Goal: Transaction & Acquisition: Purchase product/service

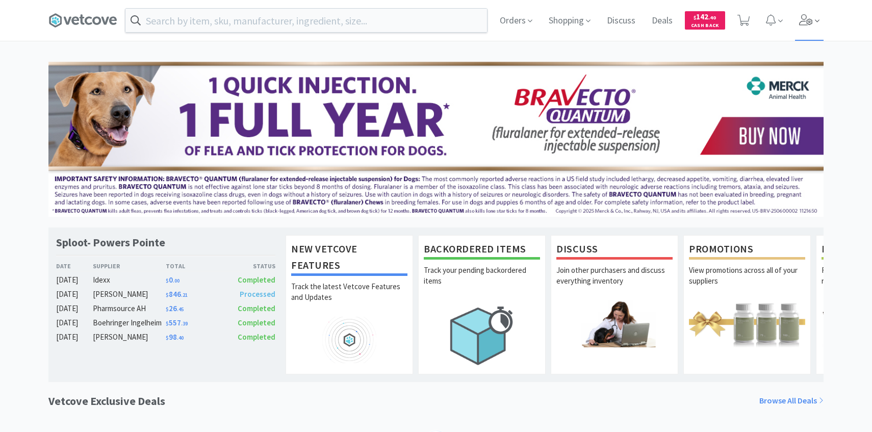
click at [818, 27] on span at bounding box center [809, 20] width 29 height 41
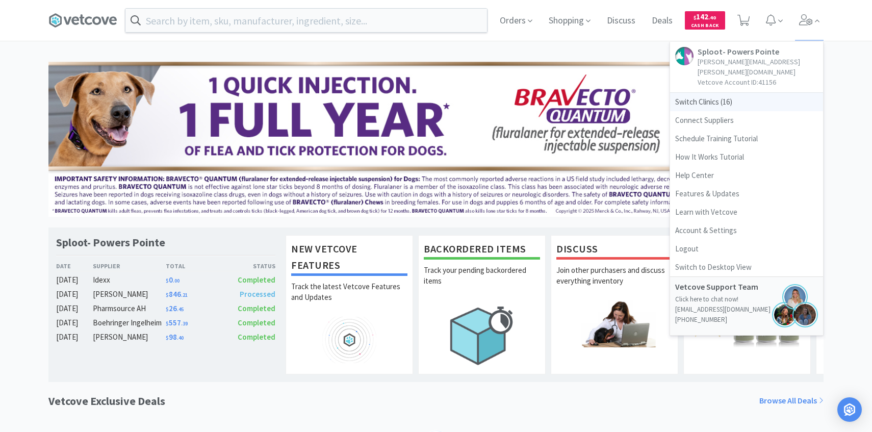
click at [725, 93] on span "Switch Clinics ( 16 )" at bounding box center [746, 102] width 153 height 18
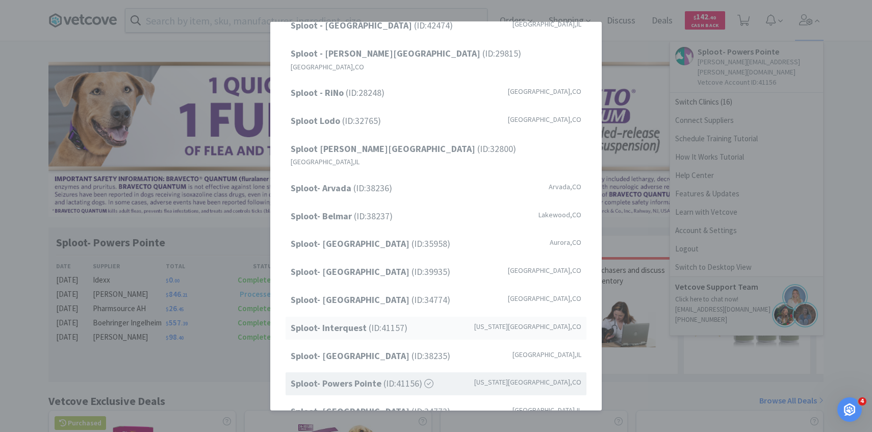
click at [394, 321] on span "Sploot- Interquest (ID: 41157 )" at bounding box center [349, 328] width 117 height 15
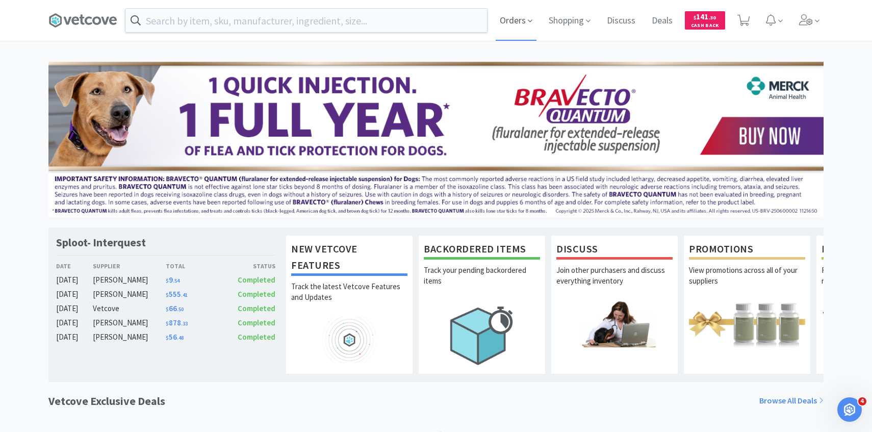
click at [522, 16] on span "Orders" at bounding box center [515, 20] width 41 height 41
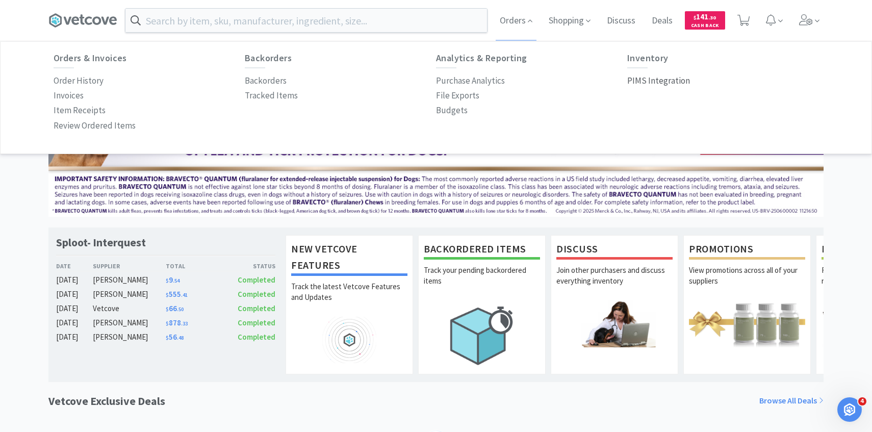
click at [658, 80] on p "PIMS Integration" at bounding box center [658, 81] width 63 height 14
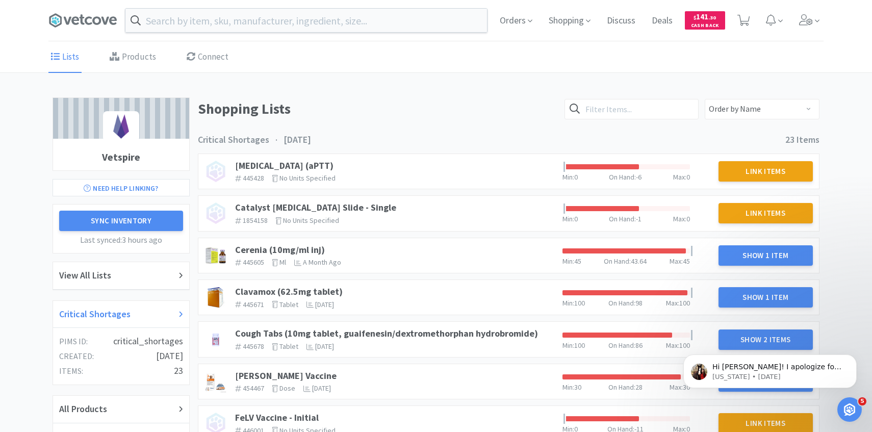
click at [102, 305] on div "Critical Shortages" at bounding box center [121, 315] width 136 height 28
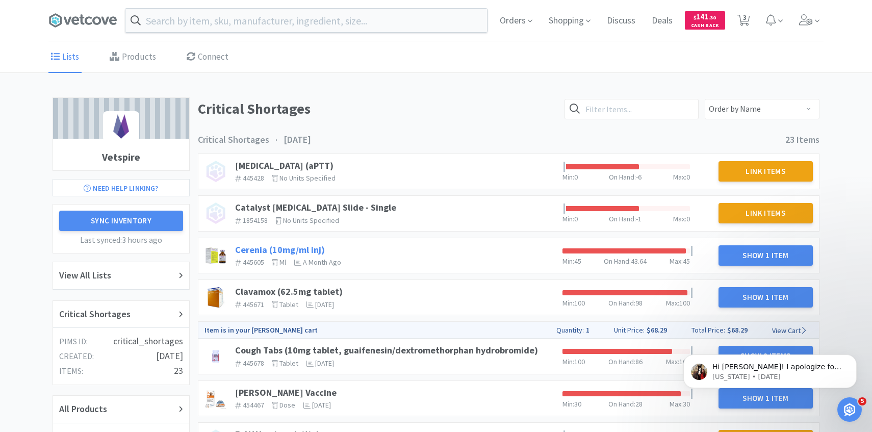
click at [302, 244] on link "Cerenia (10mg/ml inj)" at bounding box center [280, 250] width 90 height 12
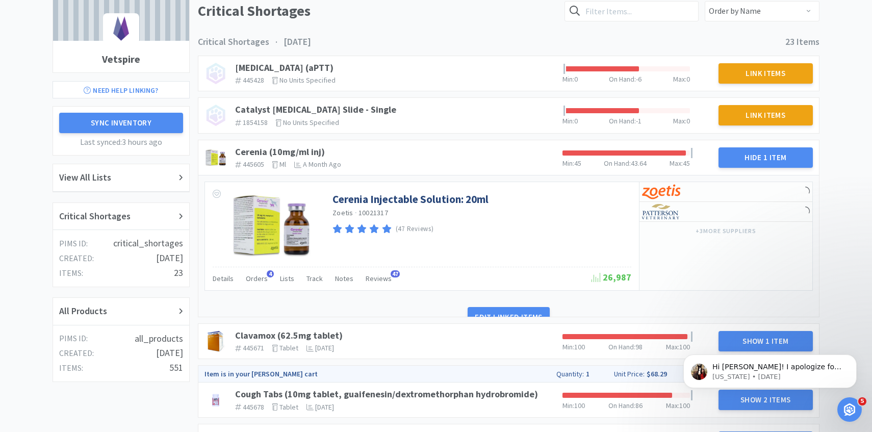
scroll to position [98, 0]
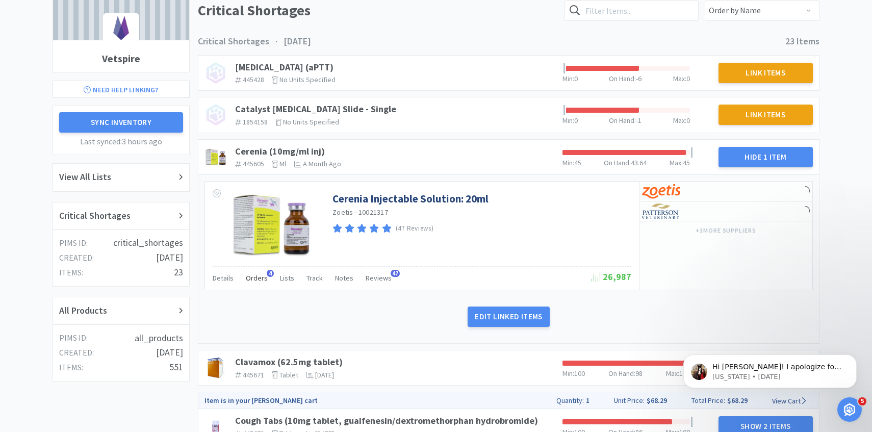
click at [250, 277] on span "Orders" at bounding box center [257, 277] width 22 height 9
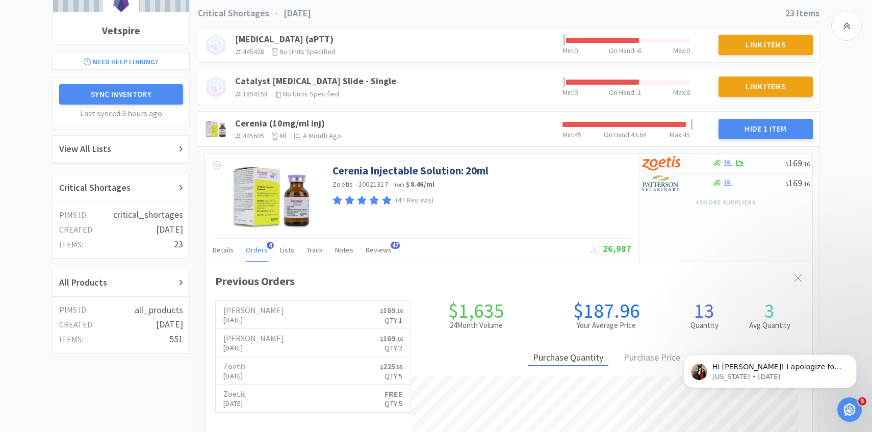
scroll to position [130, 0]
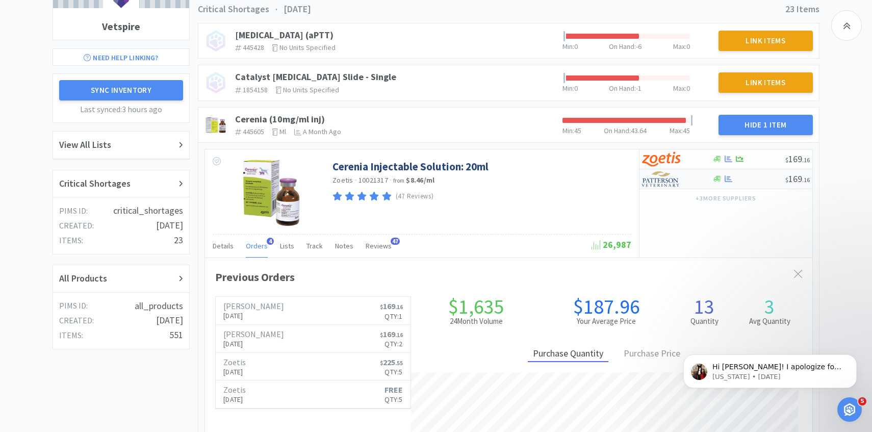
click at [671, 179] on img at bounding box center [661, 178] width 38 height 15
select select "1"
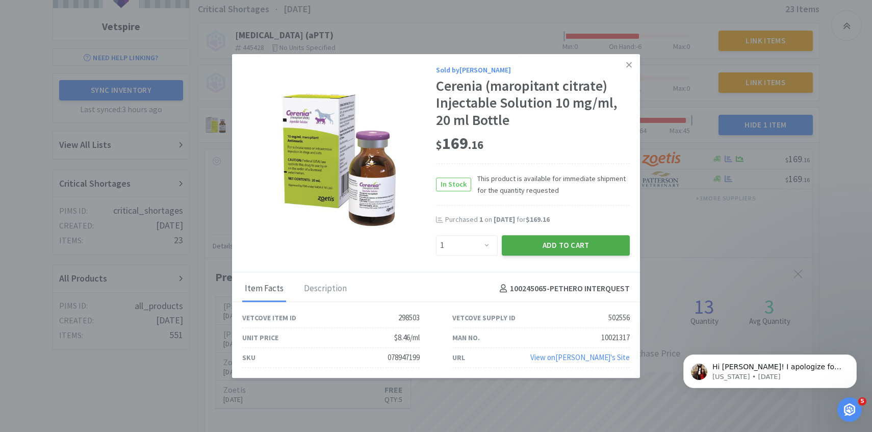
click at [529, 250] on button "Add to Cart" at bounding box center [566, 245] width 128 height 20
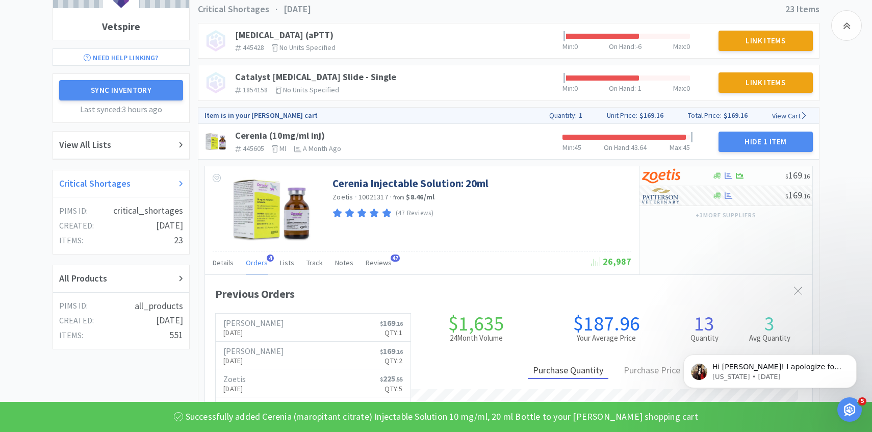
click at [163, 176] on div "Critical Shortages" at bounding box center [121, 183] width 124 height 15
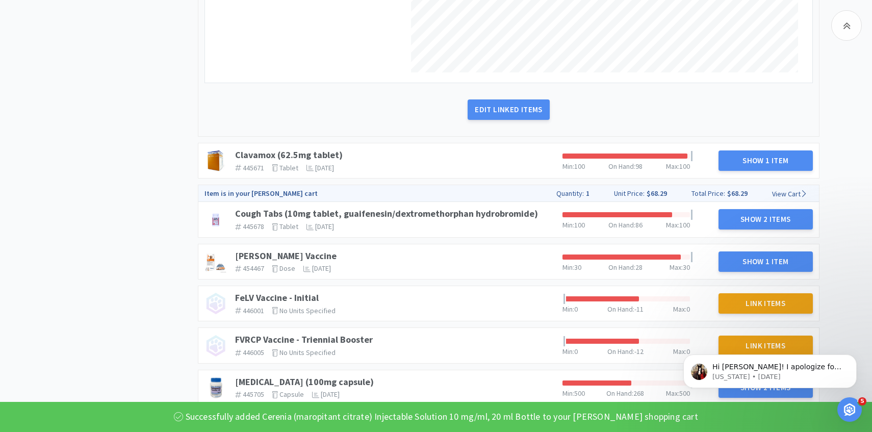
scroll to position [612, 0]
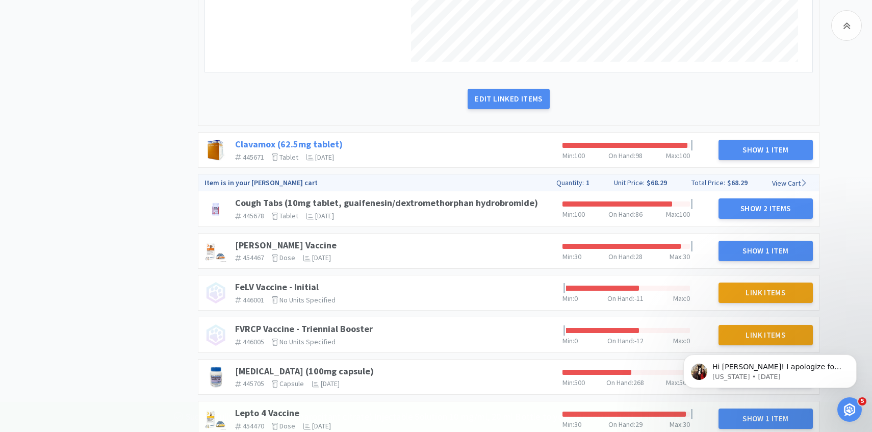
click at [313, 140] on link "Clavamox (62.5mg tablet)" at bounding box center [289, 144] width 108 height 12
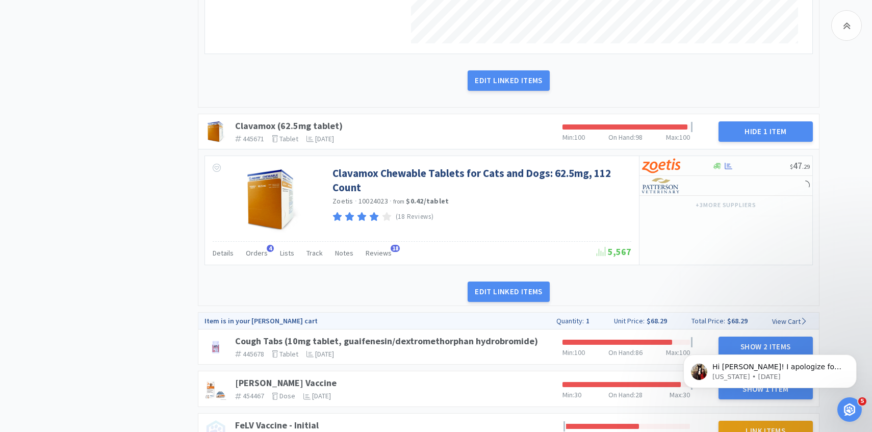
scroll to position [649, 0]
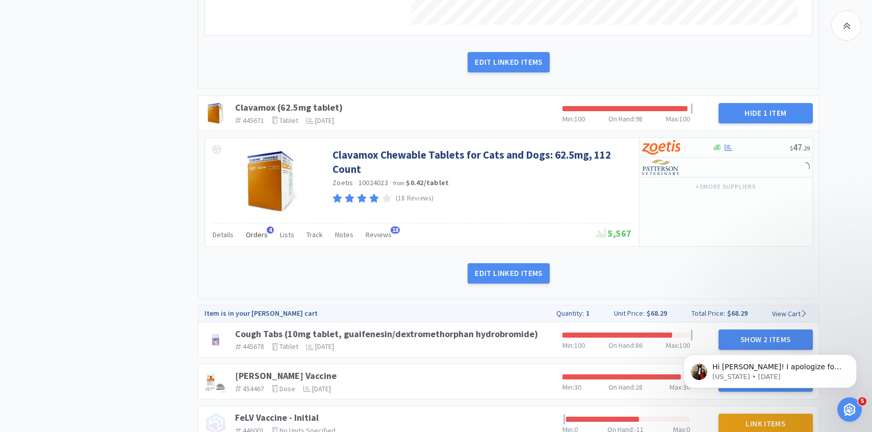
click at [252, 235] on span "Orders" at bounding box center [257, 234] width 22 height 9
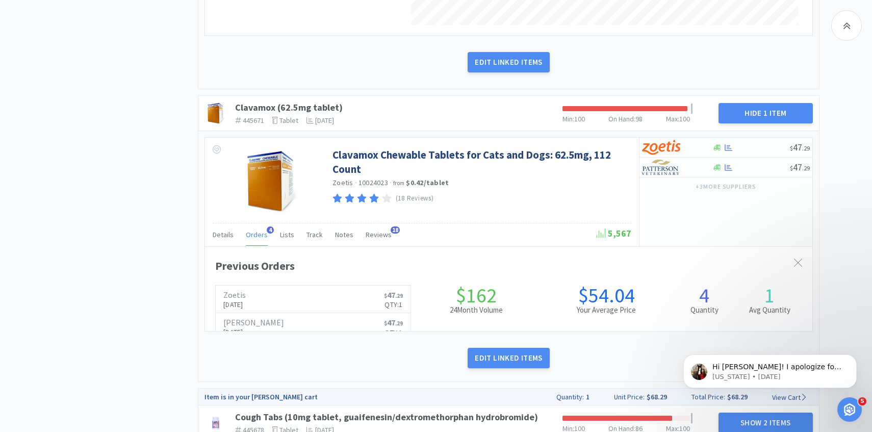
scroll to position [279, 607]
click at [252, 235] on span "Orders" at bounding box center [257, 234] width 22 height 9
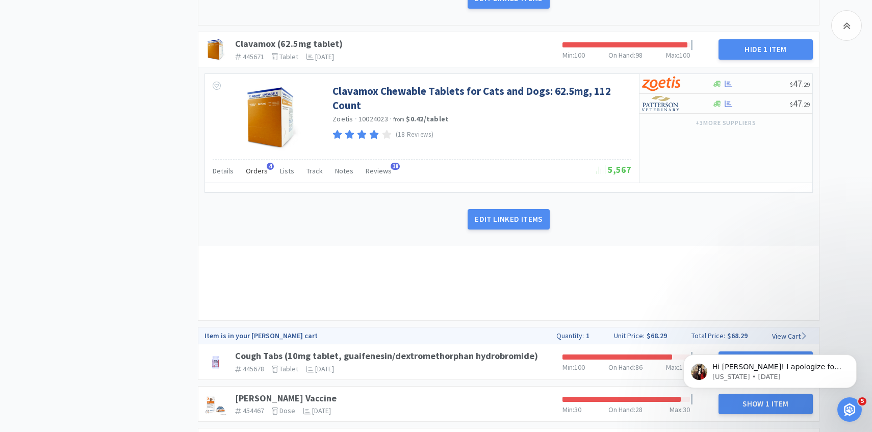
scroll to position [859, 0]
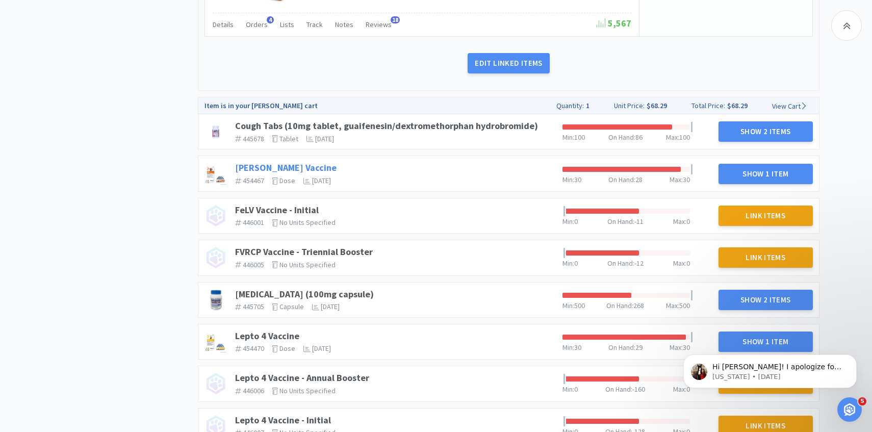
click at [255, 167] on link "[PERSON_NAME] Vaccine" at bounding box center [285, 168] width 101 height 12
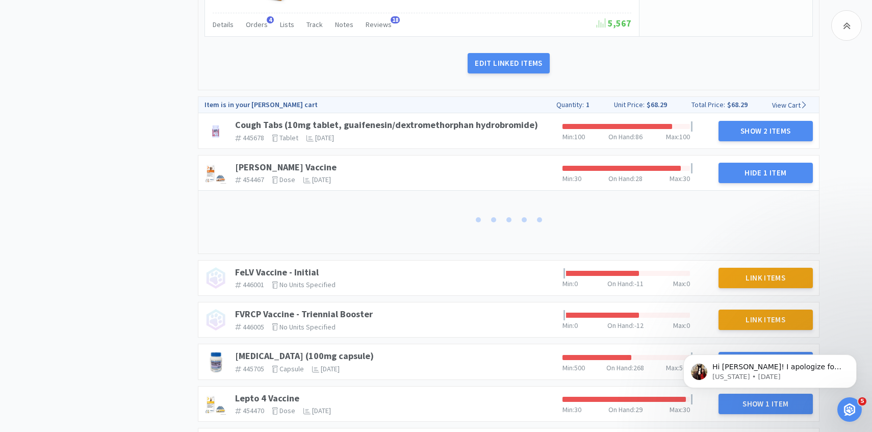
scroll to position [865, 0]
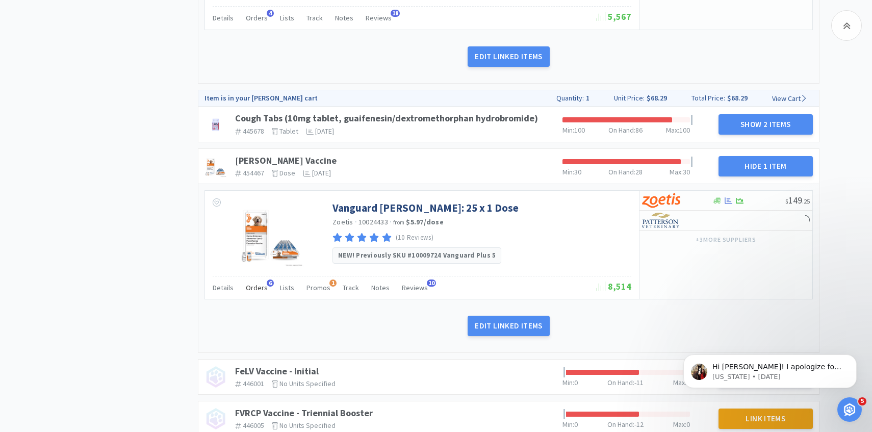
click at [255, 285] on span "Orders" at bounding box center [257, 287] width 22 height 9
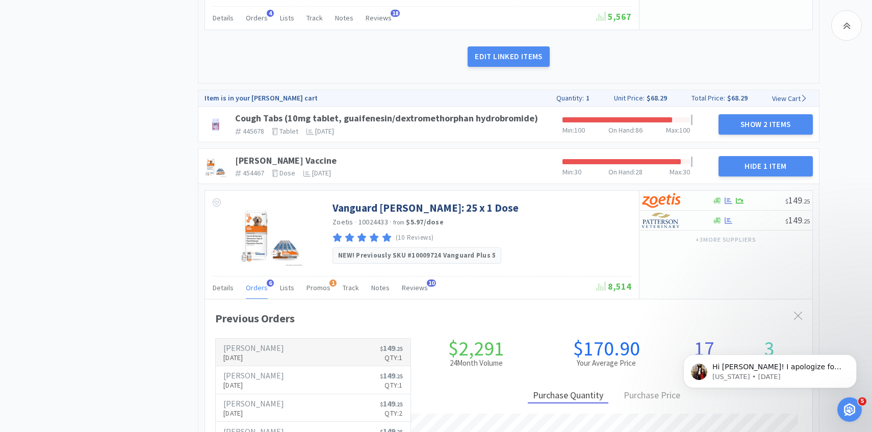
scroll to position [279, 607]
click at [248, 360] on p "Sep 15th, 2025" at bounding box center [253, 357] width 61 height 11
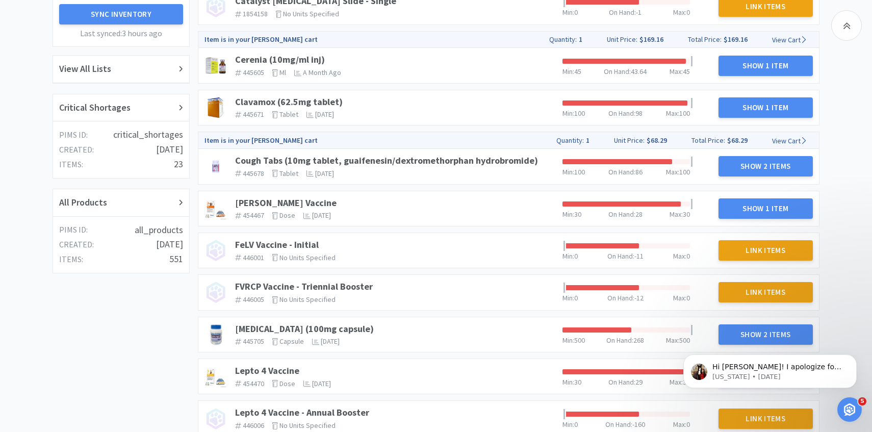
scroll to position [200, 0]
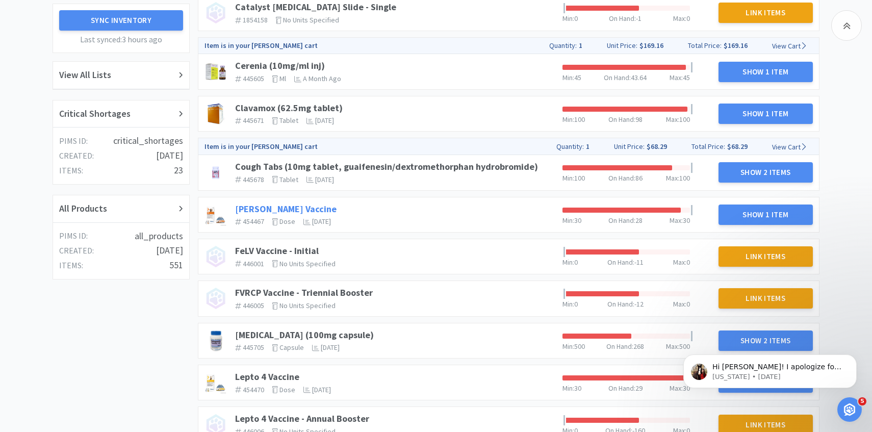
click at [279, 208] on link "[PERSON_NAME] Vaccine" at bounding box center [285, 209] width 101 height 12
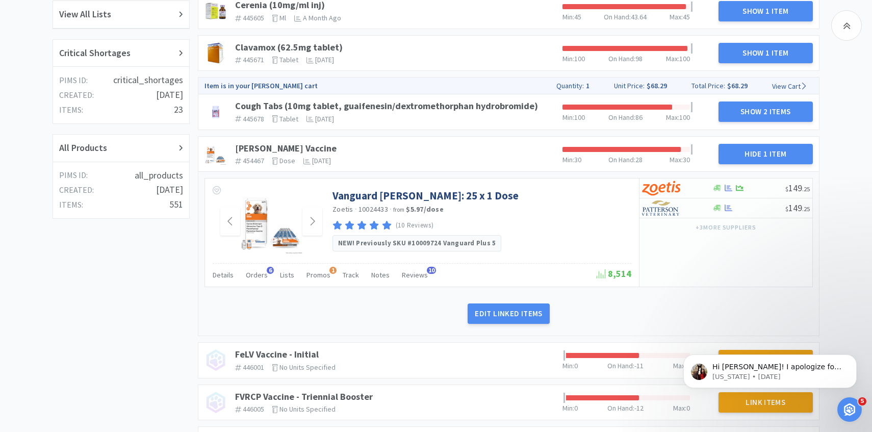
scroll to position [298, 0]
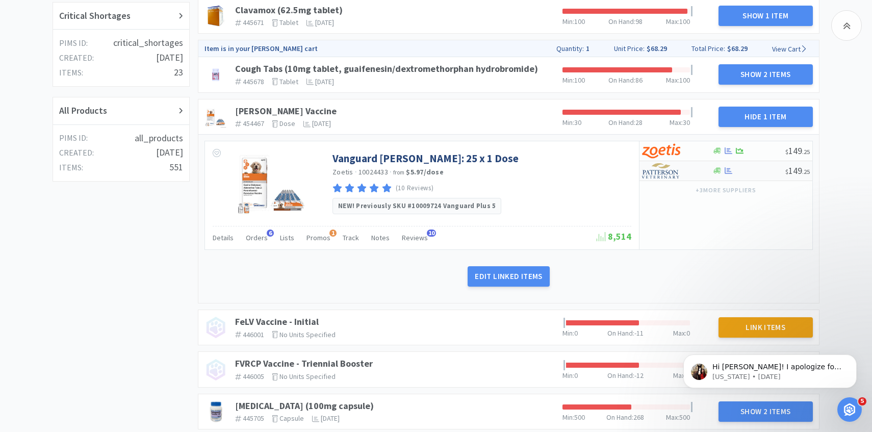
click at [669, 176] on img at bounding box center [661, 170] width 38 height 15
select select "1"
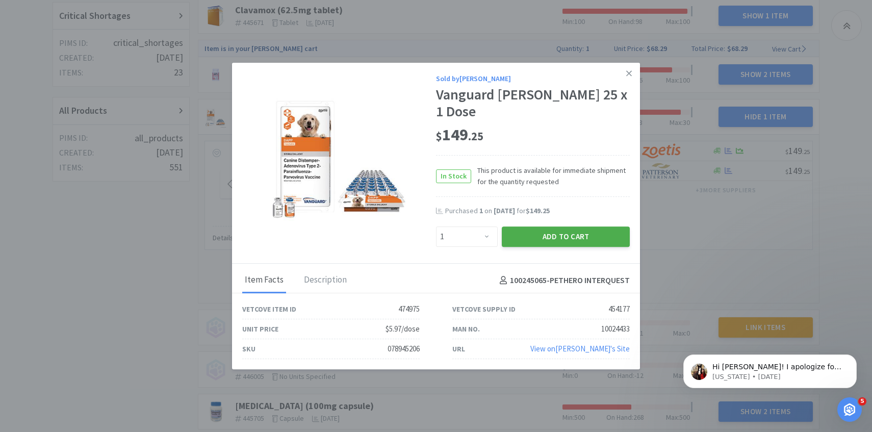
click at [554, 227] on button "Add to Cart" at bounding box center [566, 236] width 128 height 20
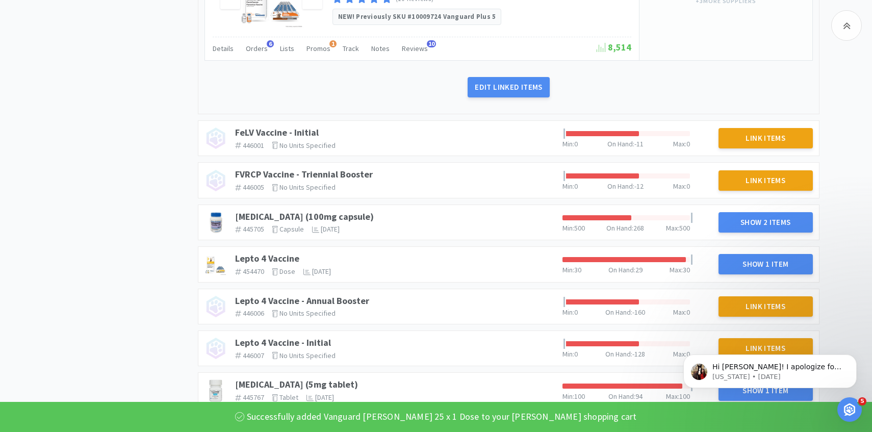
scroll to position [612, 0]
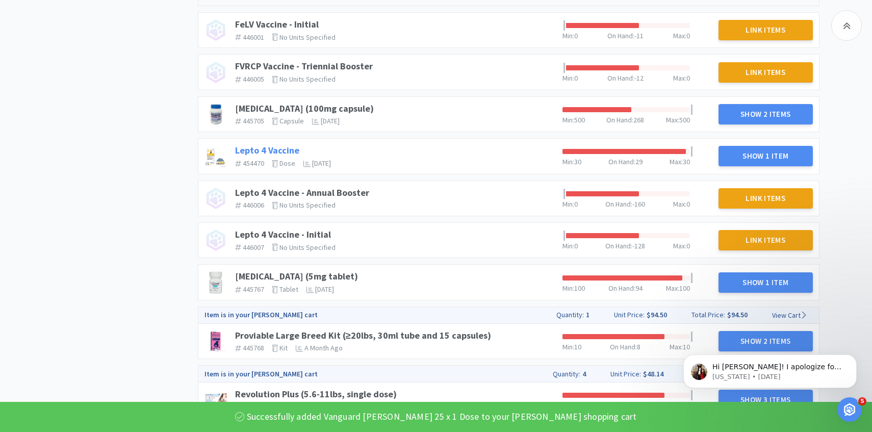
click at [283, 146] on link "Lepto 4 Vaccine" at bounding box center [267, 150] width 64 height 12
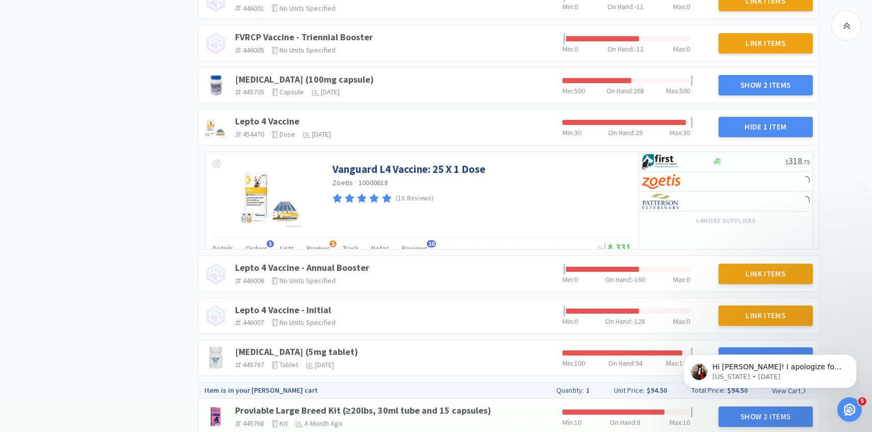
scroll to position [675, 0]
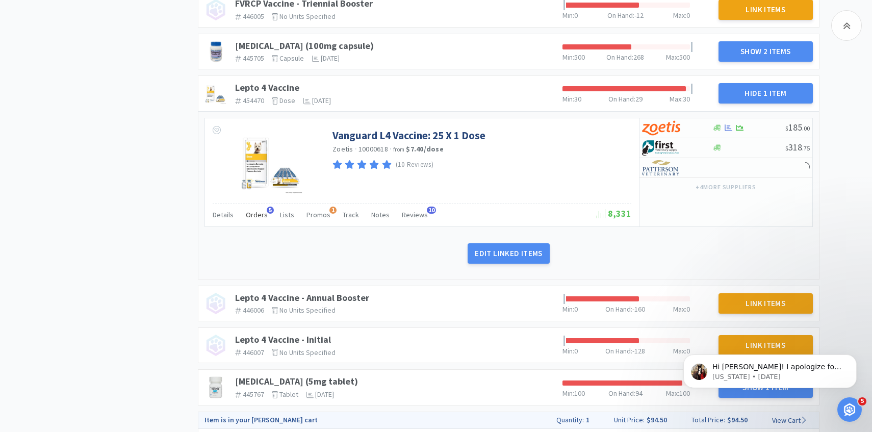
click at [256, 215] on span "Orders" at bounding box center [257, 214] width 22 height 9
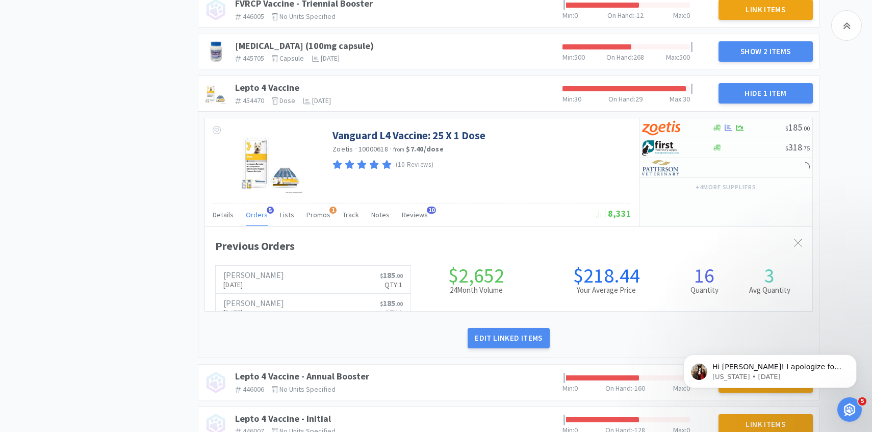
scroll to position [0, 0]
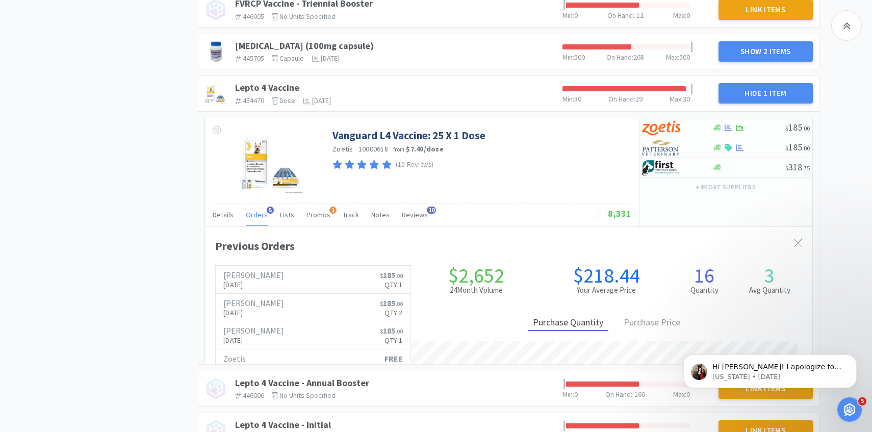
click at [256, 215] on span "Orders" at bounding box center [257, 214] width 22 height 9
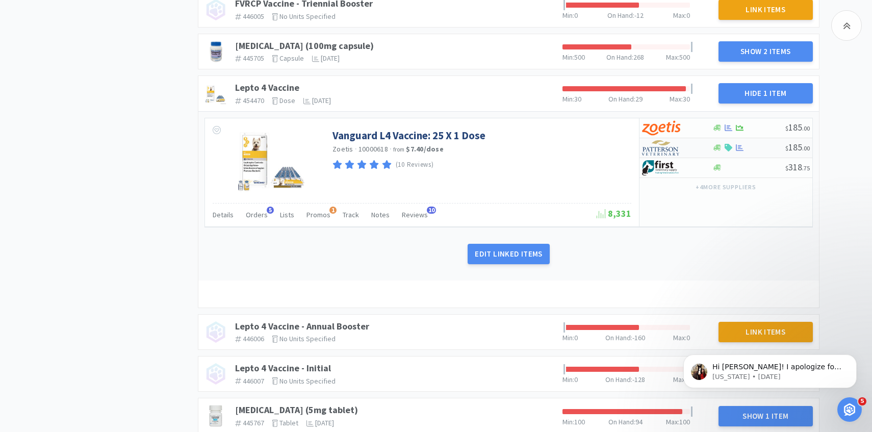
click at [689, 151] on div at bounding box center [670, 147] width 56 height 17
select select "1"
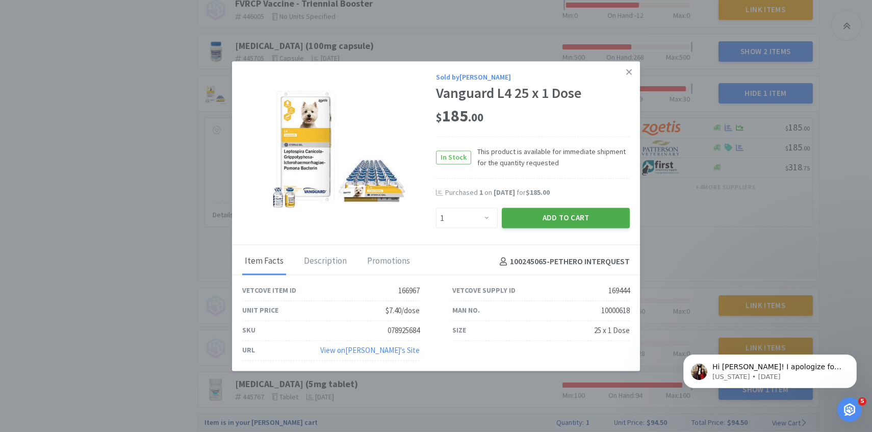
click at [574, 218] on button "Add to Cart" at bounding box center [566, 218] width 128 height 20
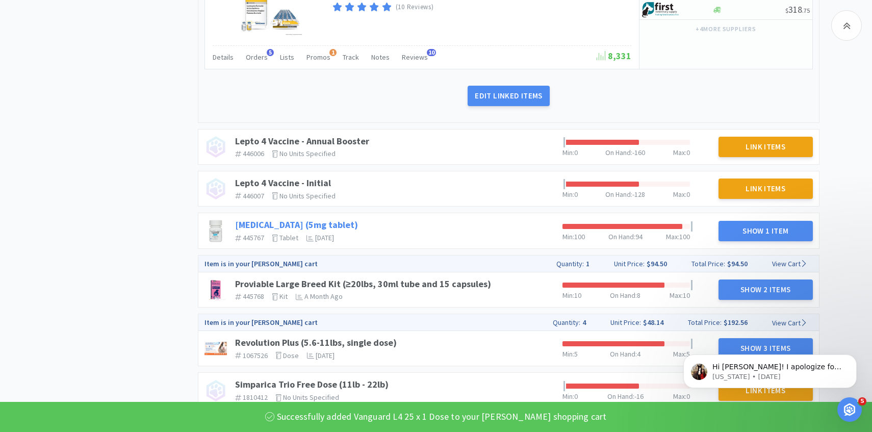
click at [307, 222] on link "[MEDICAL_DATA] (5mg tablet)" at bounding box center [296, 225] width 123 height 12
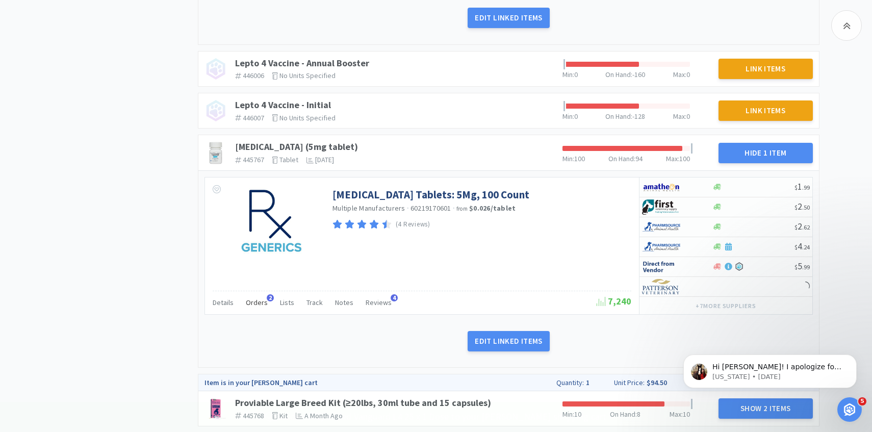
click at [246, 310] on div "Orders 2" at bounding box center [257, 303] width 22 height 19
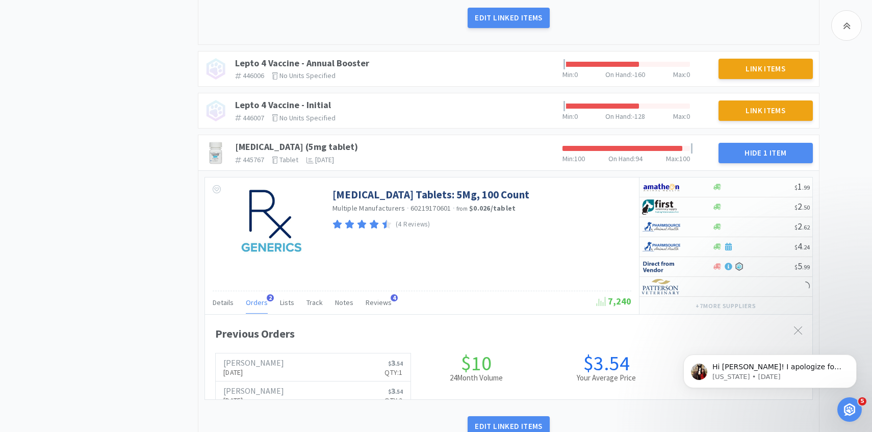
click at [251, 306] on span "Orders" at bounding box center [257, 302] width 22 height 9
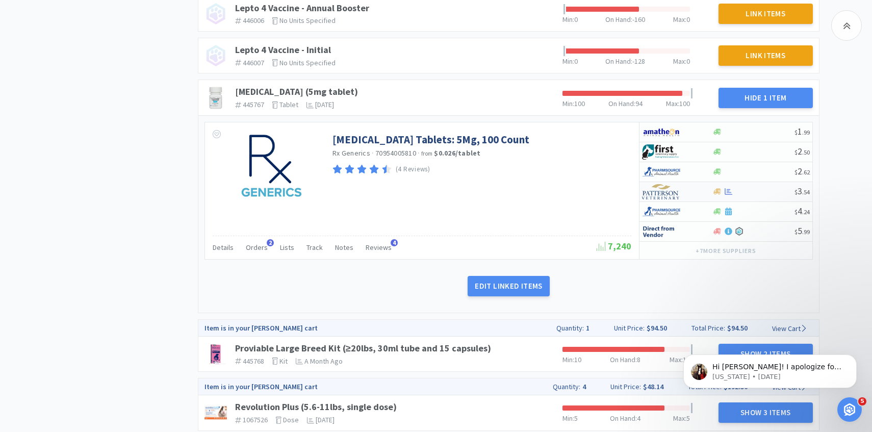
click at [689, 191] on div at bounding box center [670, 191] width 56 height 17
select select "1"
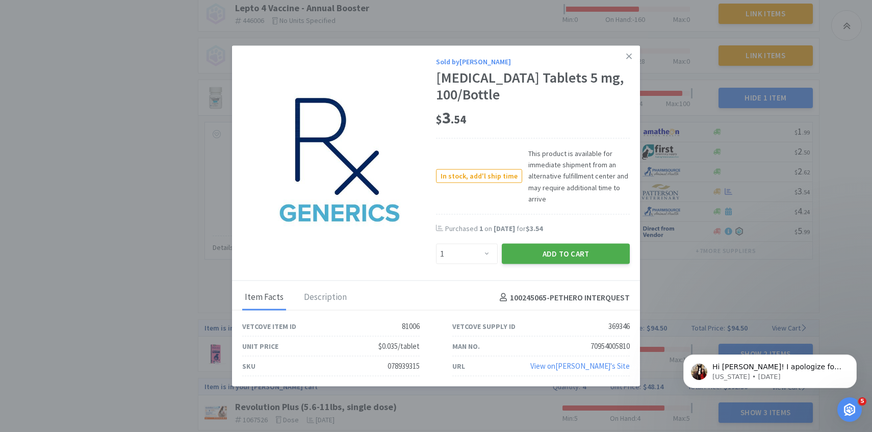
click at [542, 250] on button "Add to Cart" at bounding box center [566, 254] width 128 height 20
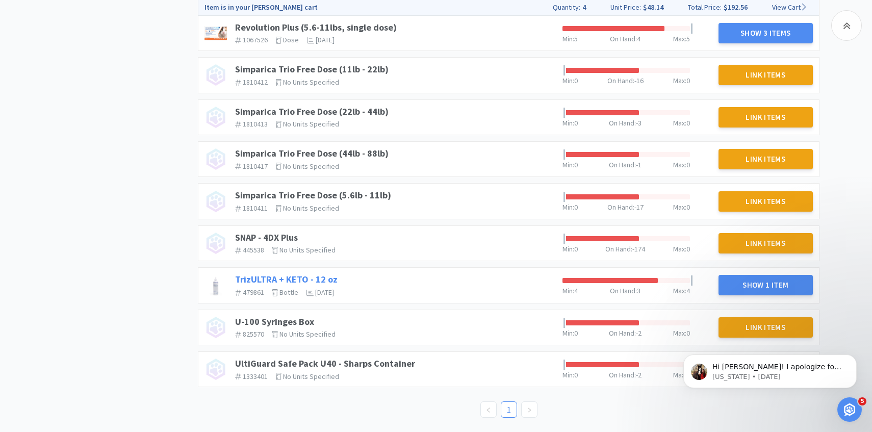
click at [310, 275] on link "TrizULTRA + KETO - 12 oz" at bounding box center [286, 279] width 102 height 12
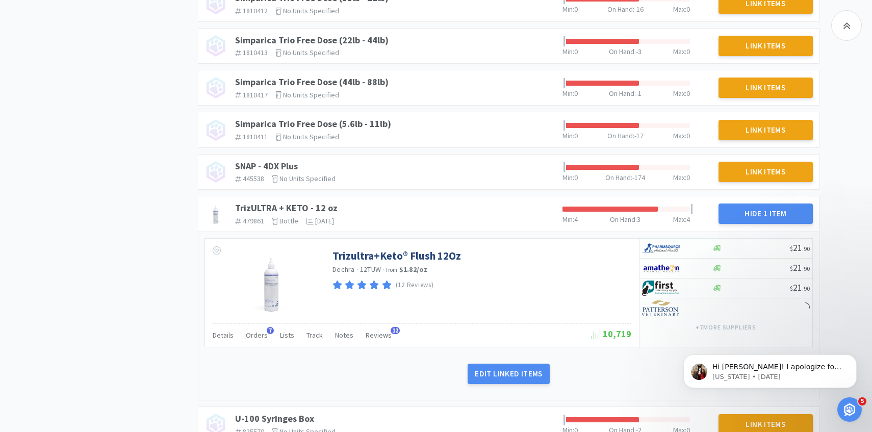
click at [244, 340] on div "Details Orders 7 Lists Track Notes Reviews 12" at bounding box center [402, 336] width 379 height 19
click at [248, 335] on span "Orders" at bounding box center [257, 334] width 22 height 9
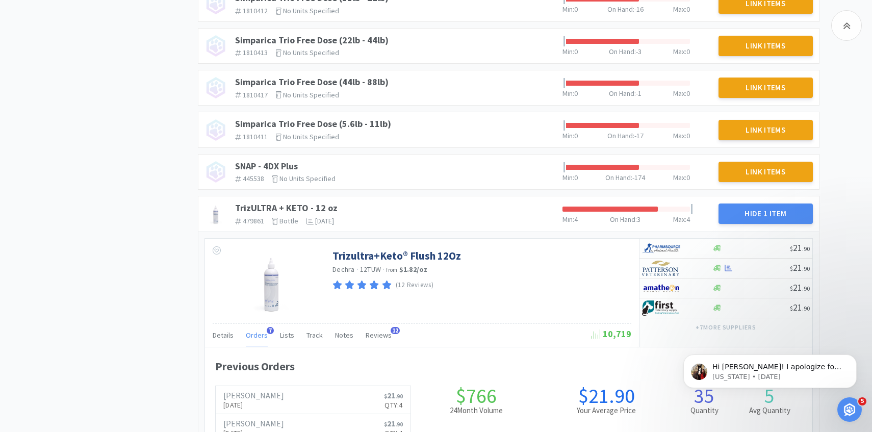
click at [248, 335] on span "Orders" at bounding box center [257, 334] width 22 height 9
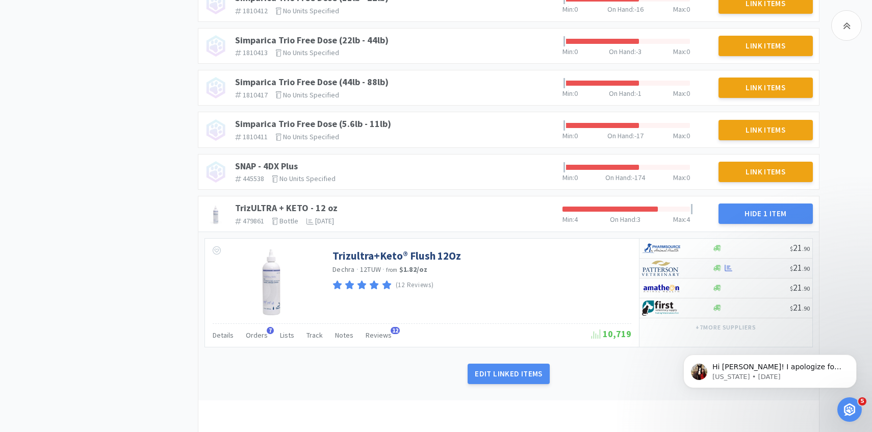
click at [665, 266] on img at bounding box center [661, 267] width 38 height 15
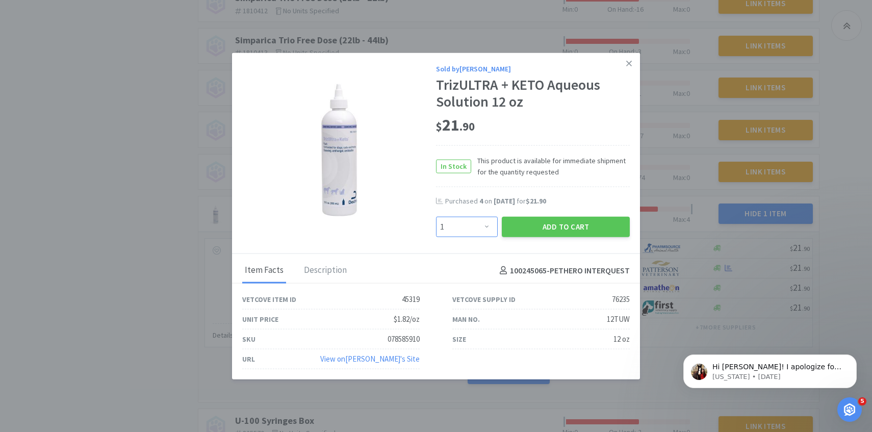
click at [481, 229] on select "Enter Quantity 1 2 3 4 5 6 7 8 9 10 11 12 13 14 15 16 17 18 19 20 Enter Quantity" at bounding box center [467, 227] width 62 height 20
select select "4"
click at [436, 217] on select "Enter Quantity 1 2 3 4 5 6 7 8 9 10 11 12 13 14 15 16 17 18 19 20 Enter Quantity" at bounding box center [467, 227] width 62 height 20
click at [524, 224] on button "Add to Cart" at bounding box center [566, 227] width 128 height 20
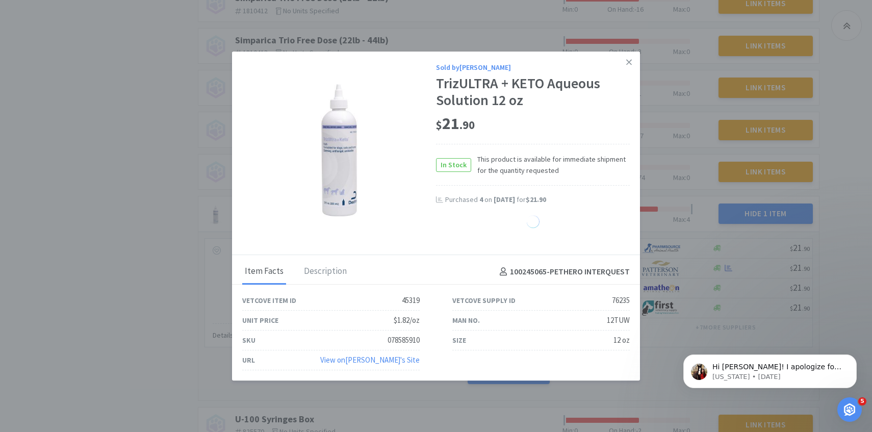
select select "1"
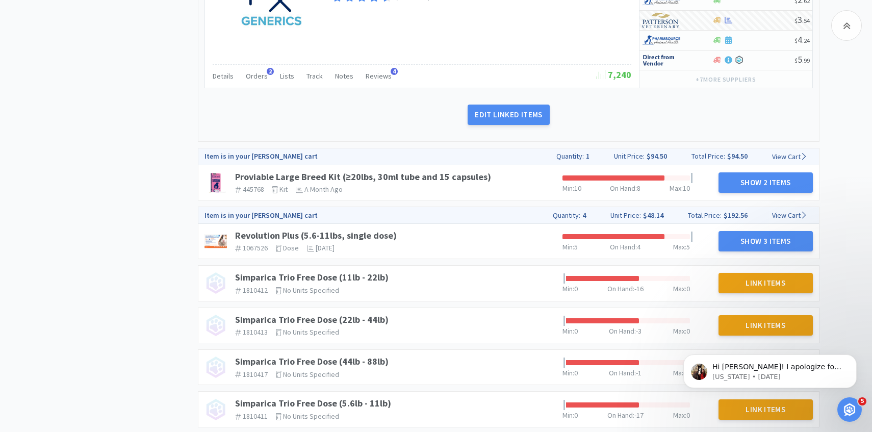
scroll to position [458, 0]
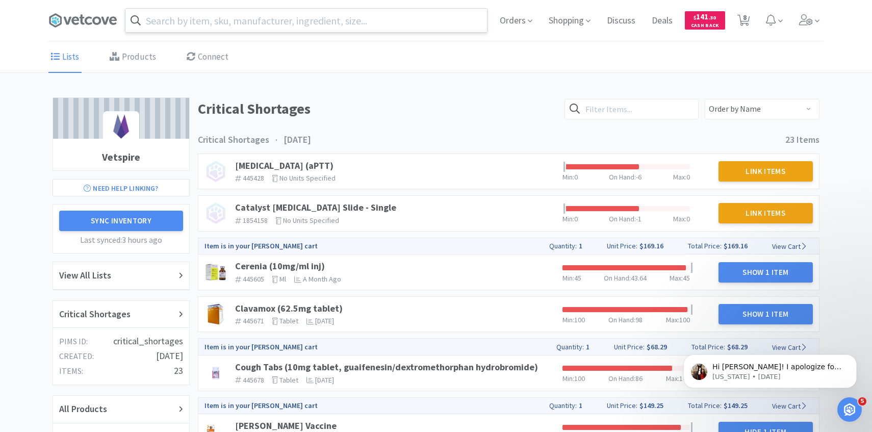
click at [340, 31] on input "text" at bounding box center [305, 20] width 361 height 23
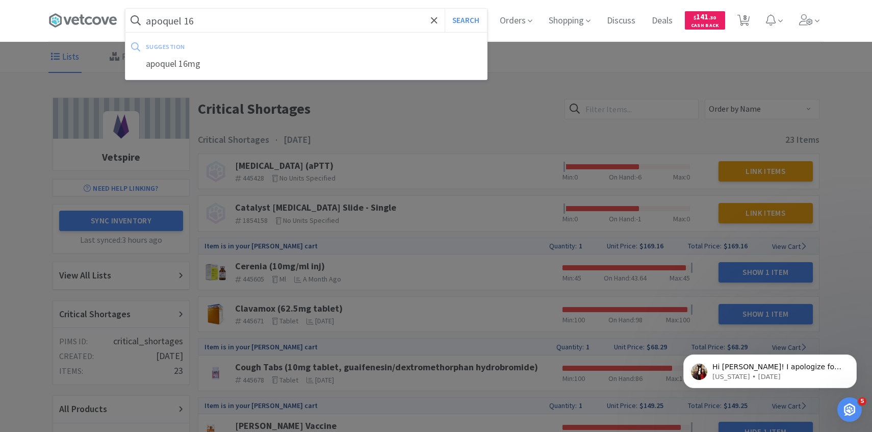
type input "apoquel 16"
click at [444, 9] on button "Search" at bounding box center [465, 20] width 42 height 23
select select "1"
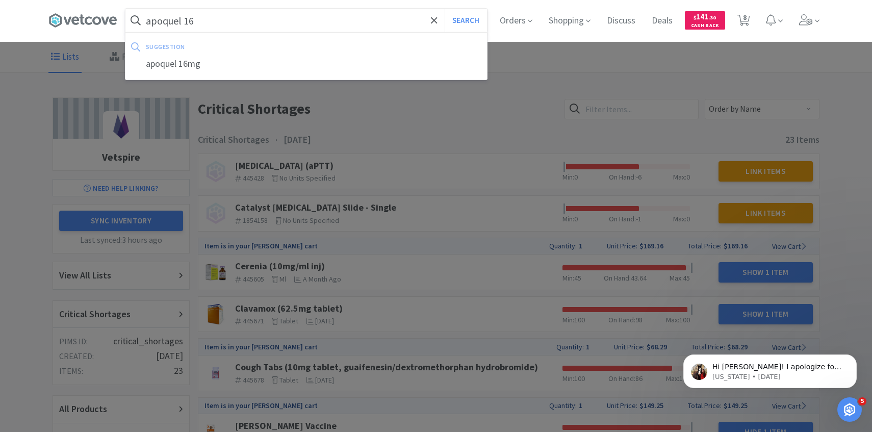
select select "1"
select select "4"
select select "1"
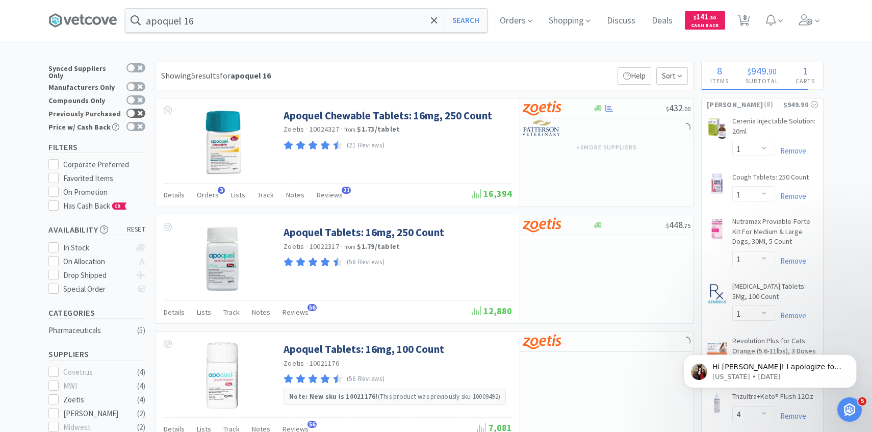
click at [137, 109] on div at bounding box center [135, 113] width 19 height 9
checkbox input "true"
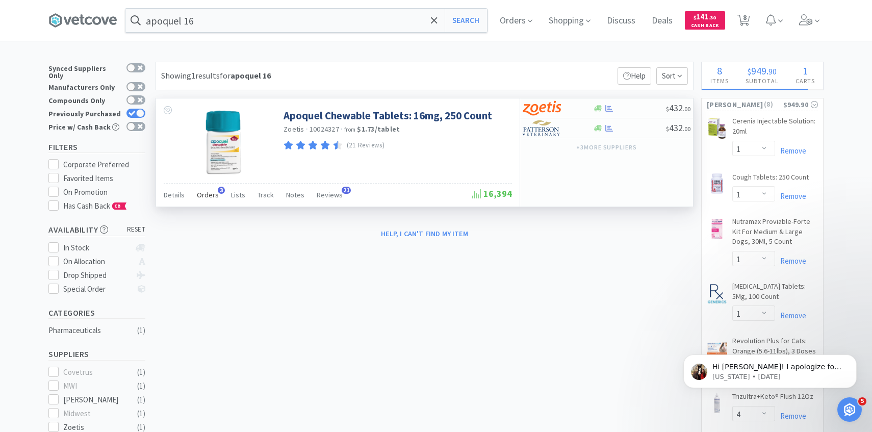
click at [203, 201] on div "Orders 3" at bounding box center [208, 196] width 22 height 19
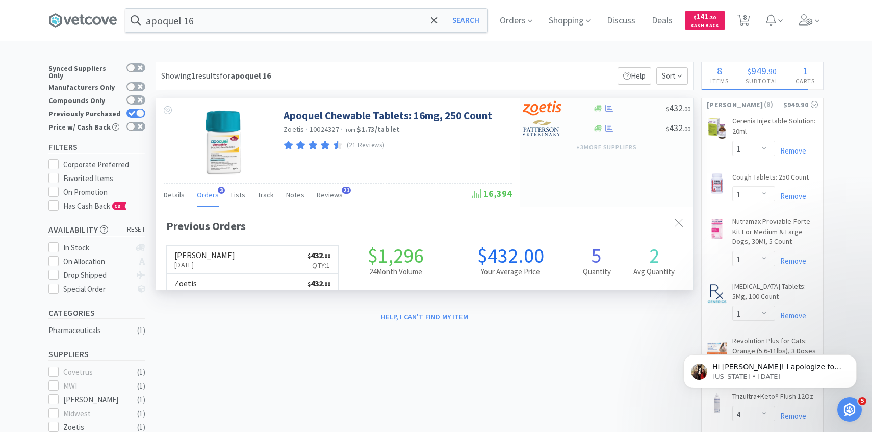
scroll to position [264, 537]
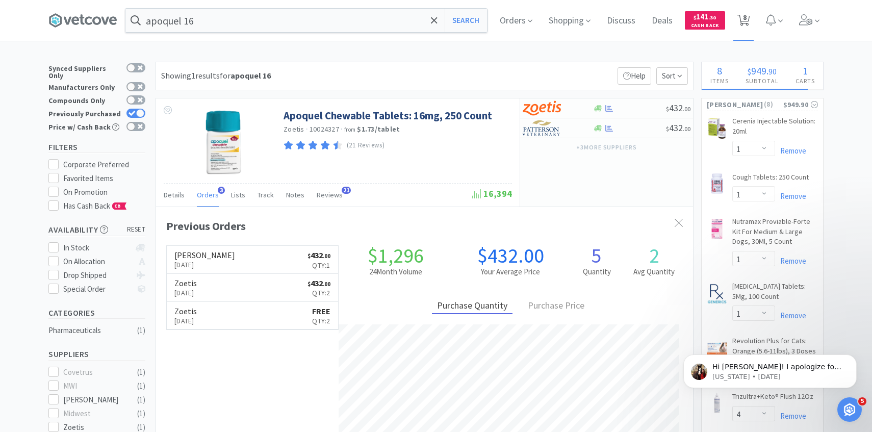
click at [750, 23] on span "8" at bounding box center [743, 20] width 21 height 41
select select "1"
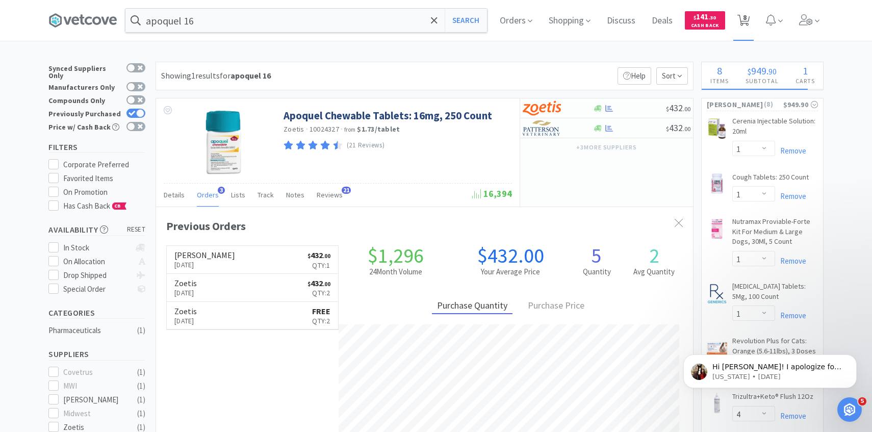
select select "4"
select select "1"
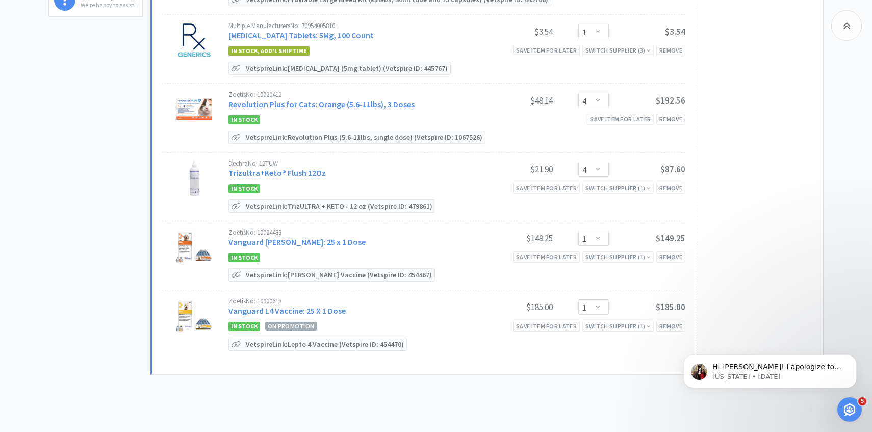
scroll to position [398, 0]
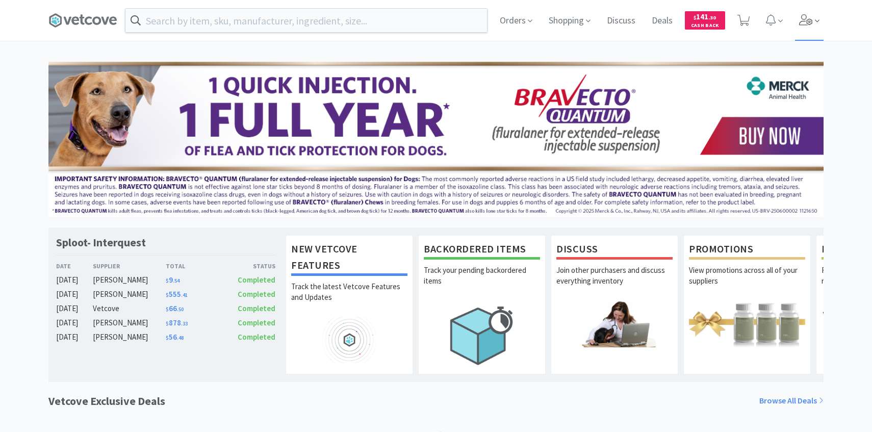
click at [816, 24] on icon at bounding box center [816, 20] width 5 height 9
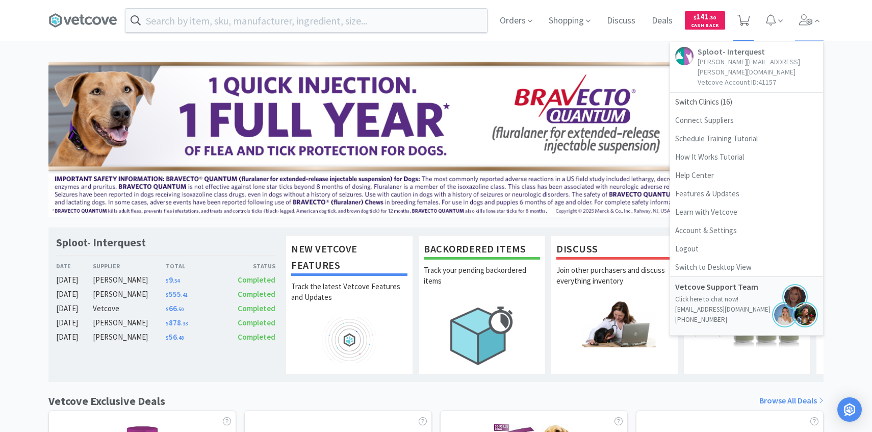
click at [735, 28] on span at bounding box center [743, 20] width 21 height 41
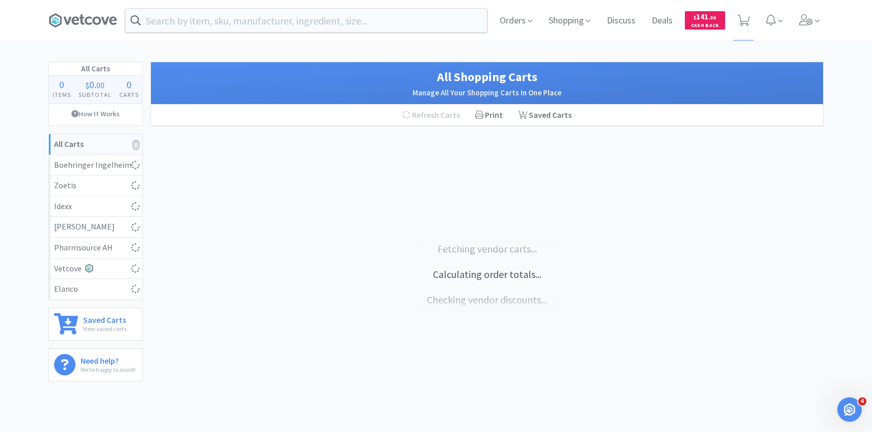
select select "1"
select select "4"
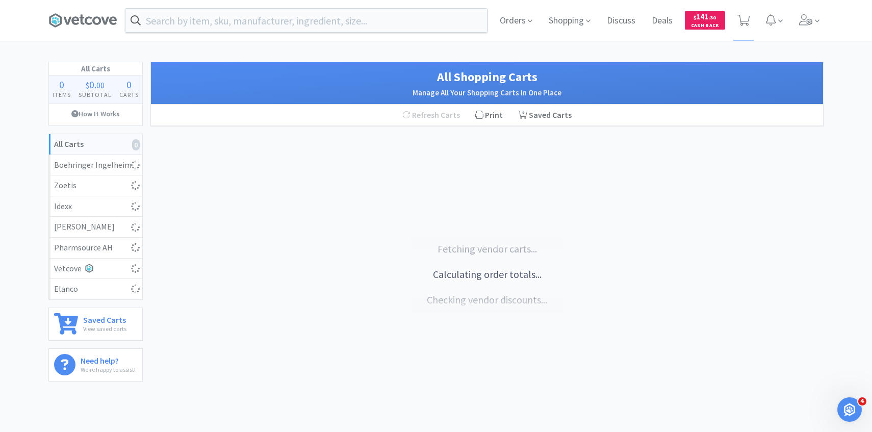
select select "4"
select select "1"
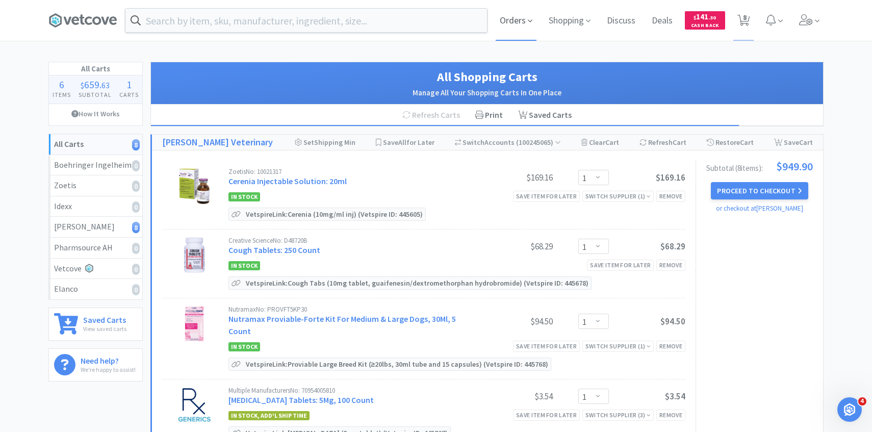
click at [532, 14] on span "Orders" at bounding box center [515, 20] width 41 height 41
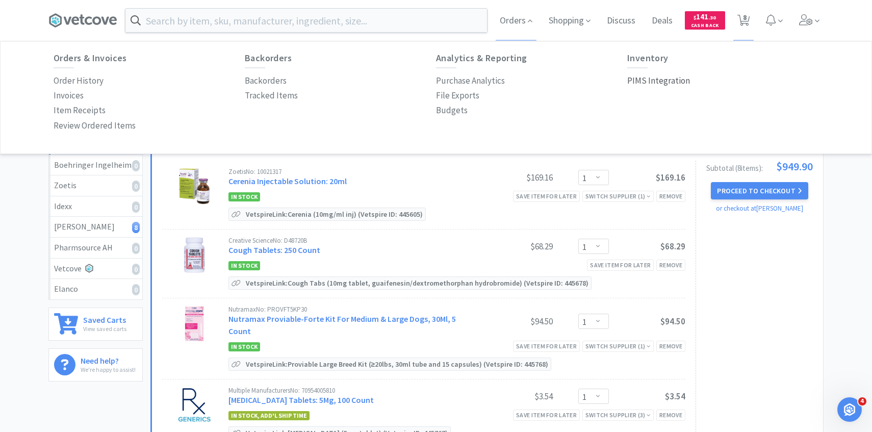
click at [655, 81] on p "PIMS Integration" at bounding box center [658, 81] width 63 height 14
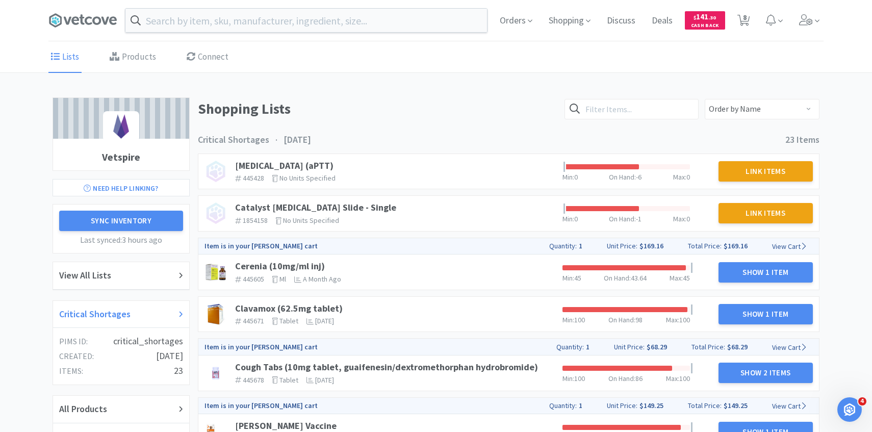
click at [131, 321] on div "Critical Shortages" at bounding box center [121, 314] width 124 height 15
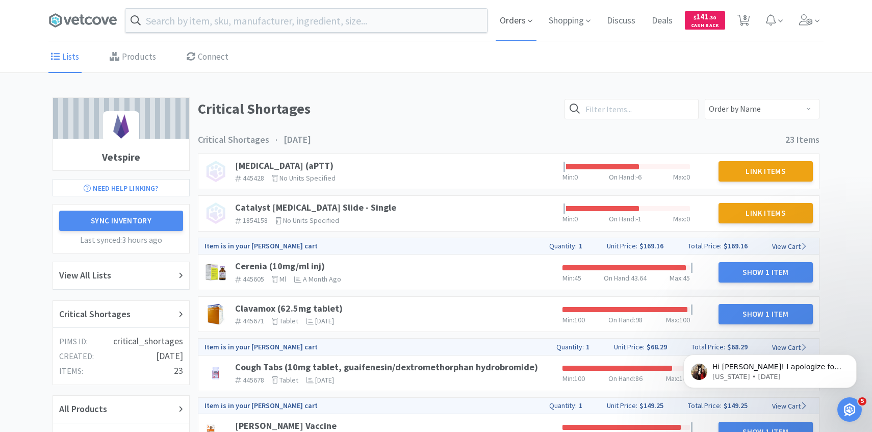
click at [525, 29] on span "Orders" at bounding box center [515, 20] width 41 height 41
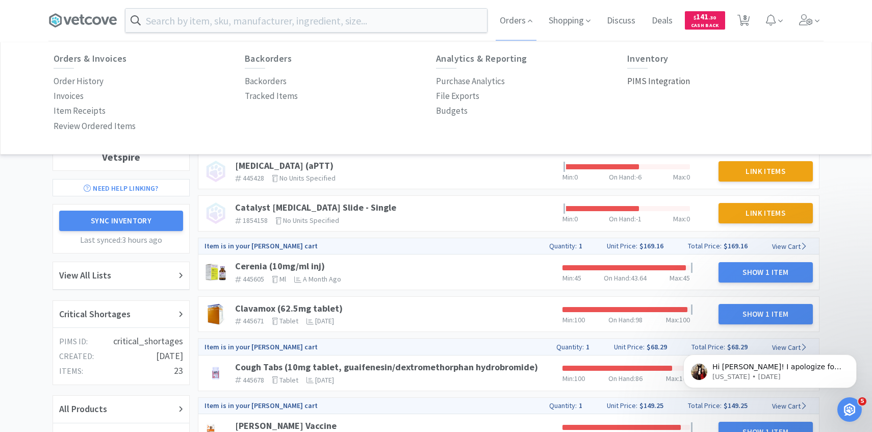
click at [649, 78] on p "PIMS Integration" at bounding box center [658, 81] width 63 height 14
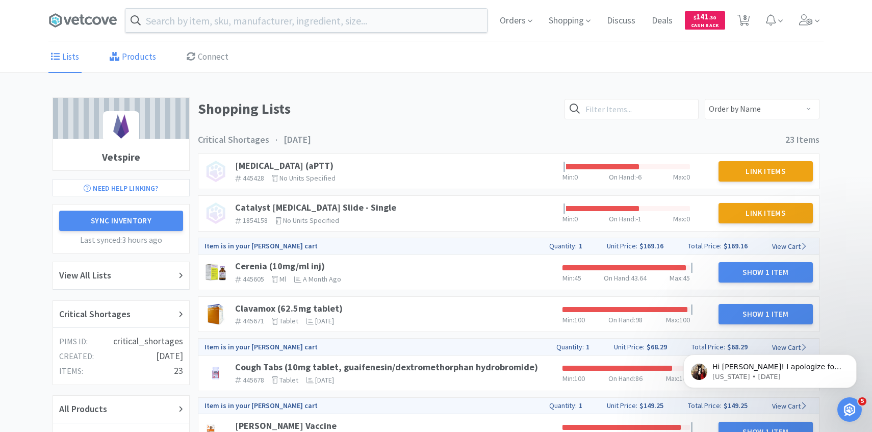
click at [129, 60] on link "Products" at bounding box center [132, 57] width 51 height 31
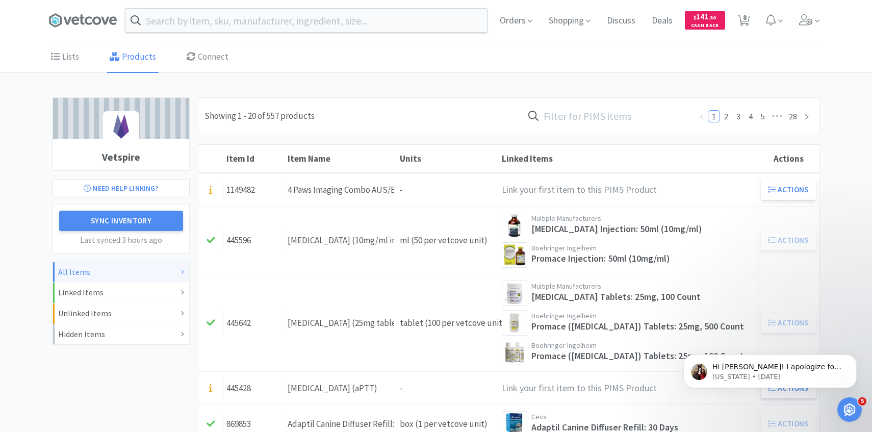
click at [586, 106] on input "text" at bounding box center [607, 115] width 168 height 23
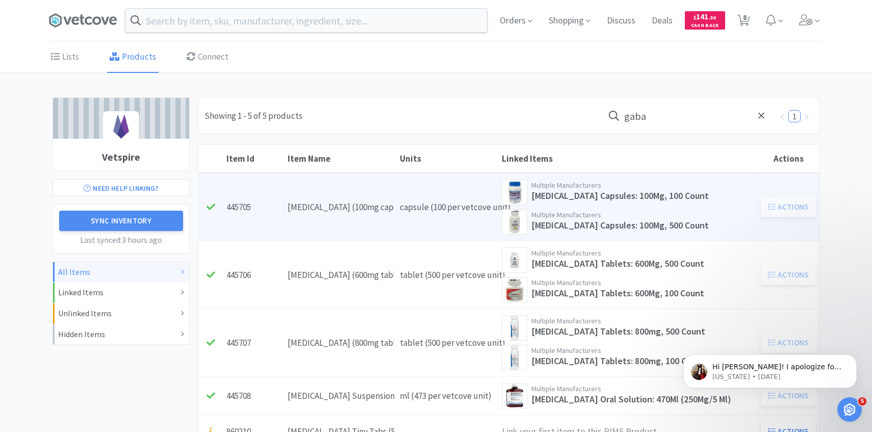
type input "gaba"
click at [379, 200] on div "[MEDICAL_DATA] (100mg capsule)" at bounding box center [340, 207] width 107 height 14
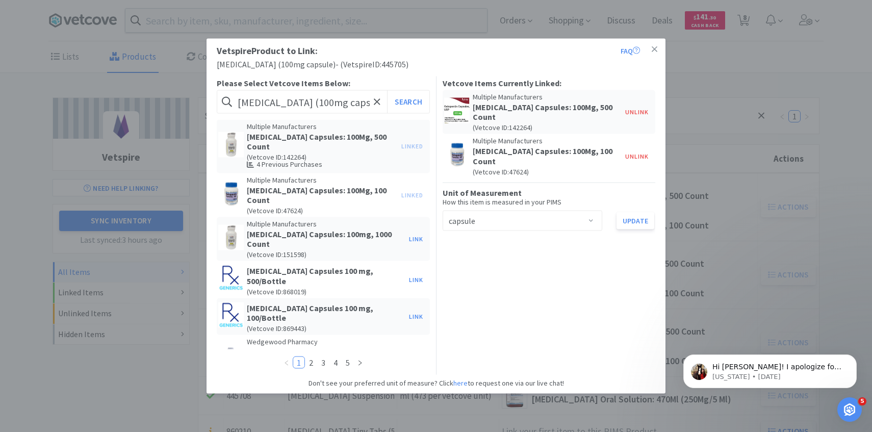
click at [720, 203] on div "Vetspire Product to Link: FAQ [MEDICAL_DATA] (100mg capsule) - ( Vetspire ID: 4…" at bounding box center [436, 216] width 872 height 432
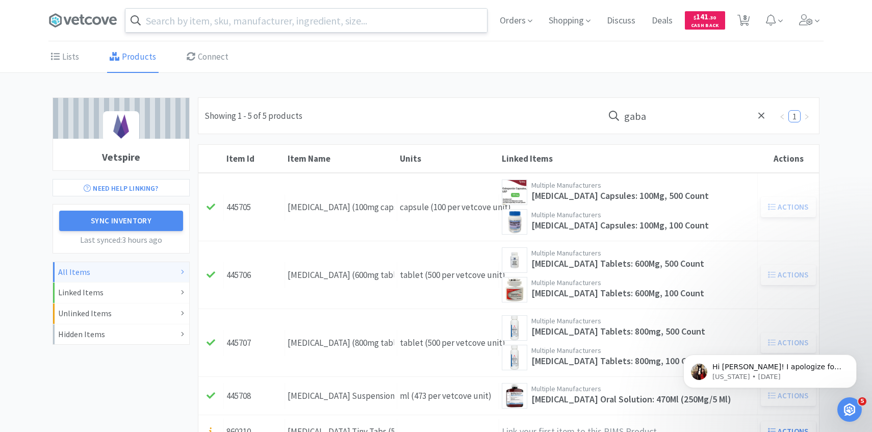
click at [246, 20] on input "text" at bounding box center [305, 20] width 361 height 23
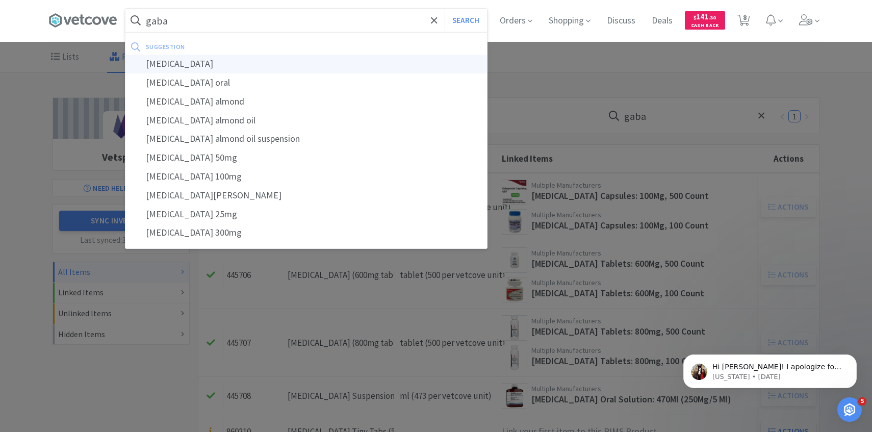
click at [231, 59] on div "[MEDICAL_DATA]" at bounding box center [305, 64] width 361 height 19
type input "[MEDICAL_DATA]"
select select "1"
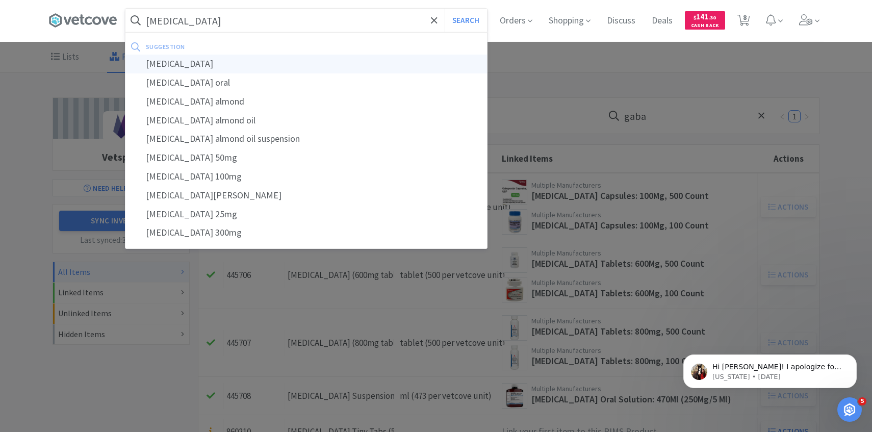
select select "1"
select select "4"
select select "1"
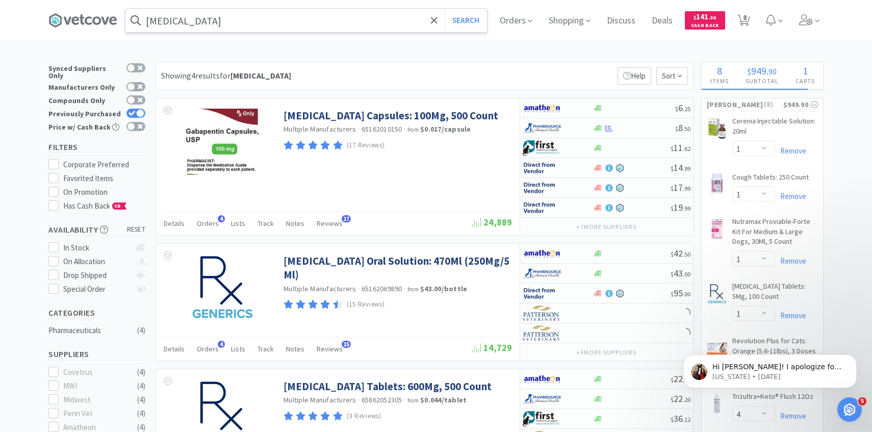
scroll to position [6, 0]
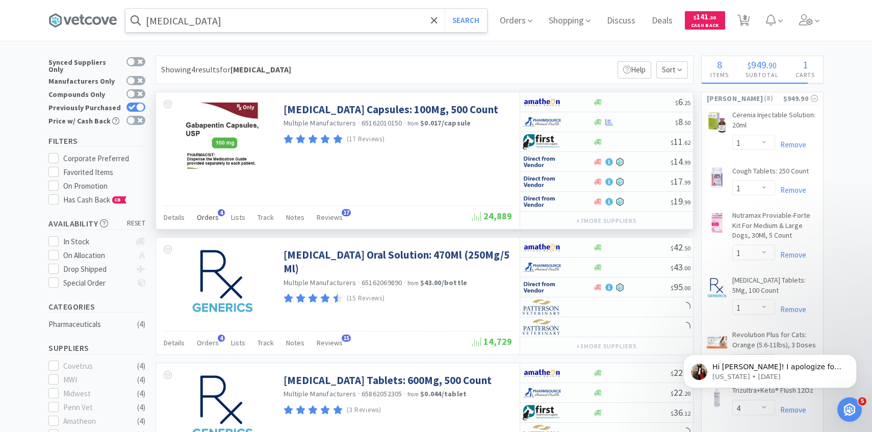
click at [208, 222] on div "Orders 4" at bounding box center [208, 218] width 22 height 19
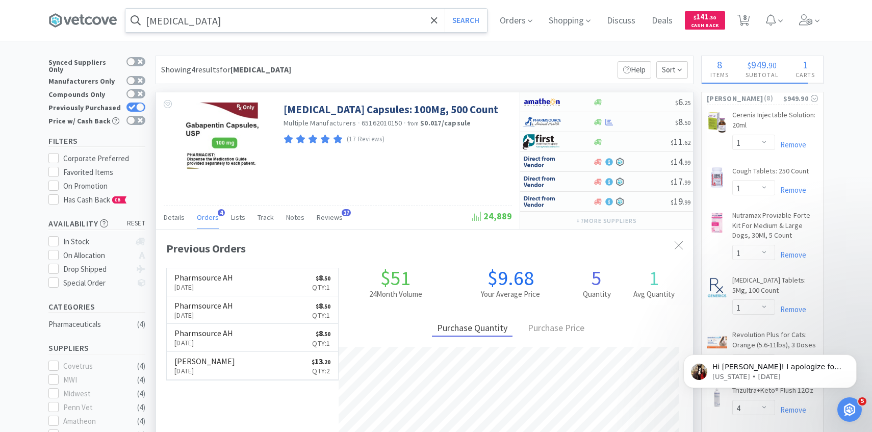
scroll to position [11, 0]
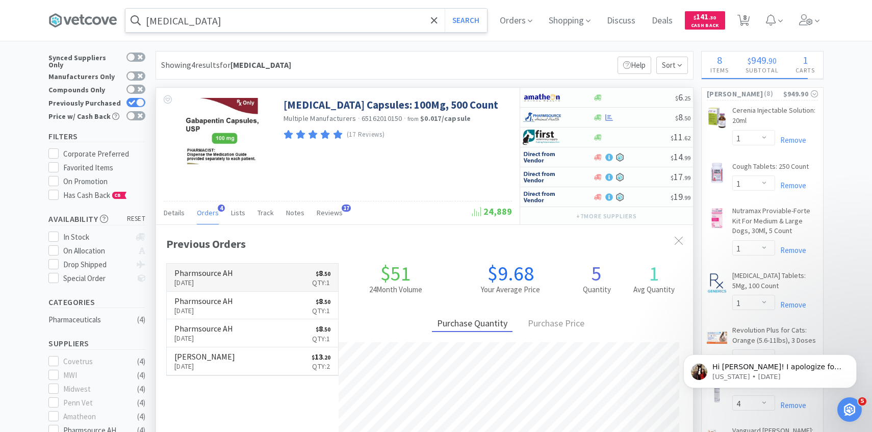
click at [249, 278] on link "Pharmsource AH [DATE] $ 8 . 50 Qty: 1" at bounding box center [252, 278] width 171 height 28
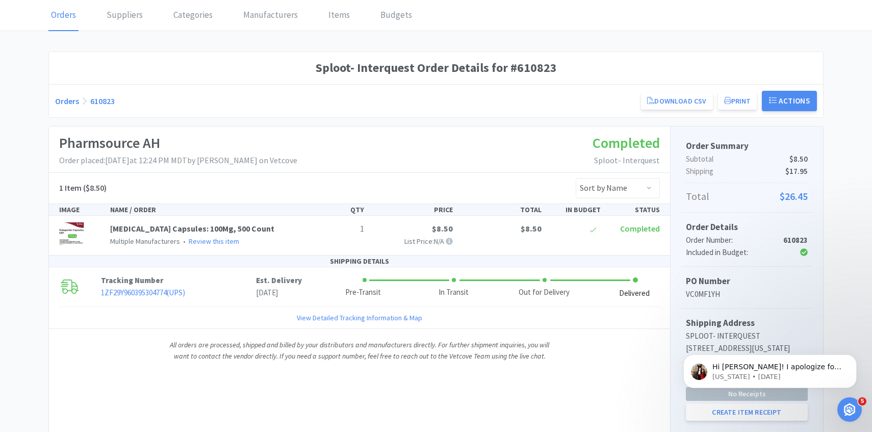
scroll to position [121, 0]
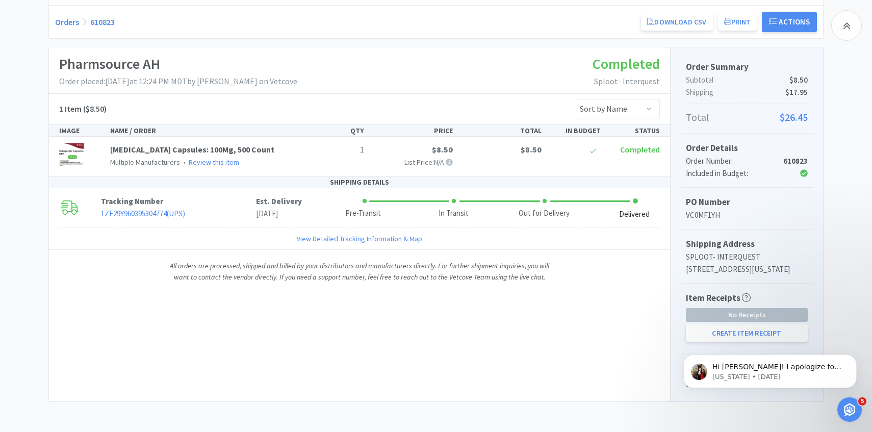
click at [699, 342] on body "Hi [PERSON_NAME]! I apologize for the delay! Yes, if you refresh your page you …" at bounding box center [770, 368] width 196 height 63
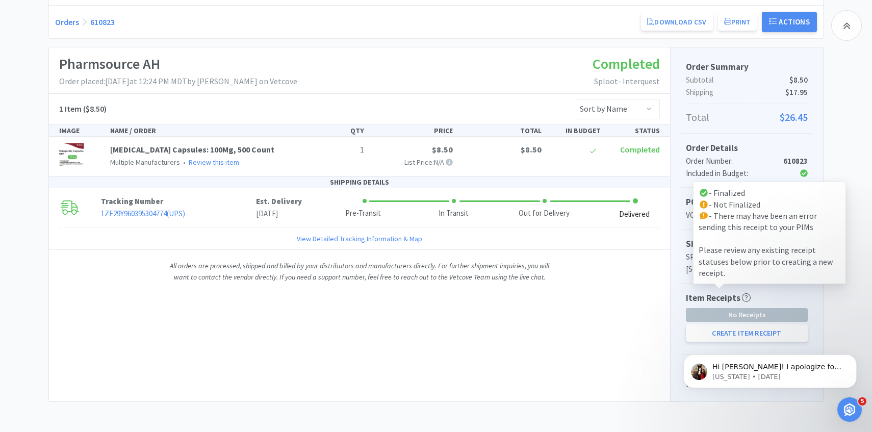
scroll to position [134, 0]
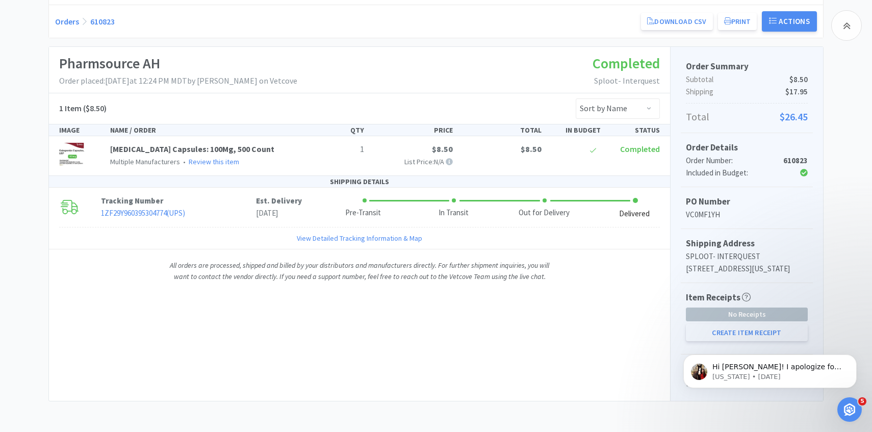
click at [716, 330] on button "Create Item Receipt" at bounding box center [747, 332] width 122 height 17
select select "1"
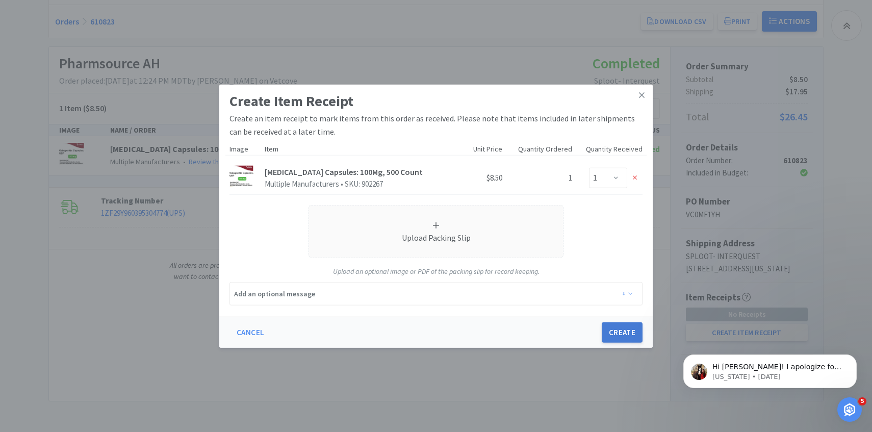
click at [614, 323] on button "Create" at bounding box center [621, 332] width 41 height 20
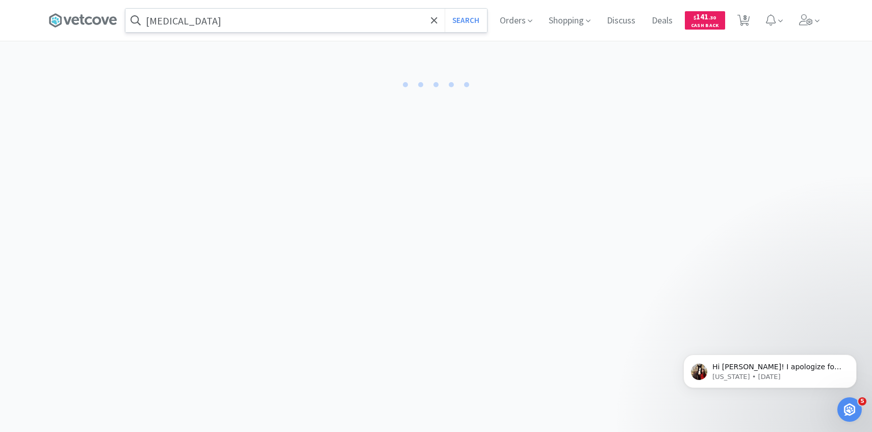
select select "1"
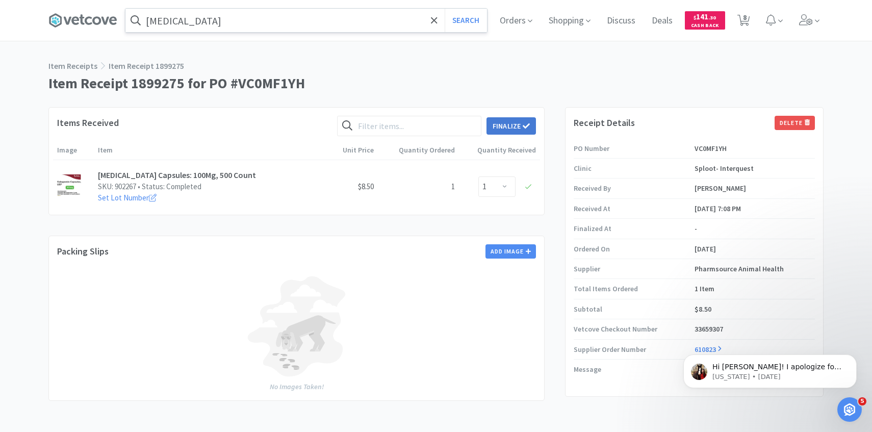
click at [518, 123] on button "Finalize" at bounding box center [510, 125] width 49 height 17
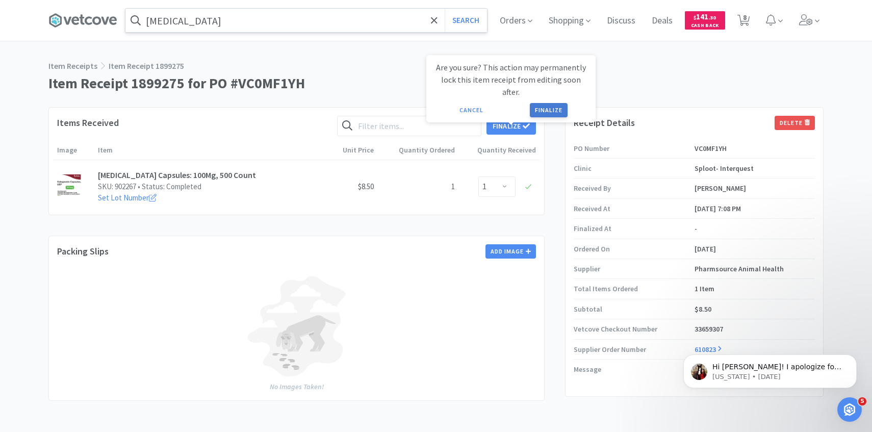
click at [552, 103] on button "Finalize" at bounding box center [549, 110] width 38 height 14
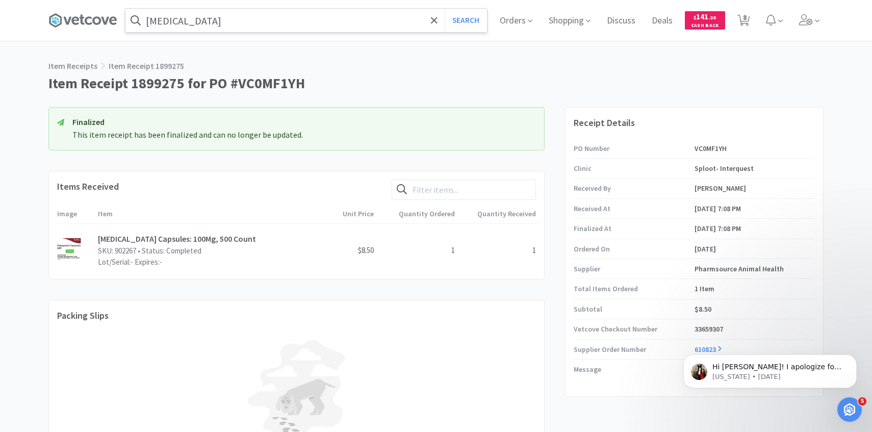
click at [369, 20] on input "[MEDICAL_DATA]" at bounding box center [305, 20] width 361 height 23
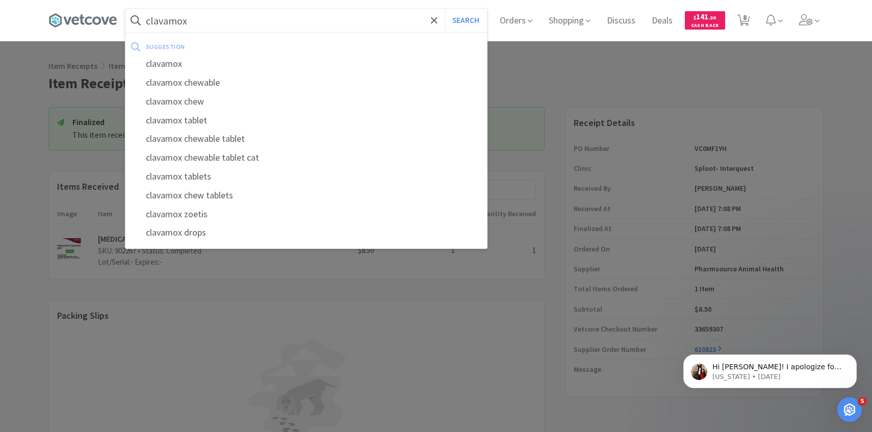
type input "clavamox"
click at [444, 9] on button "Search" at bounding box center [465, 20] width 42 height 23
select select "1"
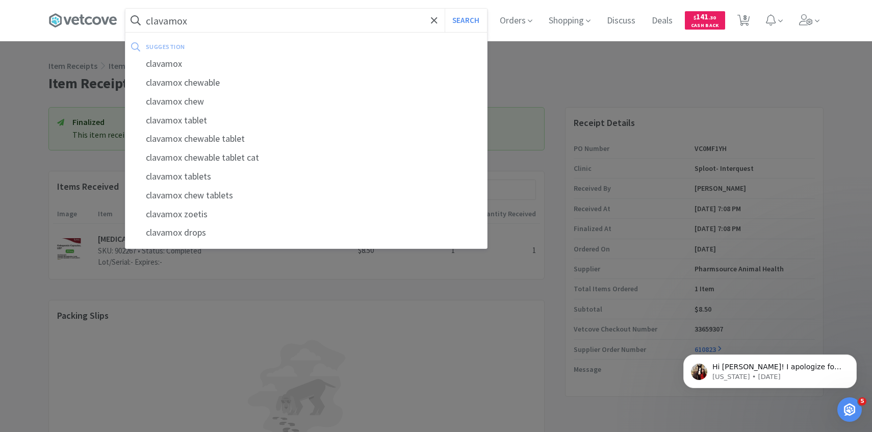
select select "1"
select select "4"
select select "1"
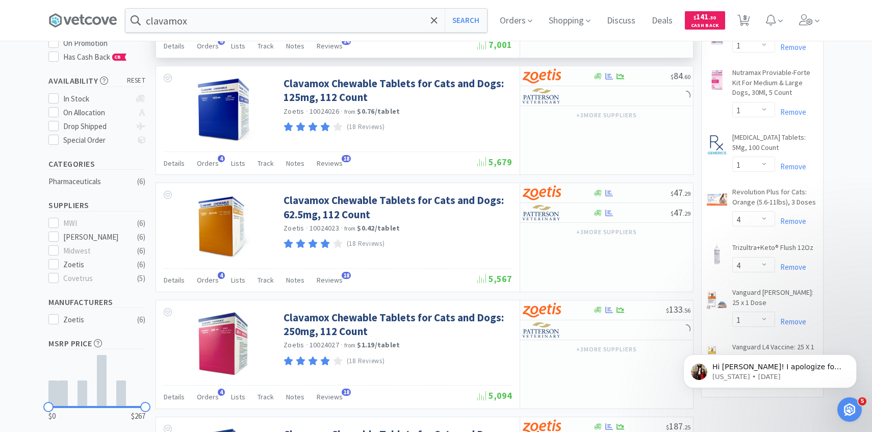
scroll to position [238, 0]
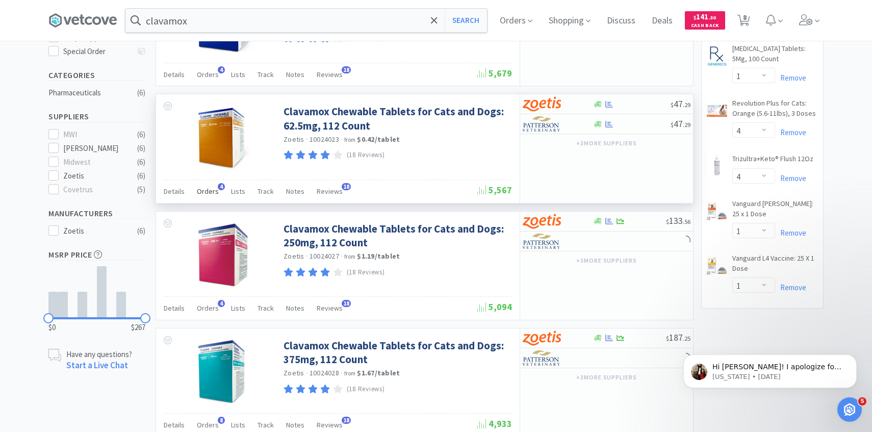
click at [214, 191] on span "Orders" at bounding box center [208, 191] width 22 height 9
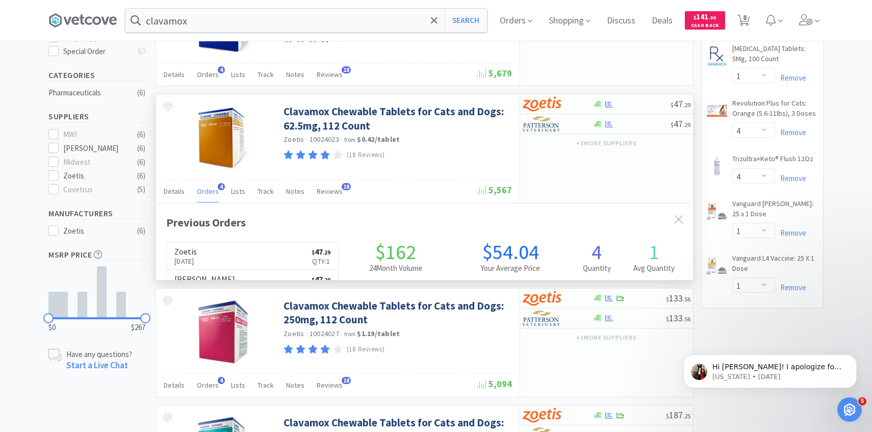
scroll to position [264, 537]
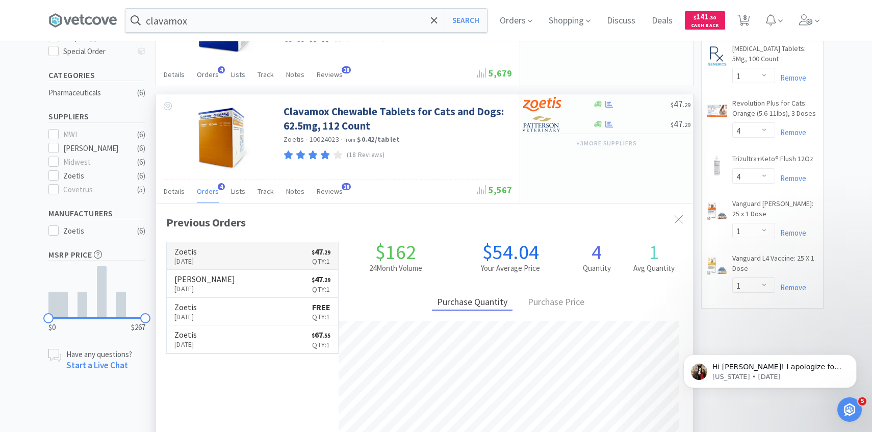
click at [224, 246] on link "Zoetis [DATE] $ 47 . 29 Qty: 1" at bounding box center [252, 256] width 171 height 28
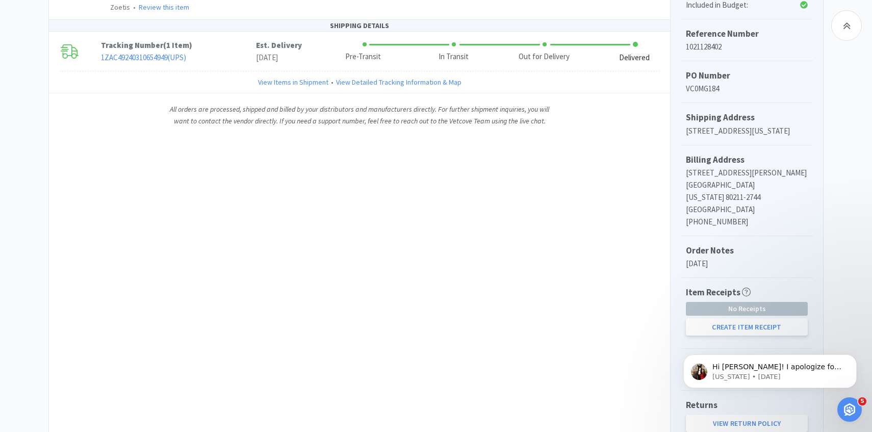
scroll to position [360, 0]
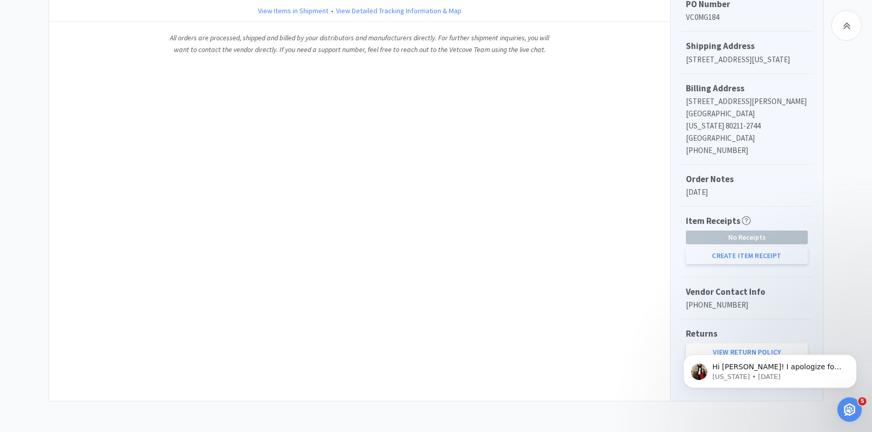
click at [747, 254] on button "Create Item Receipt" at bounding box center [747, 255] width 122 height 17
select select "1"
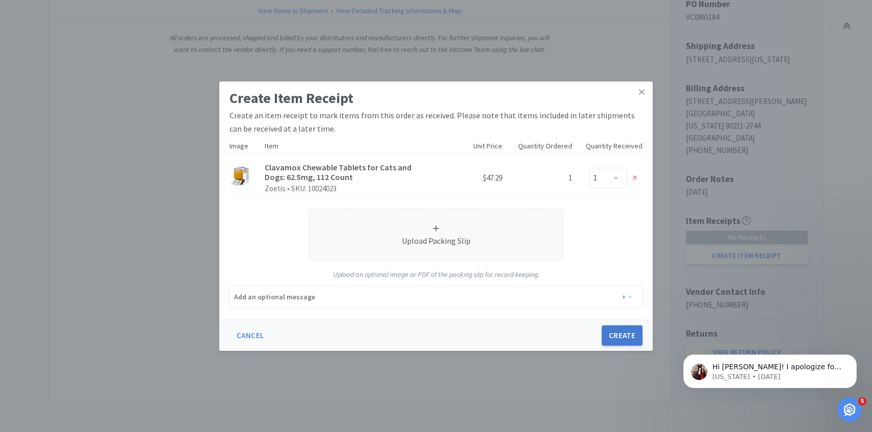
click at [614, 339] on button "Create" at bounding box center [621, 335] width 41 height 20
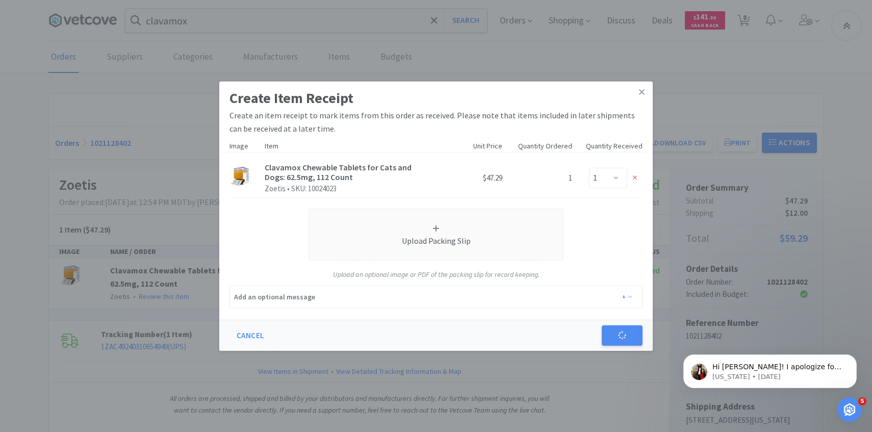
select select "1"
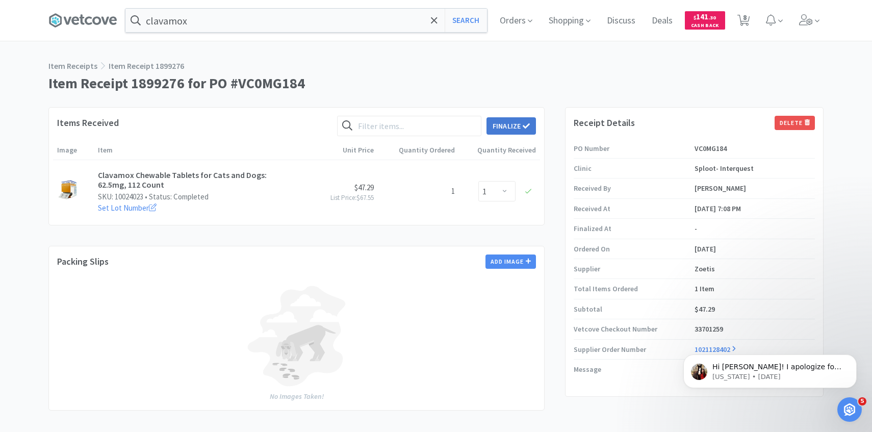
click at [511, 120] on button "Finalize" at bounding box center [510, 125] width 49 height 17
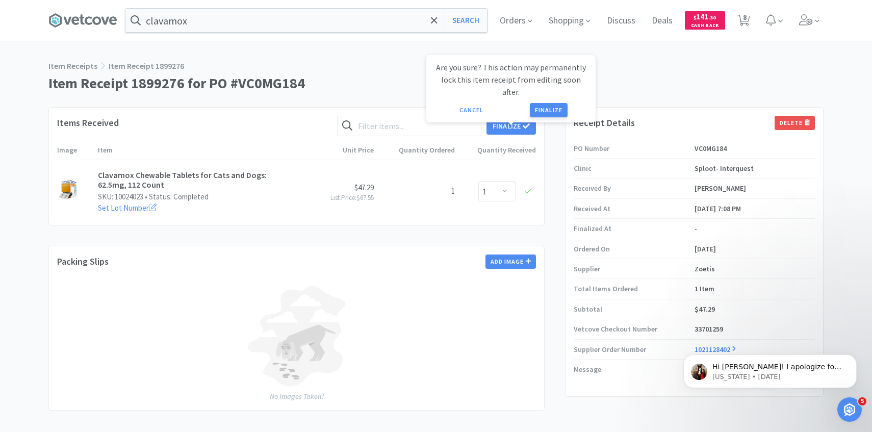
click at [572, 103] on div "Cancel Finalize" at bounding box center [510, 110] width 155 height 14
click at [549, 103] on button "Finalize" at bounding box center [549, 110] width 38 height 14
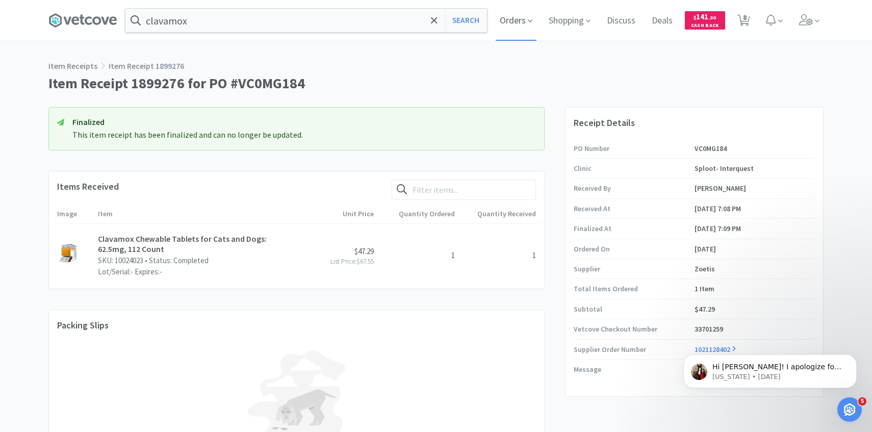
click at [521, 9] on span "Orders" at bounding box center [515, 20] width 41 height 41
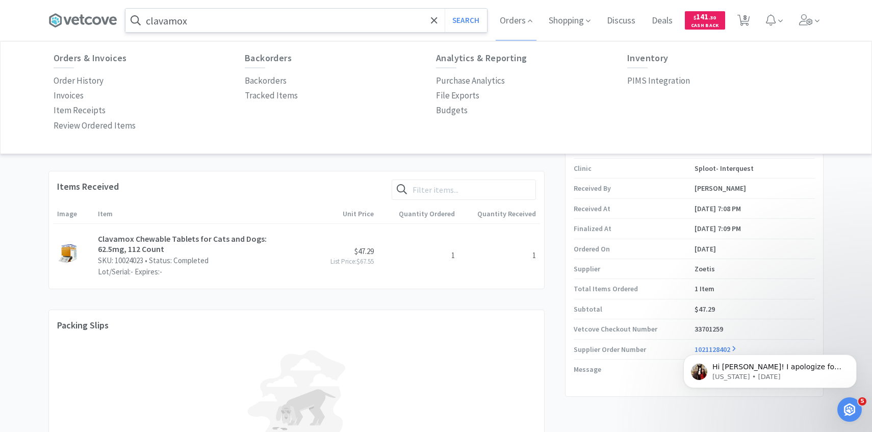
click at [366, 17] on input "clavamox" at bounding box center [305, 20] width 361 height 23
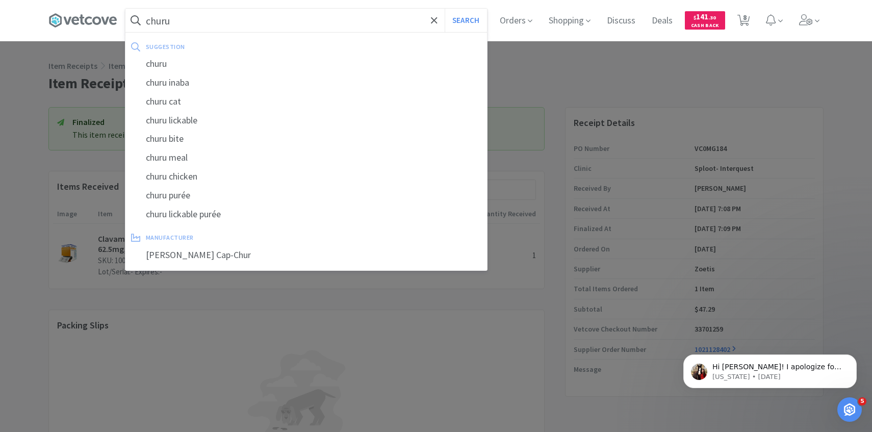
type input "churu"
click at [444, 9] on button "Search" at bounding box center [465, 20] width 42 height 23
select select "1"
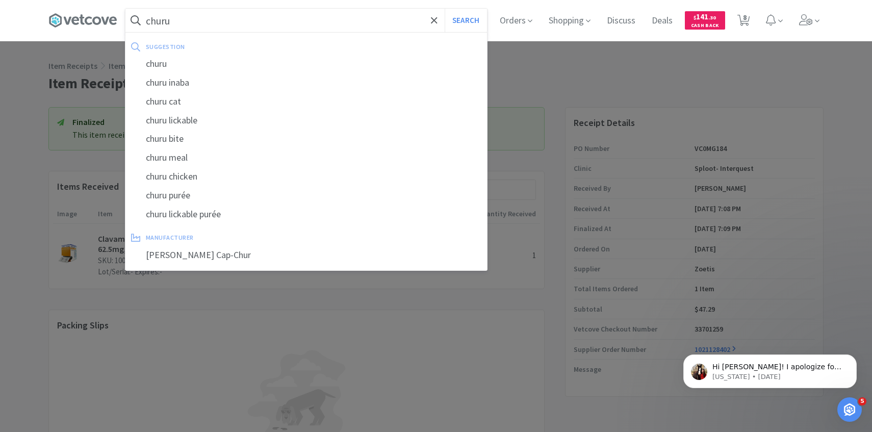
select select "1"
select select "4"
select select "1"
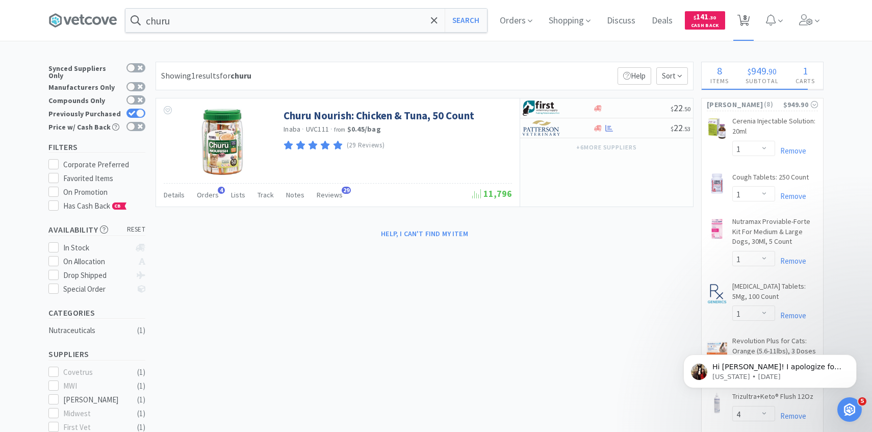
click at [748, 24] on icon at bounding box center [743, 20] width 13 height 11
select select "1"
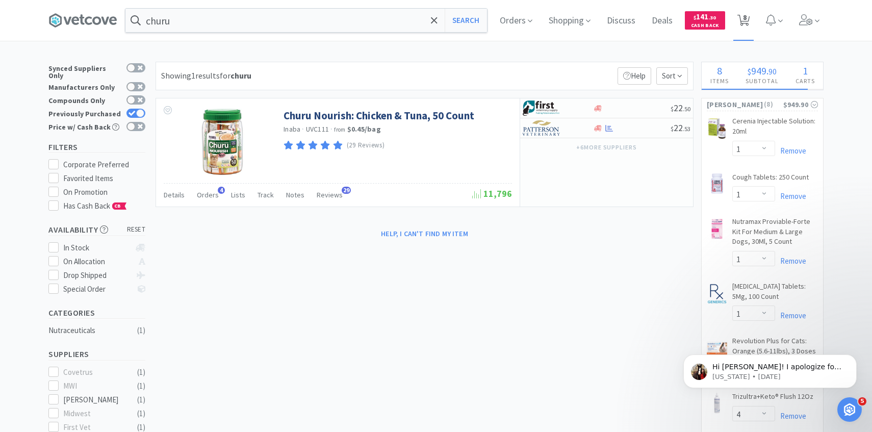
select select "4"
select select "1"
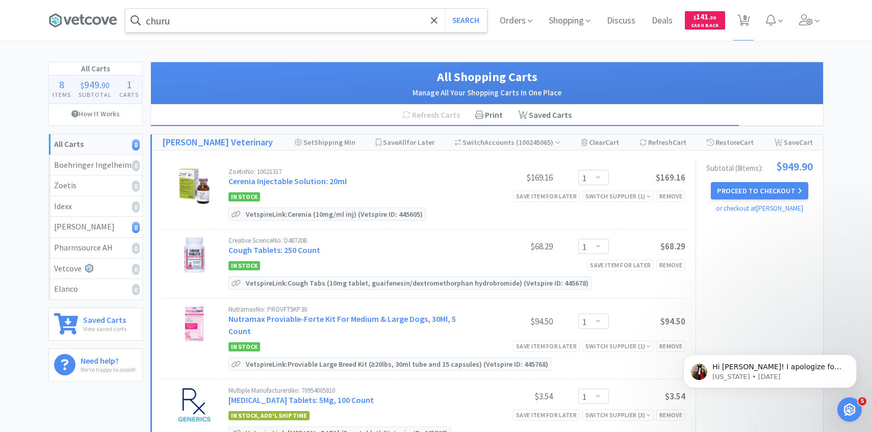
click at [266, 24] on input "churu" at bounding box center [305, 20] width 361 height 23
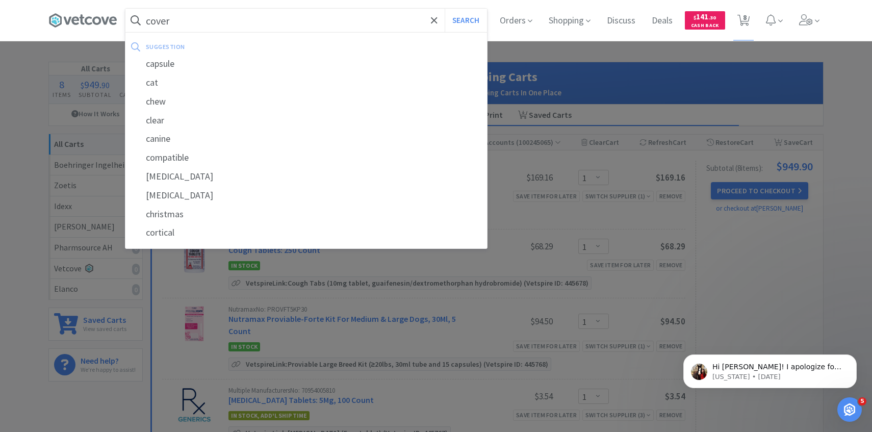
type input "cover"
click at [444, 9] on button "Search" at bounding box center [465, 20] width 42 height 23
select select "1"
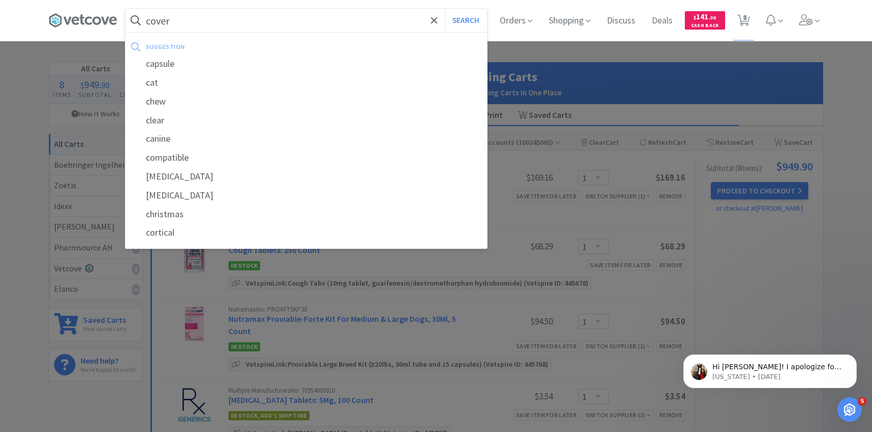
select select "1"
select select "4"
select select "1"
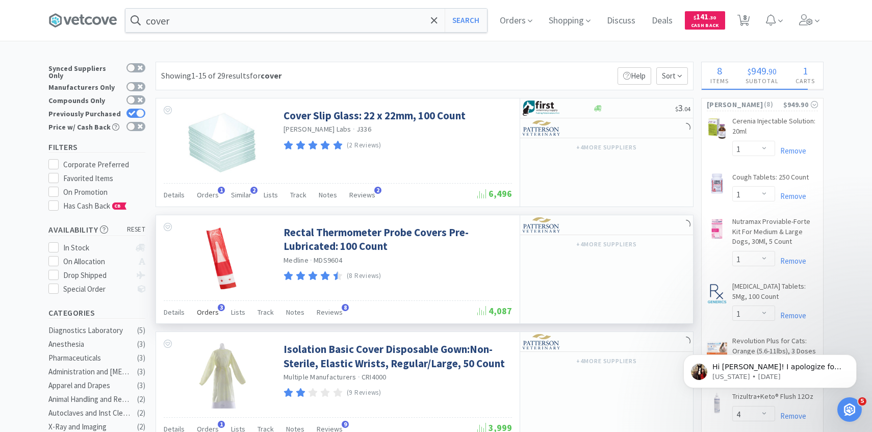
click at [208, 307] on span "Orders" at bounding box center [208, 311] width 22 height 9
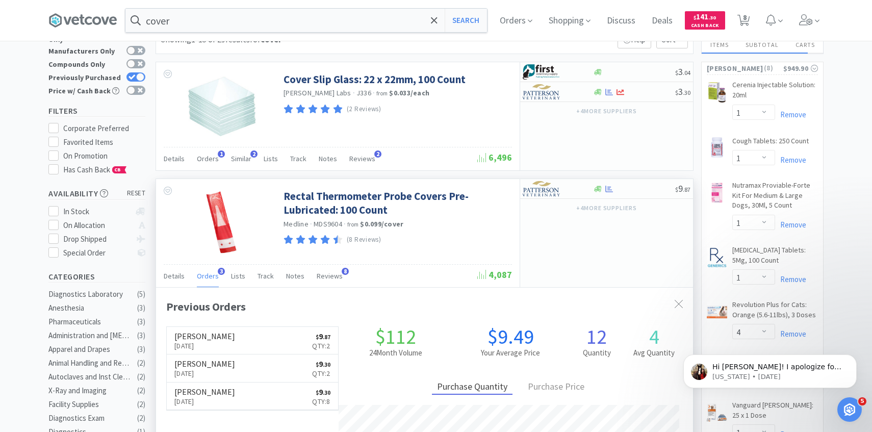
scroll to position [37, 0]
click at [557, 190] on img at bounding box center [541, 187] width 38 height 15
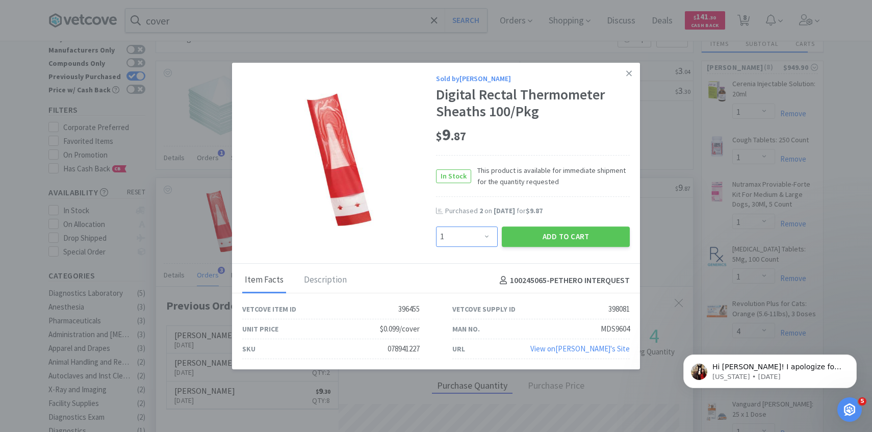
click at [454, 238] on select "Enter Quantity 1 2 3 4 5 6 7 8 9 10 11 12 13 14 15 16 17 18 19 20 Enter Quantity" at bounding box center [467, 236] width 62 height 20
select select "5"
click at [436, 226] on select "Enter Quantity 1 2 3 4 5 6 7 8 9 10 11 12 13 14 15 16 17 18 19 20 Enter Quantity" at bounding box center [467, 236] width 62 height 20
click at [533, 239] on button "Add to Cart" at bounding box center [566, 236] width 128 height 20
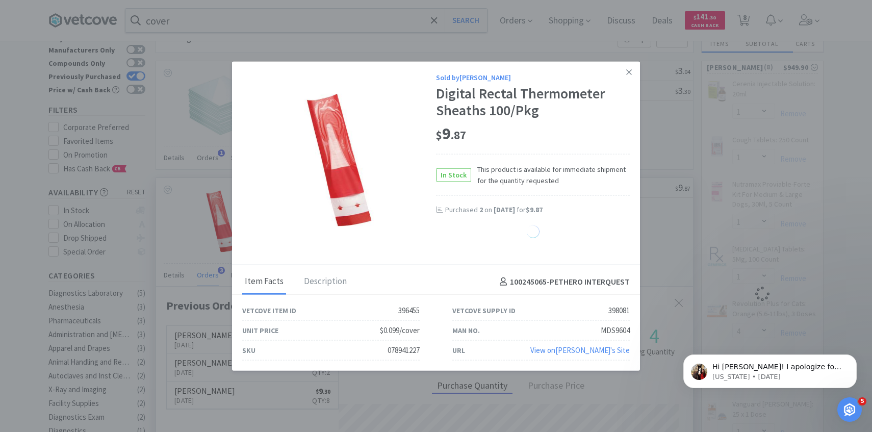
scroll to position [264, 537]
select select "5"
select select "4"
select select "1"
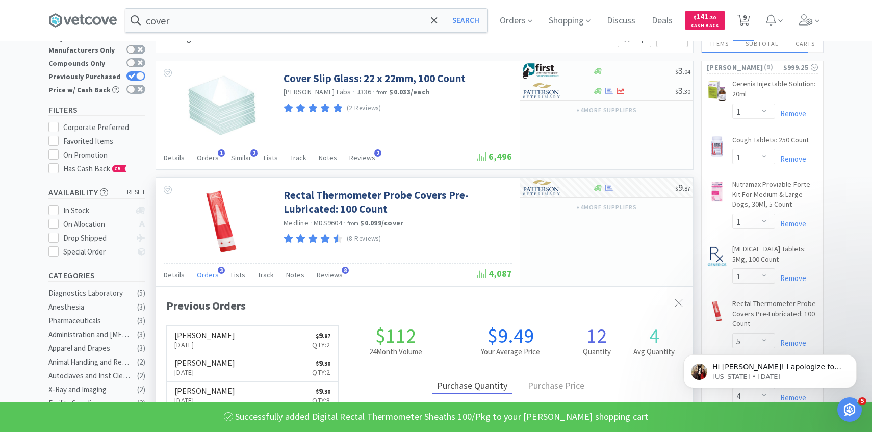
click at [745, 21] on span "9" at bounding box center [745, 17] width 4 height 41
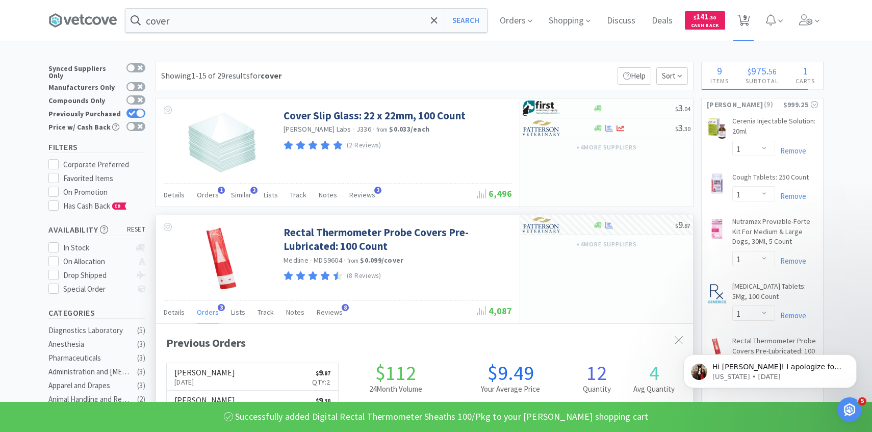
select select "1"
select select "5"
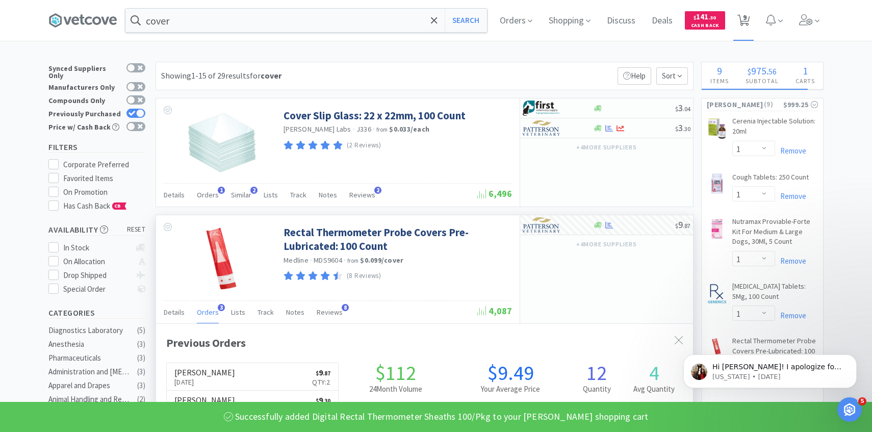
select select "4"
select select "1"
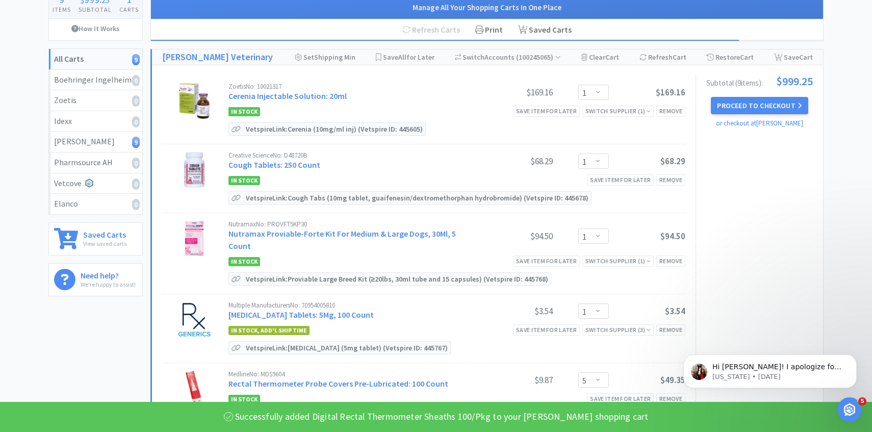
scroll to position [87, 0]
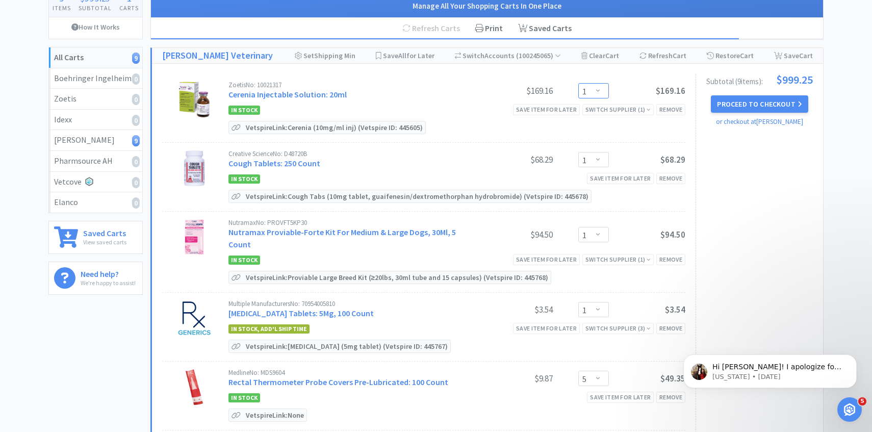
click at [593, 91] on select "Enter Quantity 1 2 3 4 5 6 7 8 9 10 11 12 13 14 15 16 17 18 19 20 Enter Quantity" at bounding box center [593, 90] width 31 height 15
click at [578, 83] on select "Enter Quantity 1 2 3 4 5 6 7 8 9 10 11 12 13 14 15 16 17 18 19 20 Enter Quantity" at bounding box center [593, 90] width 31 height 15
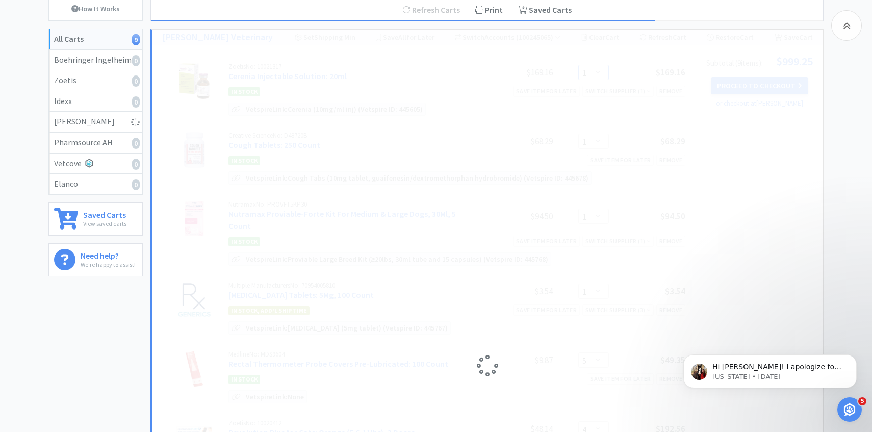
scroll to position [108, 0]
select select "2"
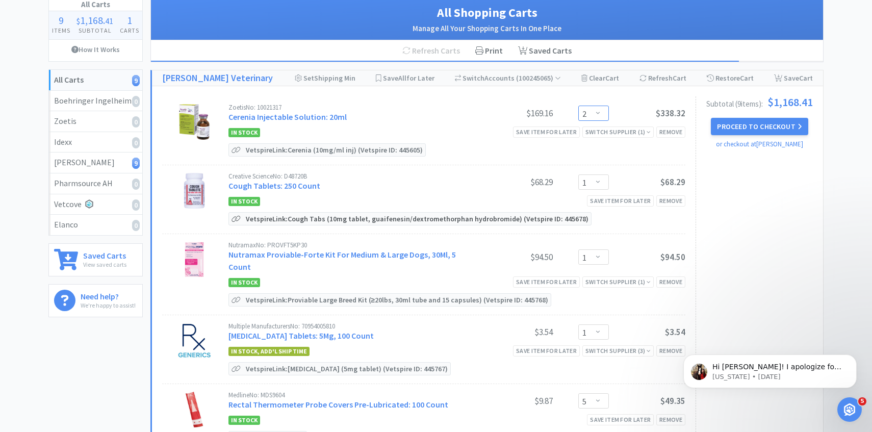
scroll to position [0, 0]
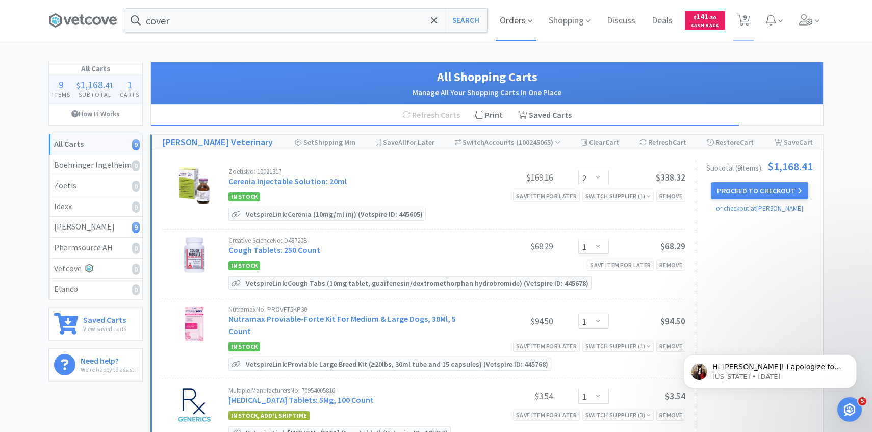
click at [500, 16] on span "Orders" at bounding box center [515, 20] width 41 height 41
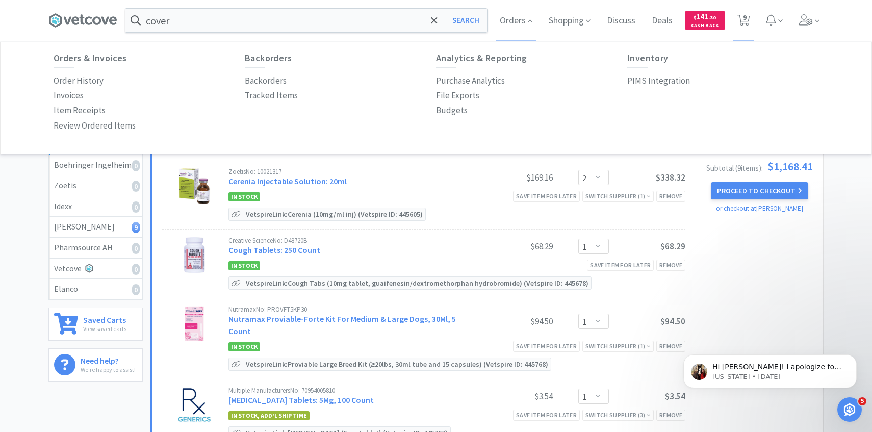
click at [631, 83] on p "PIMS Integration" at bounding box center [658, 81] width 63 height 14
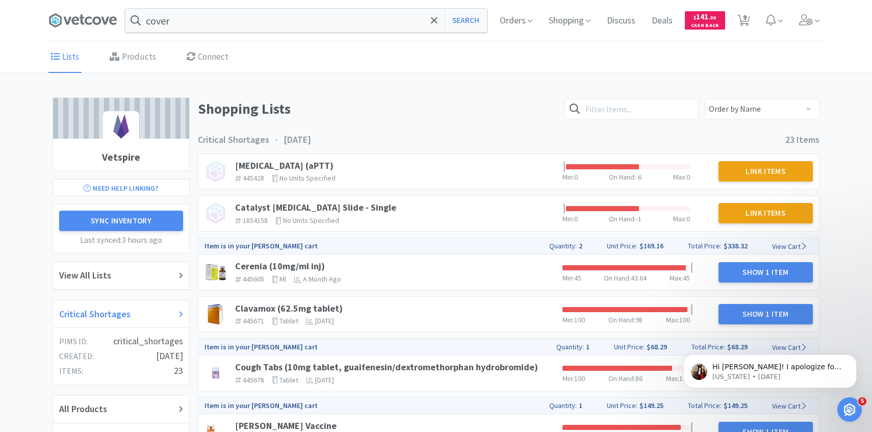
click at [136, 312] on div "Critical Shortages" at bounding box center [121, 314] width 124 height 15
click at [748, 16] on icon at bounding box center [743, 20] width 13 height 11
select select "2"
select select "1"
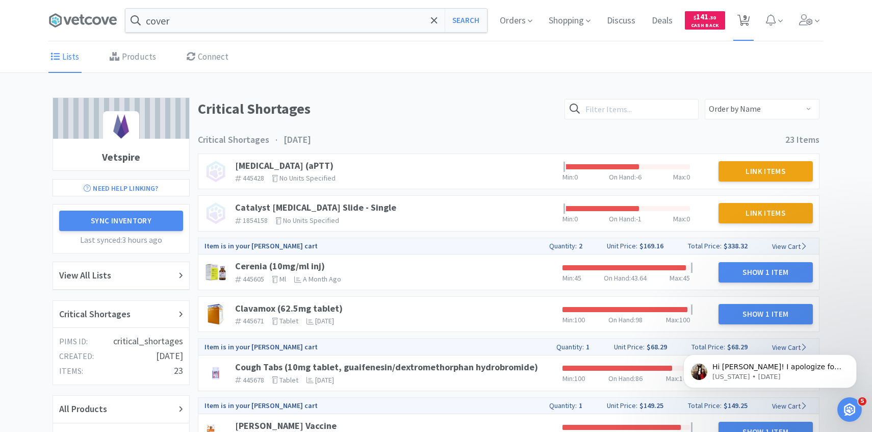
select select "1"
select select "5"
select select "4"
select select "1"
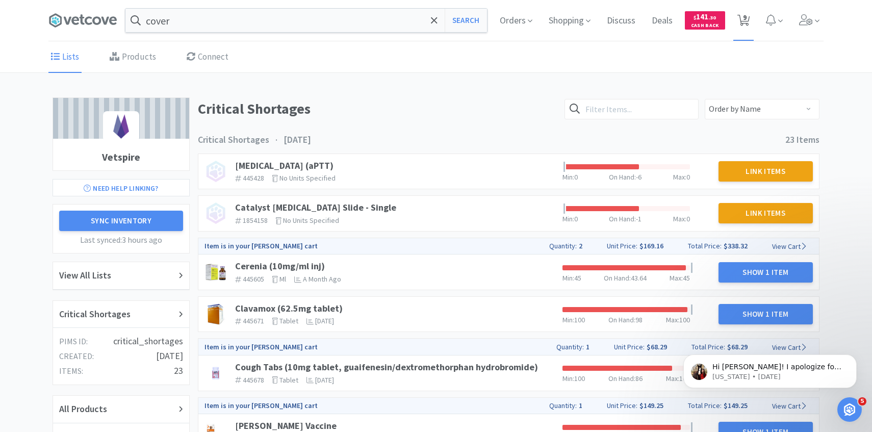
select select "1"
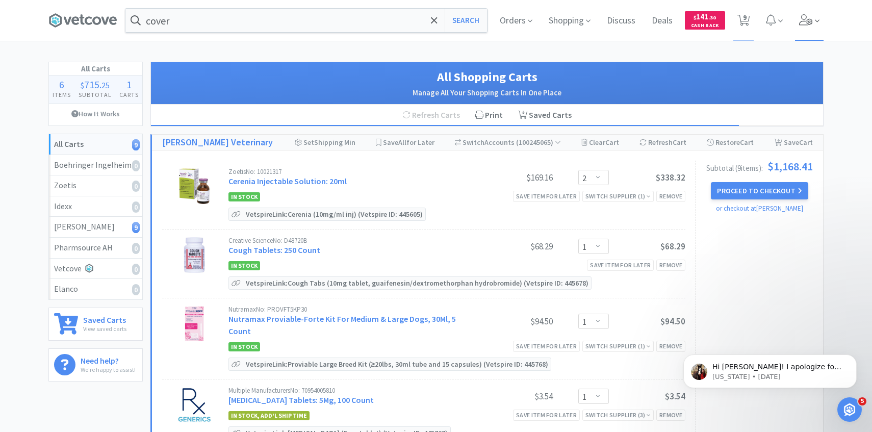
click at [809, 22] on icon at bounding box center [806, 19] width 14 height 11
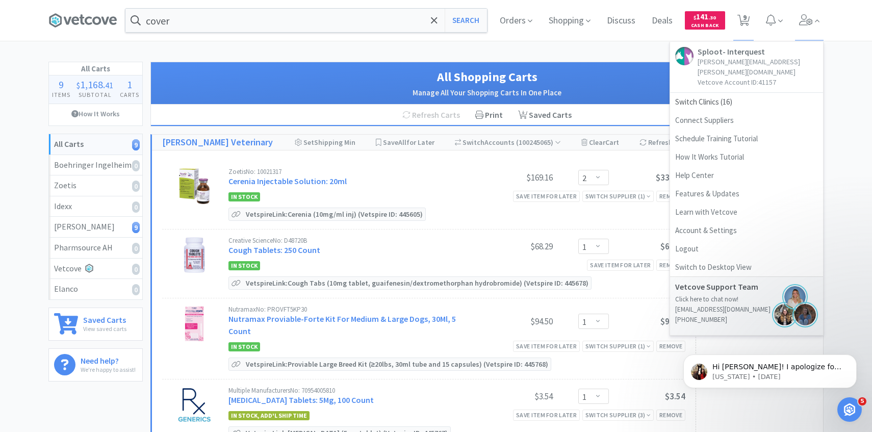
click at [570, 54] on div "cover Search Orders Shopping Discuss Discuss Deals Deals $ 141 . 30 Cash Back 9…" at bounding box center [436, 413] width 872 height 826
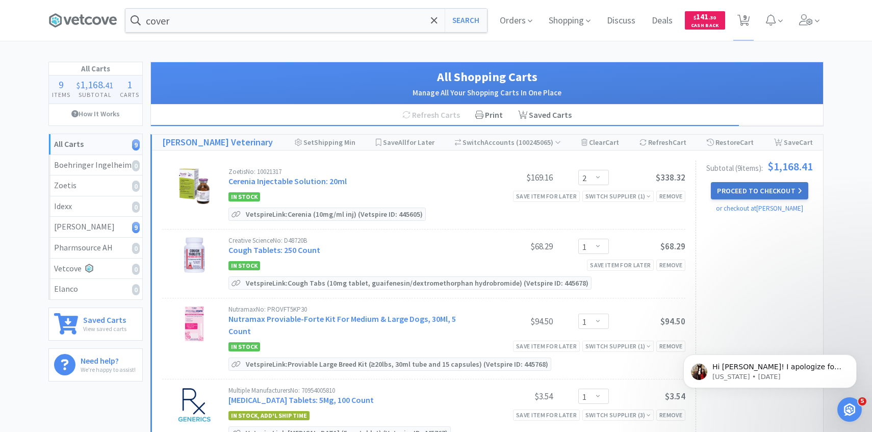
click at [750, 191] on button "Proceed to Checkout" at bounding box center [758, 190] width 97 height 17
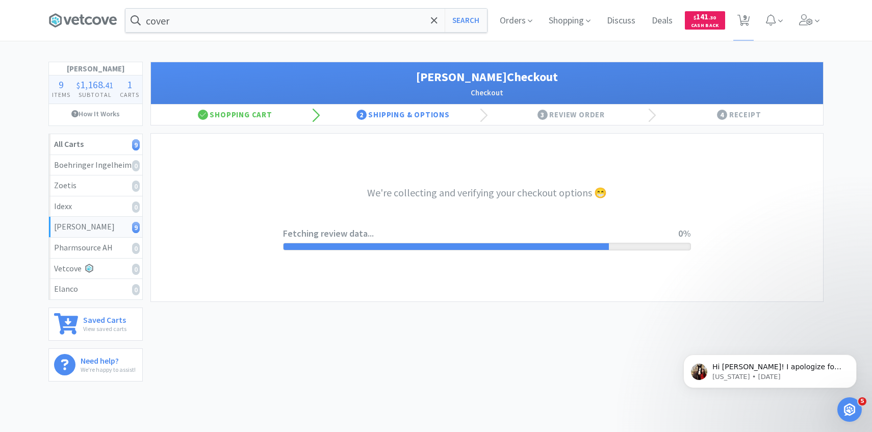
select select "1"
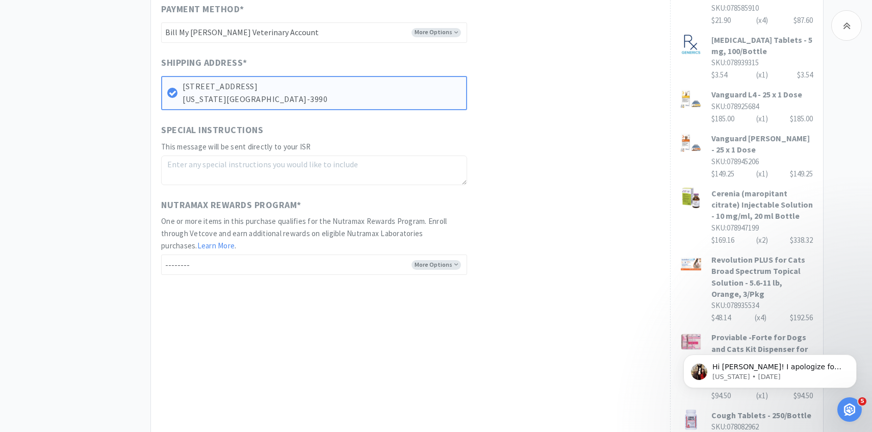
scroll to position [557, 0]
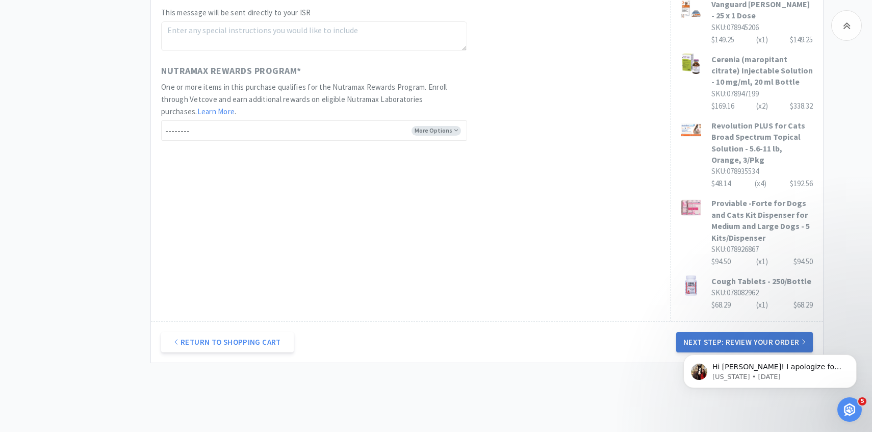
click at [691, 332] on button "Next Step: Review Your Order" at bounding box center [744, 342] width 137 height 20
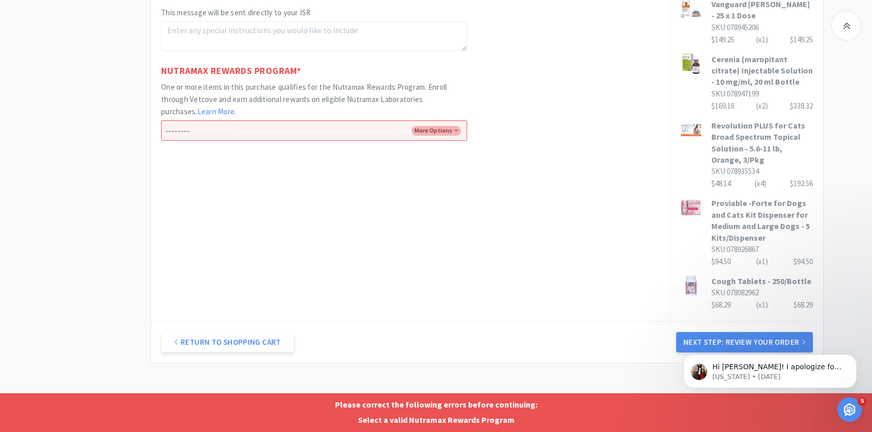
click at [429, 137] on select "-------- Enroll me in the Nutramax Rewards Program No thank you" at bounding box center [314, 130] width 306 height 20
click at [161, 120] on select "-------- Enroll me in the Nutramax Rewards Program No thank you" at bounding box center [314, 130] width 306 height 20
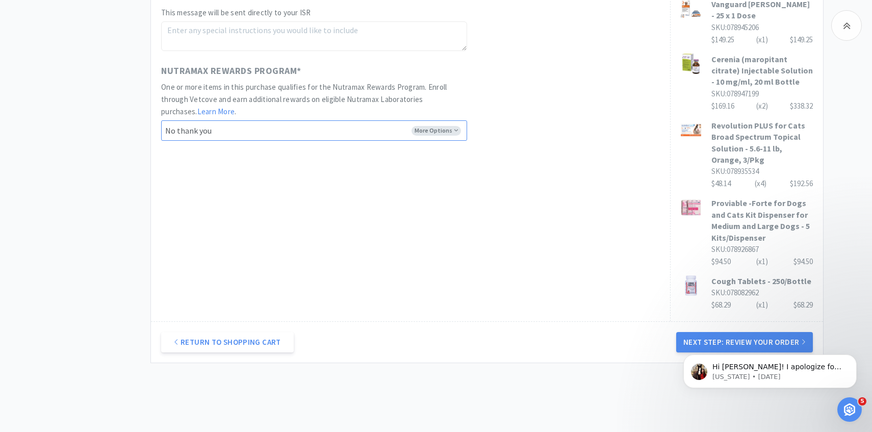
click at [406, 133] on select "-------- Enroll me in the Nutramax Rewards Program No thank you" at bounding box center [314, 130] width 306 height 20
select select "Yes"
click at [161, 120] on select "-------- Enroll me in the Nutramax Rewards Program No thank you" at bounding box center [314, 130] width 306 height 20
click at [698, 332] on button "Next Step: Review Your Order" at bounding box center [744, 342] width 137 height 20
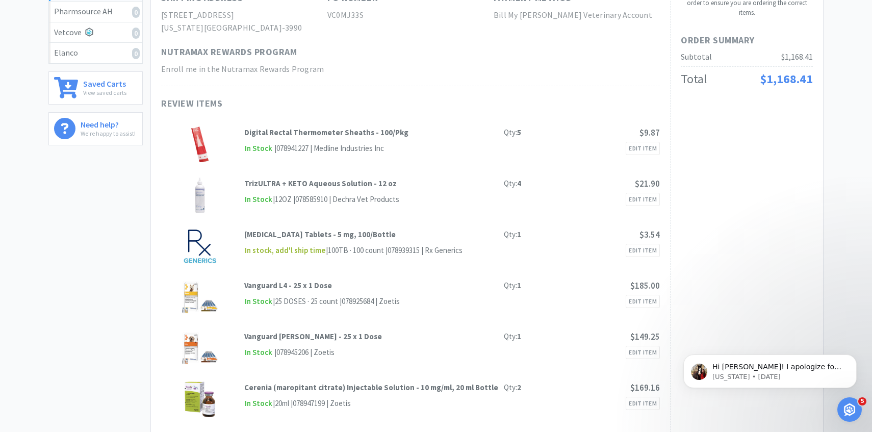
scroll to position [0, 0]
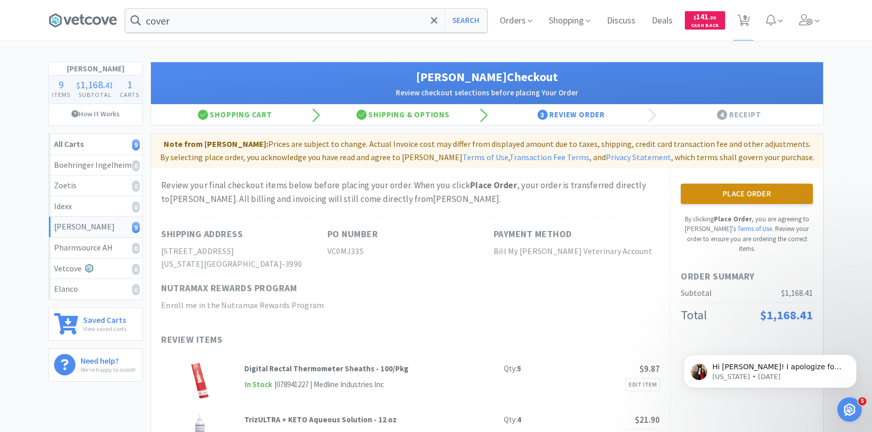
click at [724, 187] on button "Place Order" at bounding box center [746, 193] width 132 height 20
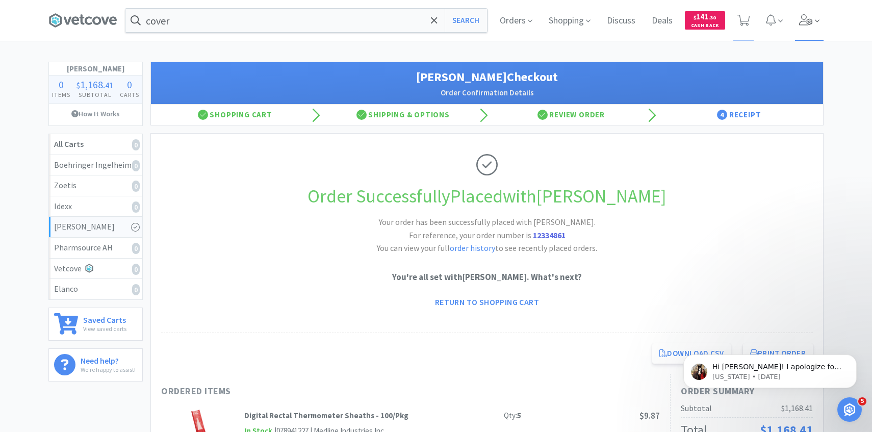
click at [808, 23] on icon at bounding box center [806, 19] width 14 height 11
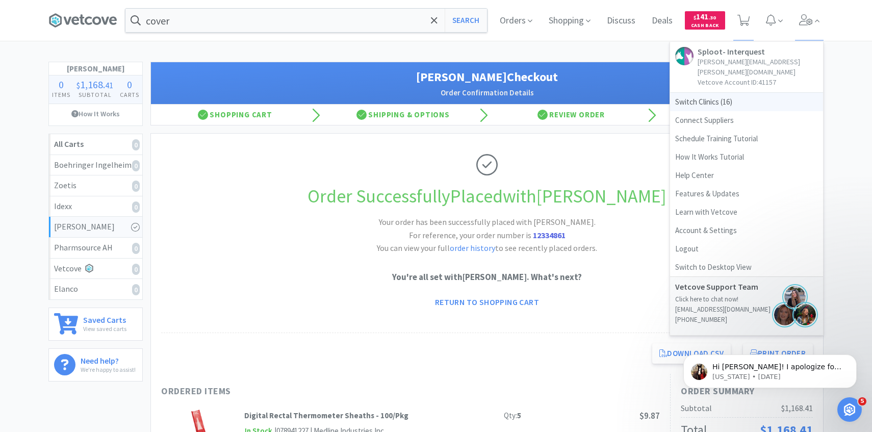
click at [750, 93] on span "Switch Clinics ( 16 )" at bounding box center [746, 102] width 153 height 18
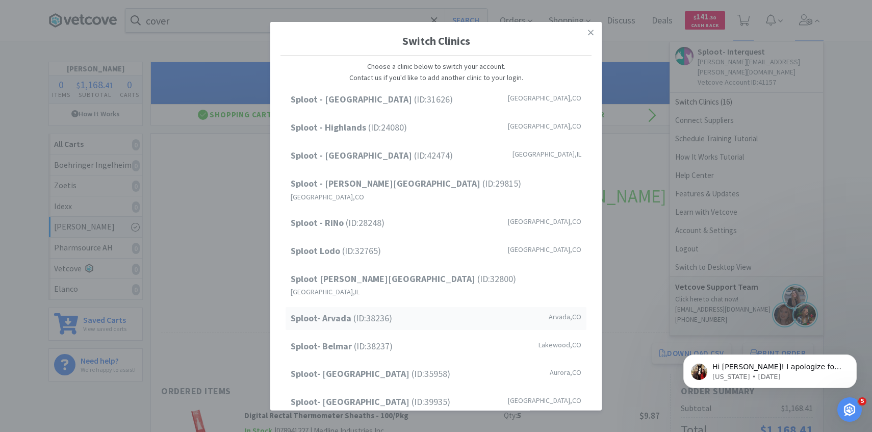
scroll to position [130, 0]
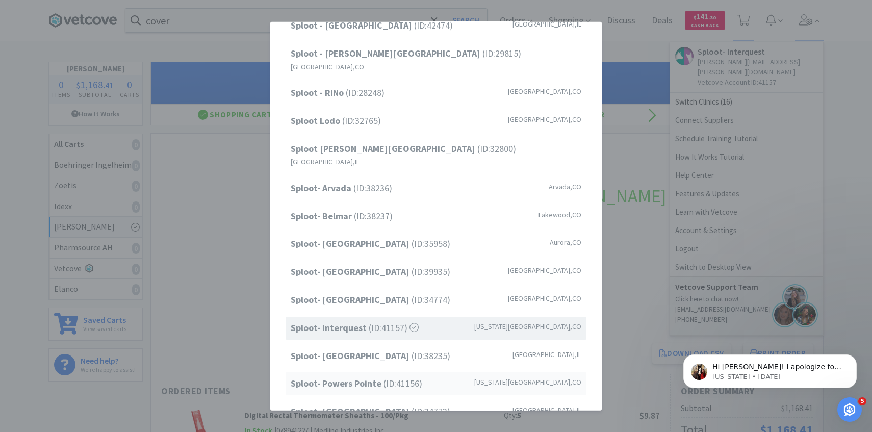
click at [354, 377] on strong "Sploot- Powers Pointe" at bounding box center [337, 383] width 93 height 12
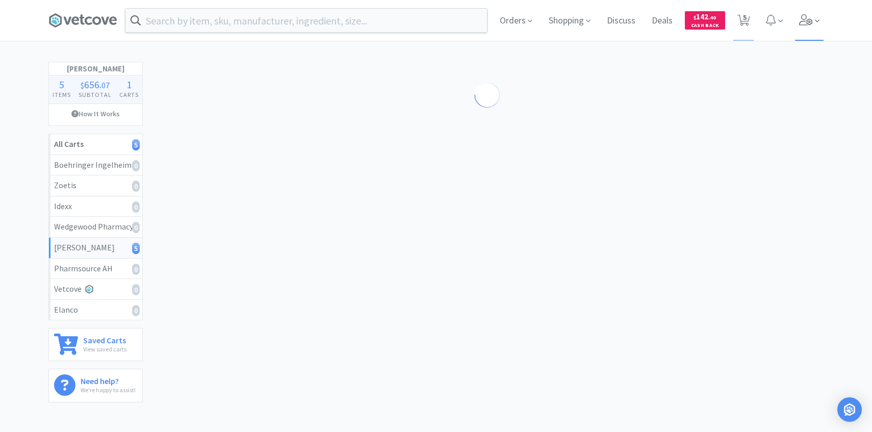
click at [816, 7] on span at bounding box center [809, 20] width 29 height 41
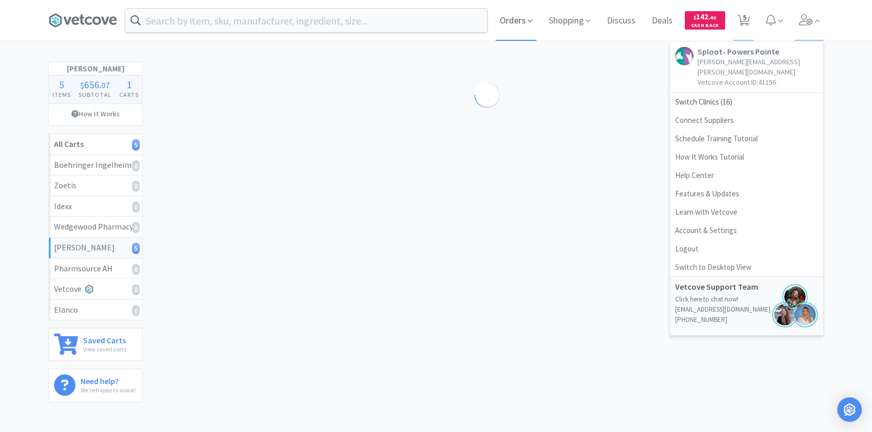
click at [518, 18] on span "Orders" at bounding box center [515, 20] width 41 height 41
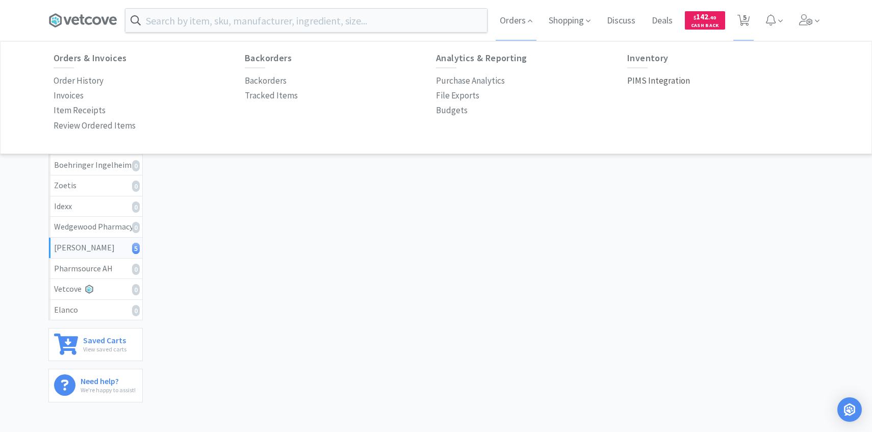
click at [644, 86] on p "PIMS Integration" at bounding box center [658, 81] width 63 height 14
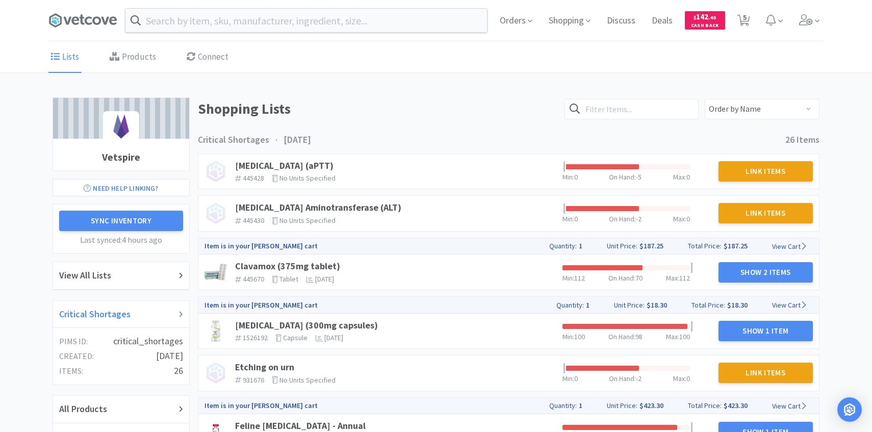
click at [135, 312] on div "Critical Shortages" at bounding box center [121, 314] width 124 height 15
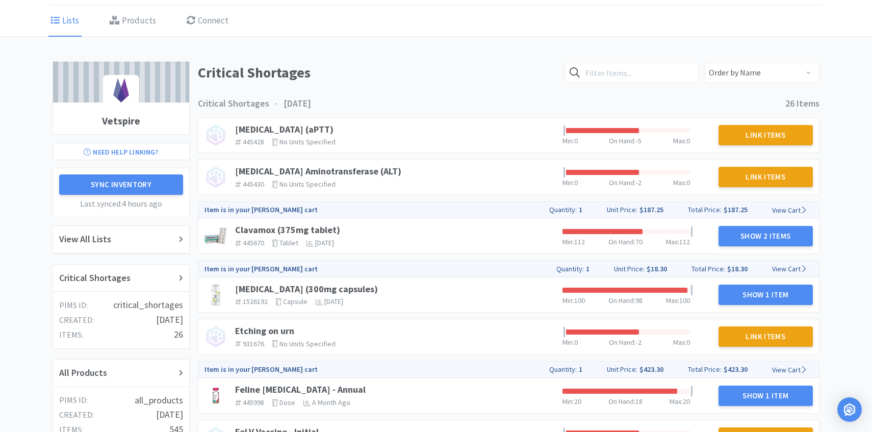
scroll to position [41, 0]
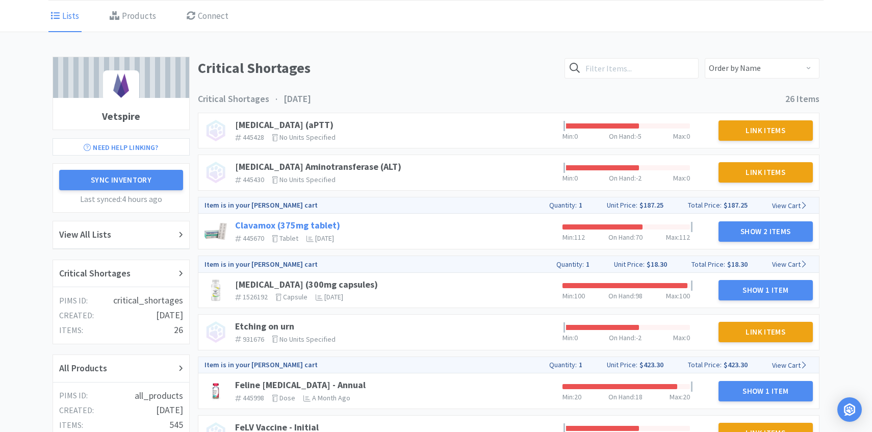
click at [320, 222] on link "Clavamox (375mg tablet)" at bounding box center [287, 225] width 105 height 12
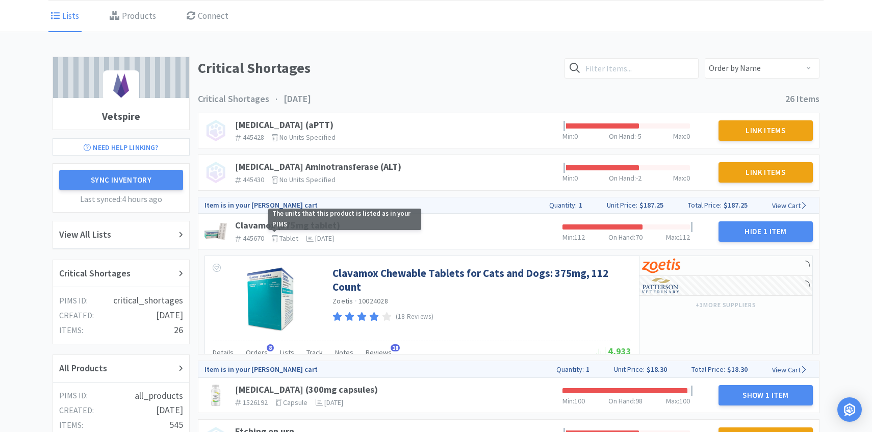
scroll to position [95, 0]
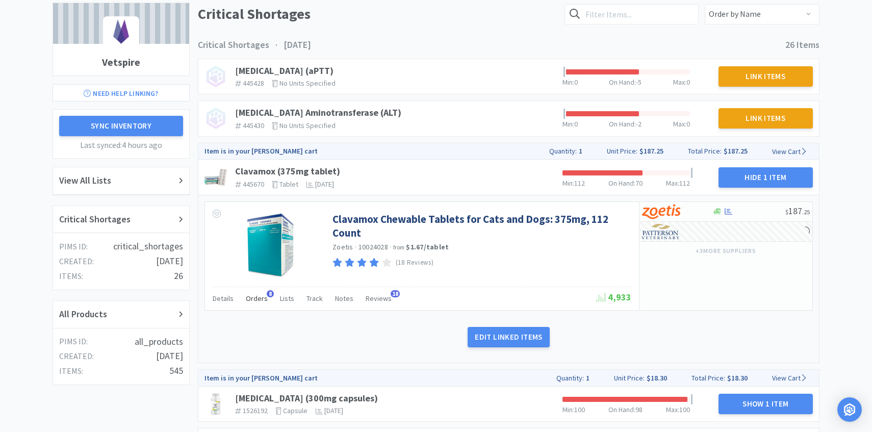
click at [254, 298] on span "Orders" at bounding box center [257, 298] width 22 height 9
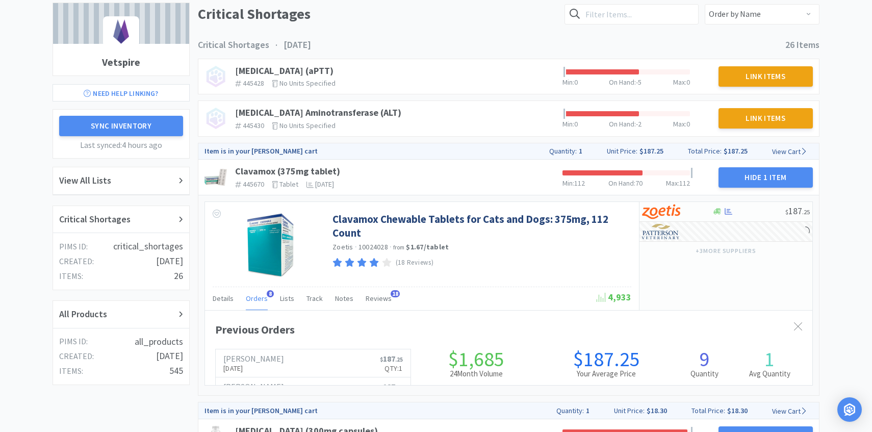
scroll to position [279, 607]
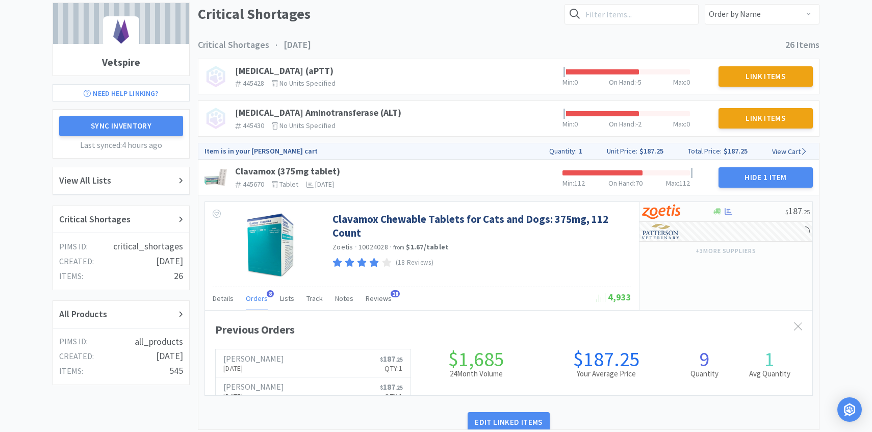
click at [254, 298] on span "Orders" at bounding box center [257, 298] width 22 height 9
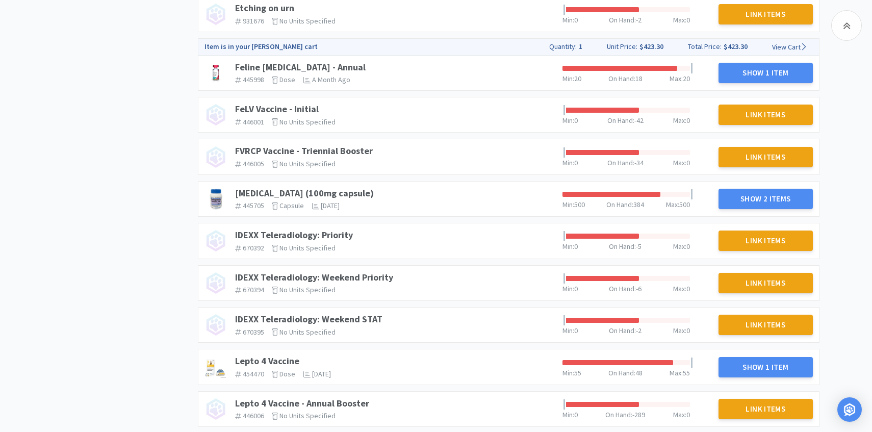
scroll to position [534, 0]
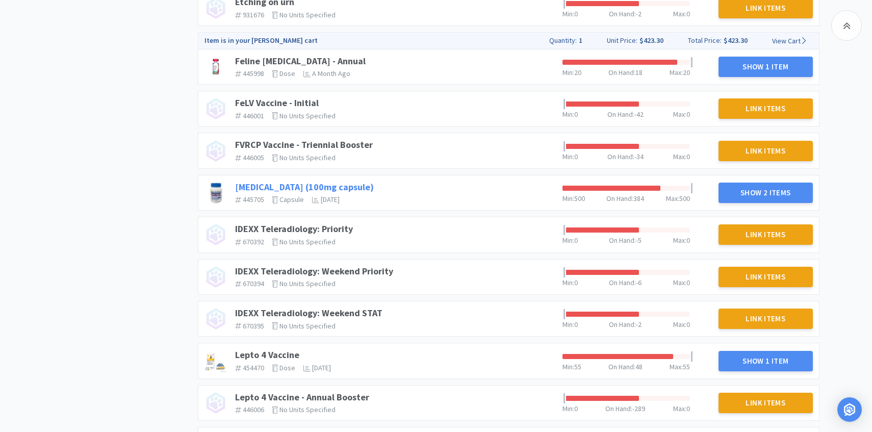
click at [270, 185] on link "[MEDICAL_DATA] (100mg capsule)" at bounding box center [304, 187] width 139 height 12
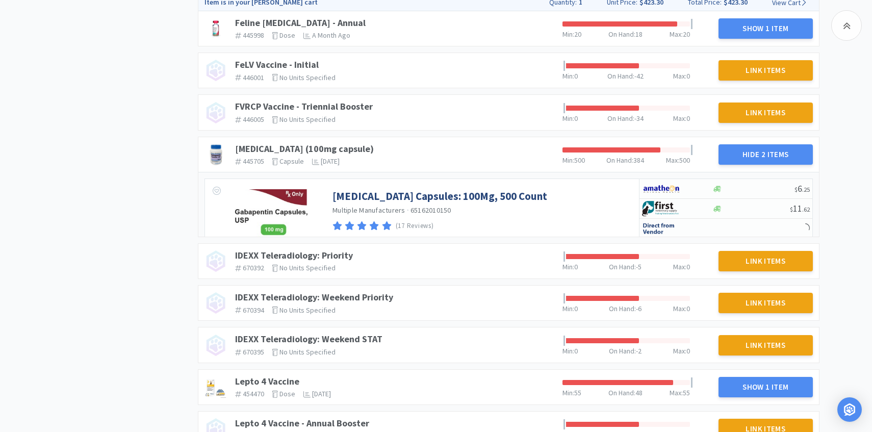
scroll to position [583, 0]
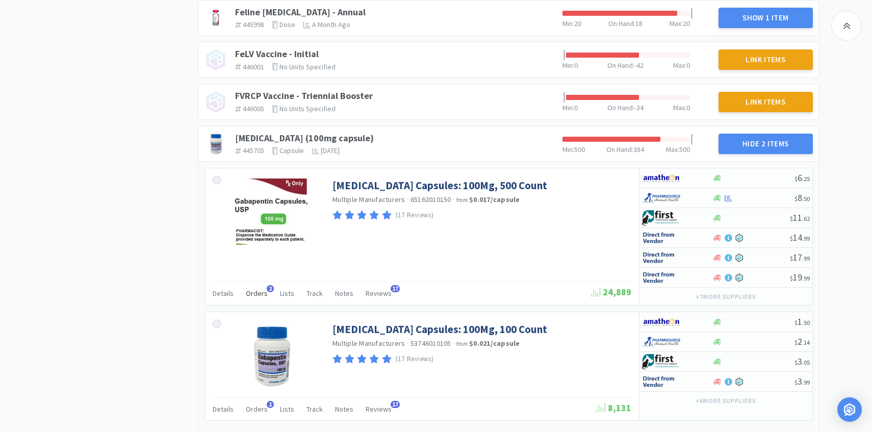
click at [262, 285] on div "Orders 2" at bounding box center [257, 294] width 22 height 19
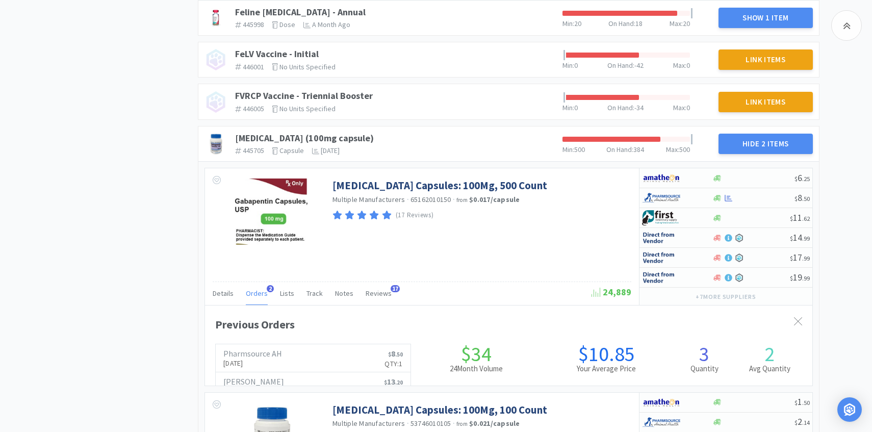
scroll to position [279, 607]
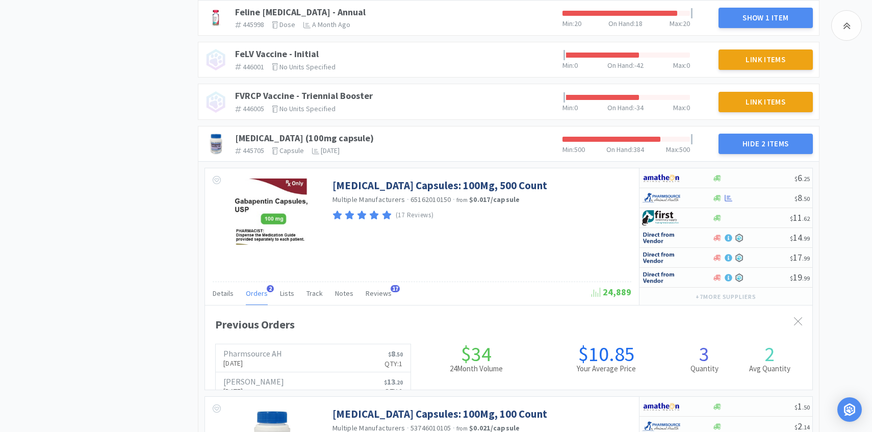
click at [259, 293] on span "Orders" at bounding box center [257, 292] width 22 height 9
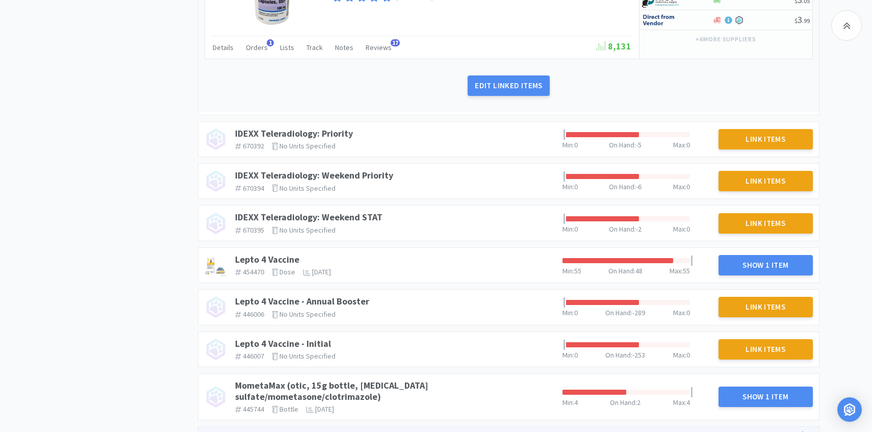
scroll to position [954, 0]
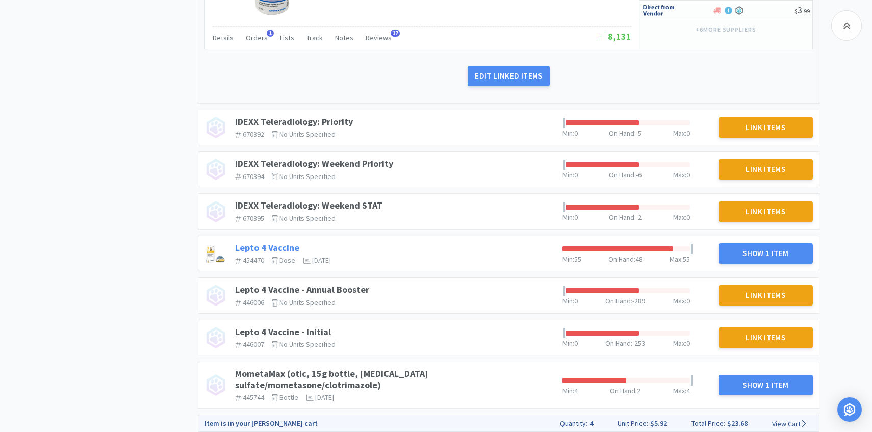
click at [273, 243] on link "Lepto 4 Vaccine" at bounding box center [267, 248] width 64 height 12
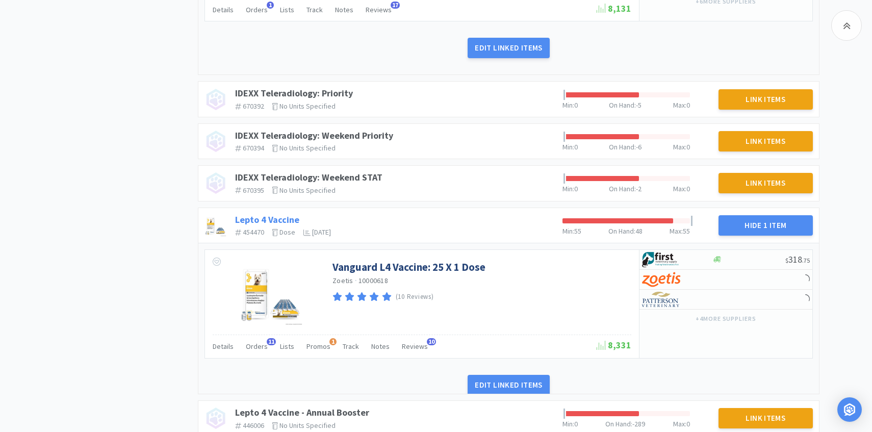
scroll to position [1018, 0]
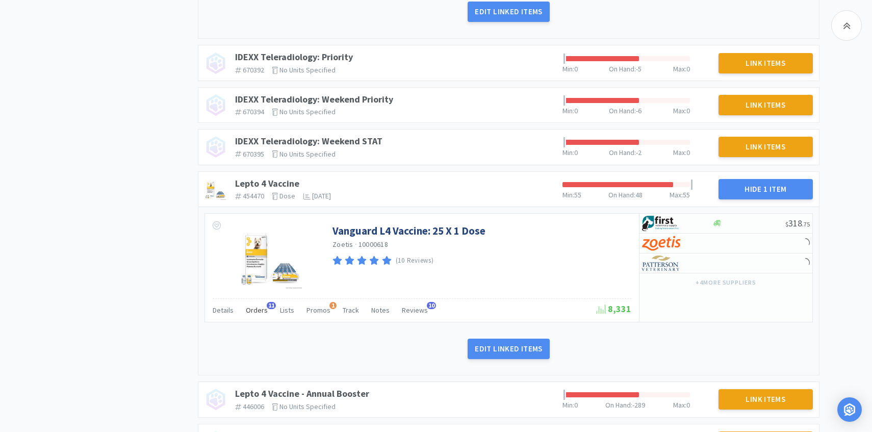
click at [254, 315] on div "Orders 11" at bounding box center [257, 311] width 22 height 19
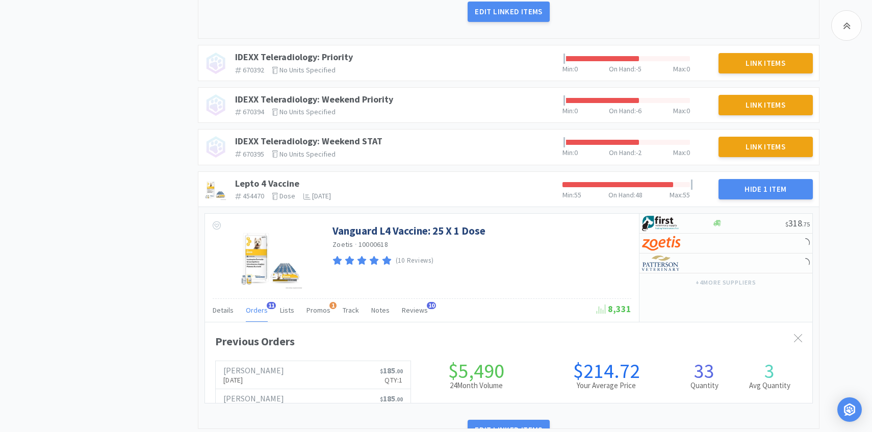
scroll to position [279, 607]
click at [254, 315] on div "Orders 11" at bounding box center [257, 311] width 22 height 19
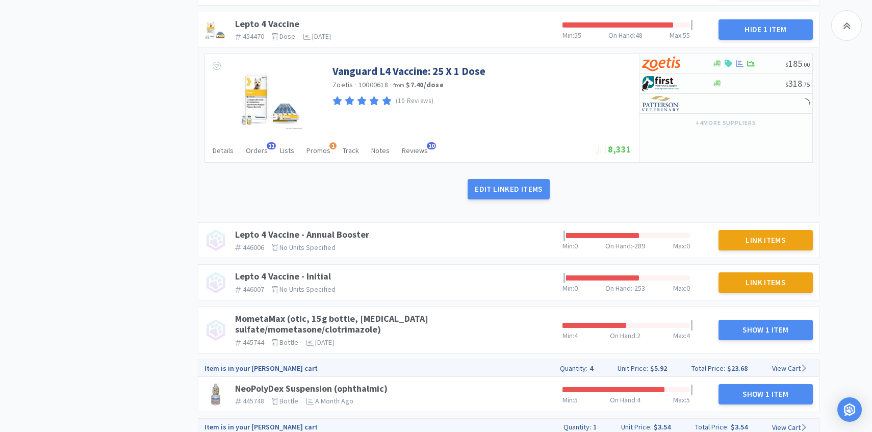
scroll to position [1180, 0]
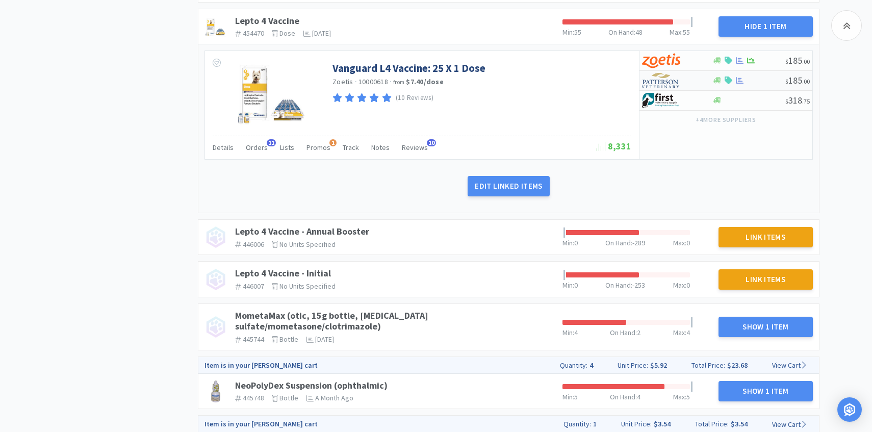
click at [673, 76] on img at bounding box center [661, 80] width 38 height 15
select select "1"
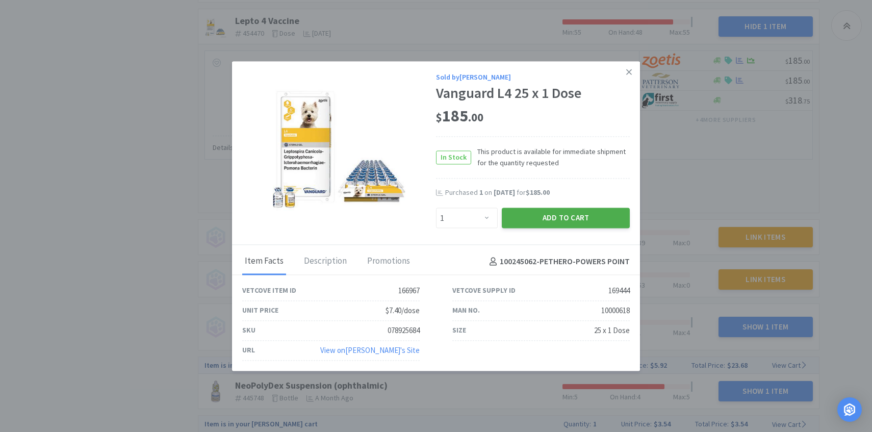
click at [573, 215] on button "Add to Cart" at bounding box center [566, 218] width 128 height 20
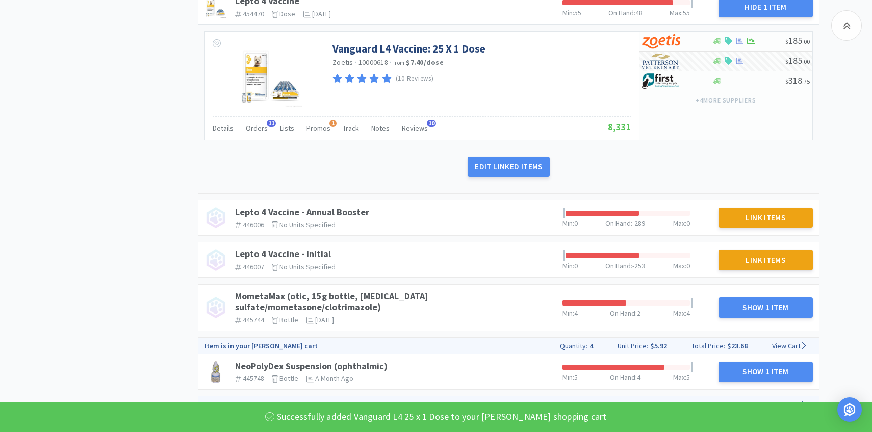
scroll to position [1227, 0]
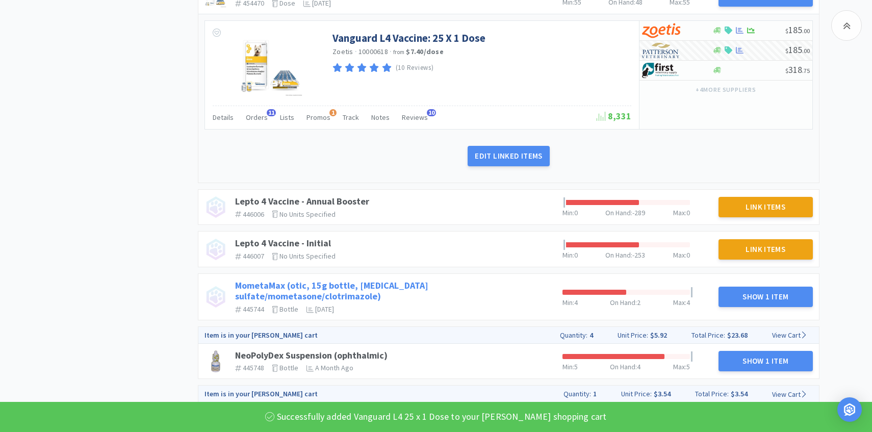
click at [410, 281] on link "MometaMax (otic, 15g bottle, gentamicin sulfate/mometasone/clotrimazole)" at bounding box center [331, 290] width 193 height 23
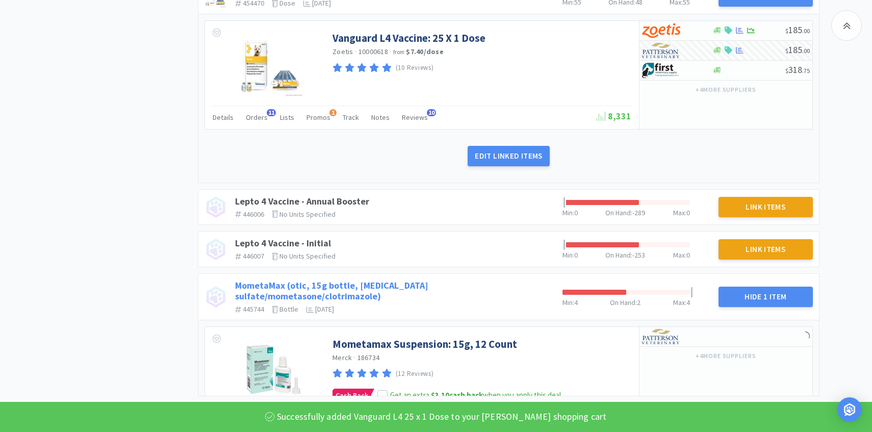
scroll to position [1385, 0]
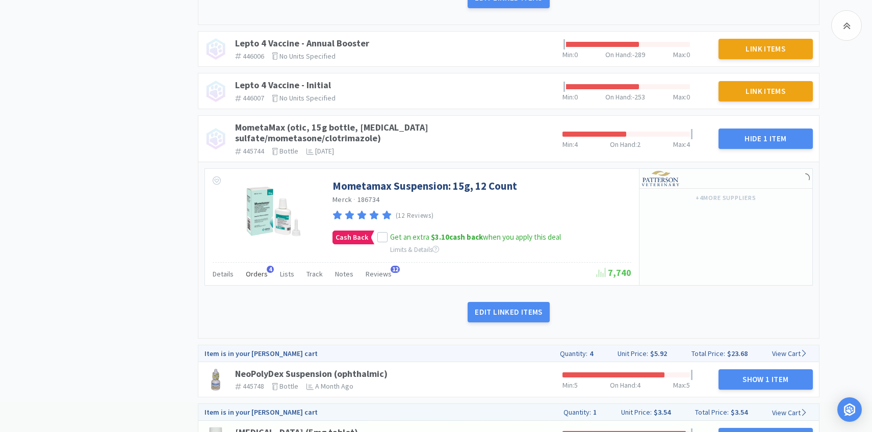
click at [255, 269] on span "Orders" at bounding box center [257, 273] width 22 height 9
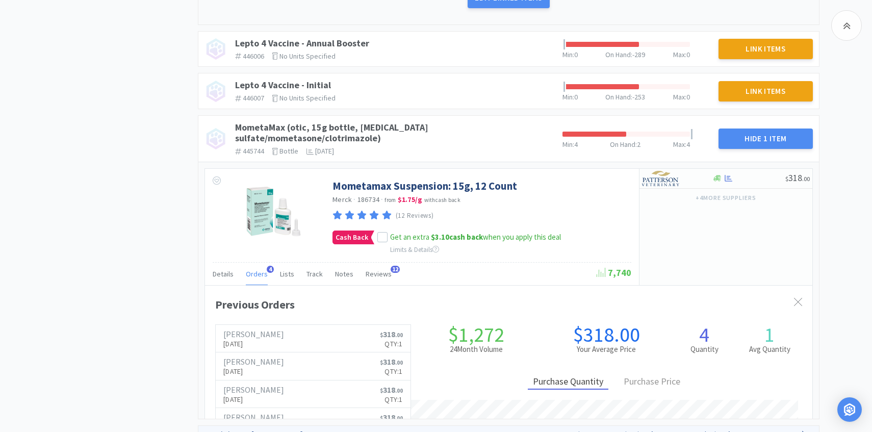
scroll to position [279, 607]
click at [255, 269] on span "Orders" at bounding box center [257, 273] width 22 height 9
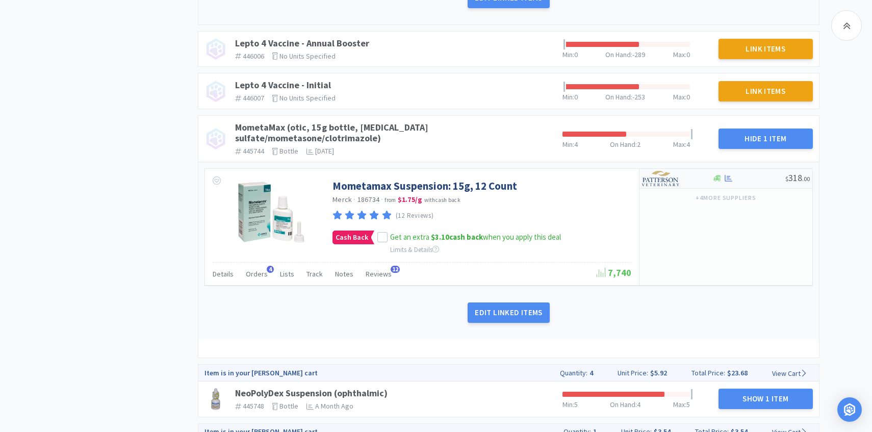
click at [675, 171] on img at bounding box center [661, 178] width 38 height 15
select select "1"
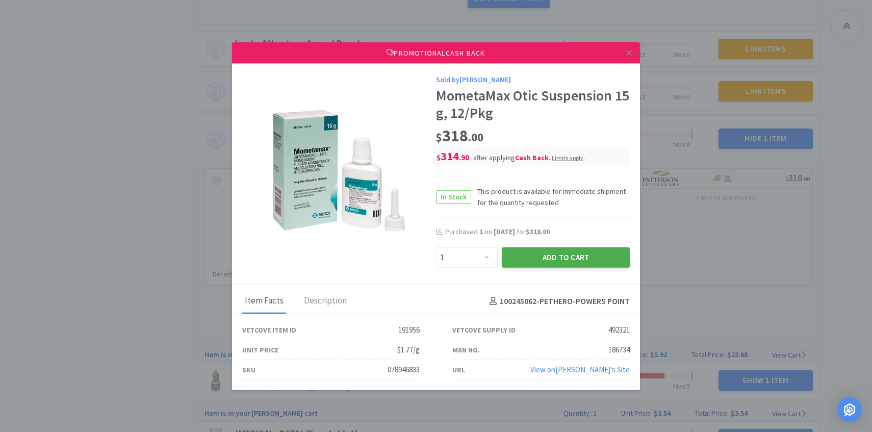
click at [556, 259] on button "Add to Cart" at bounding box center [566, 257] width 128 height 20
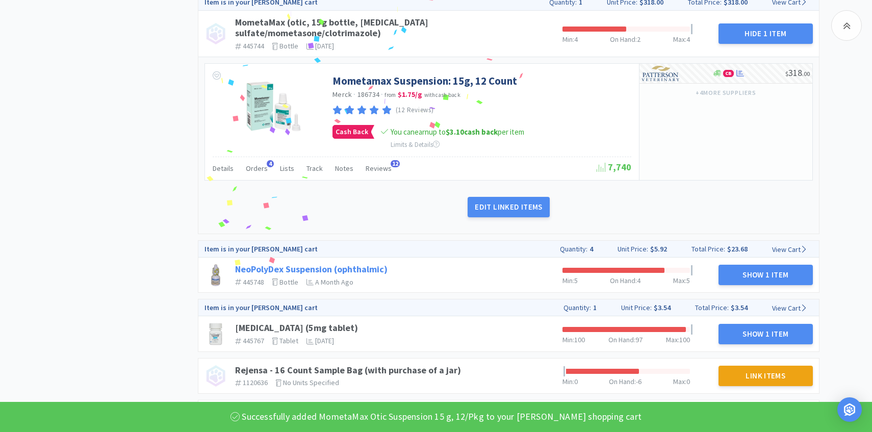
scroll to position [1535, 0]
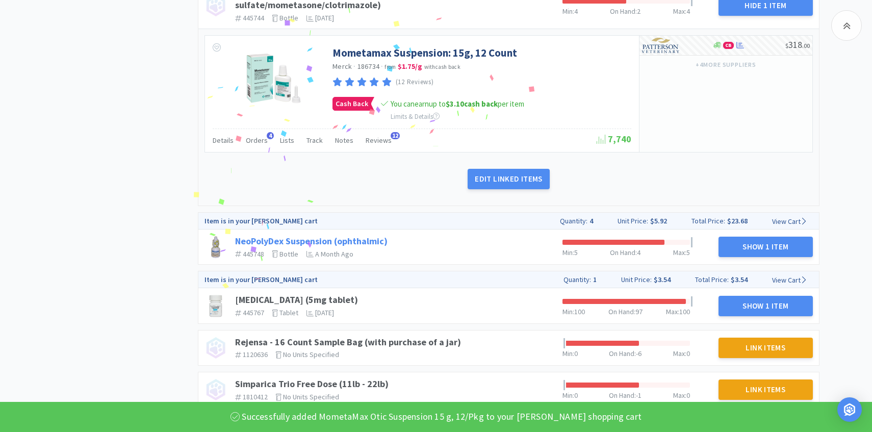
click at [376, 235] on link "NeoPolyDex Suspension (ophthalmic)" at bounding box center [311, 241] width 152 height 12
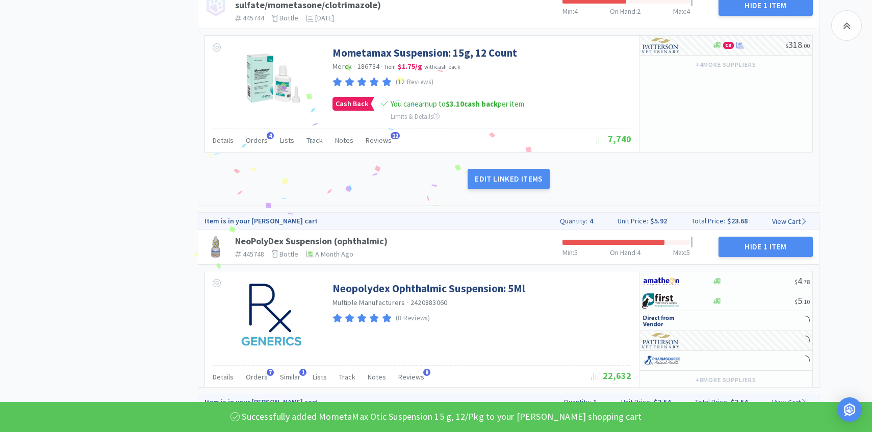
scroll to position [1620, 0]
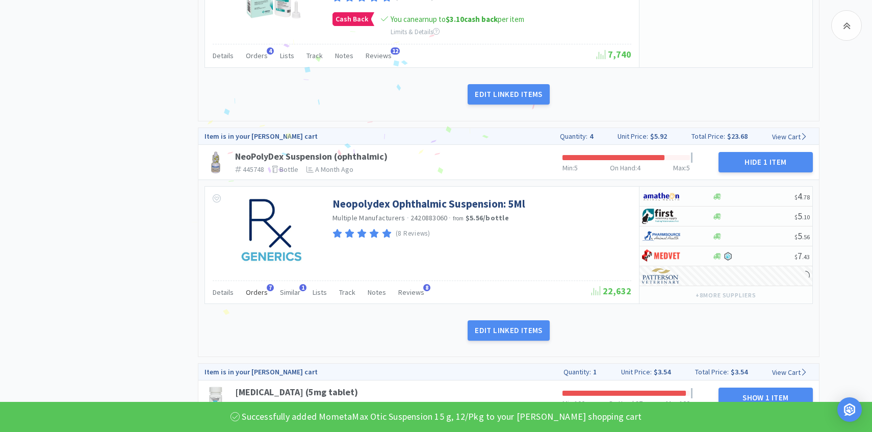
click at [261, 287] on span "Orders" at bounding box center [257, 291] width 22 height 9
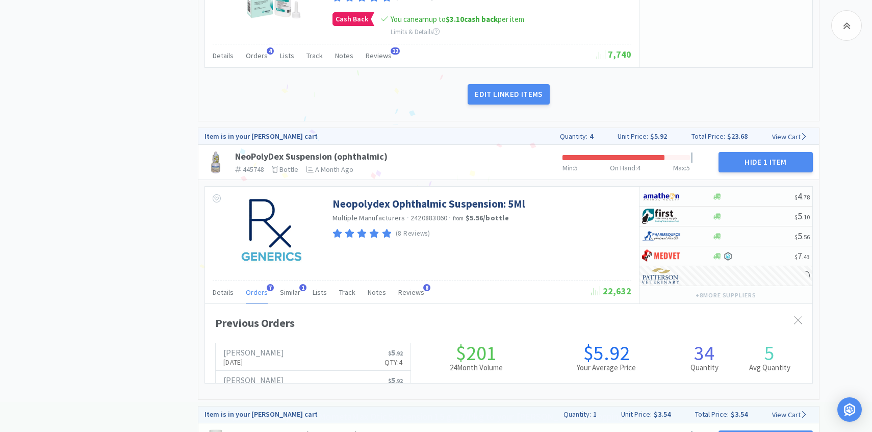
scroll to position [279, 607]
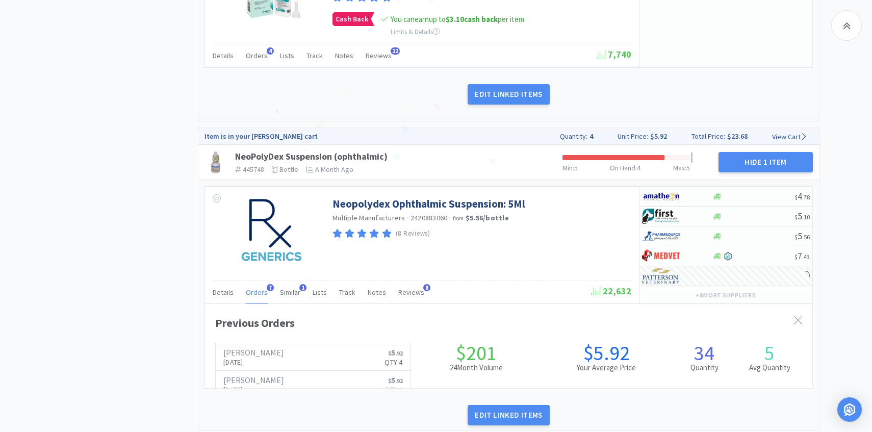
click at [258, 287] on span "Orders" at bounding box center [257, 291] width 22 height 9
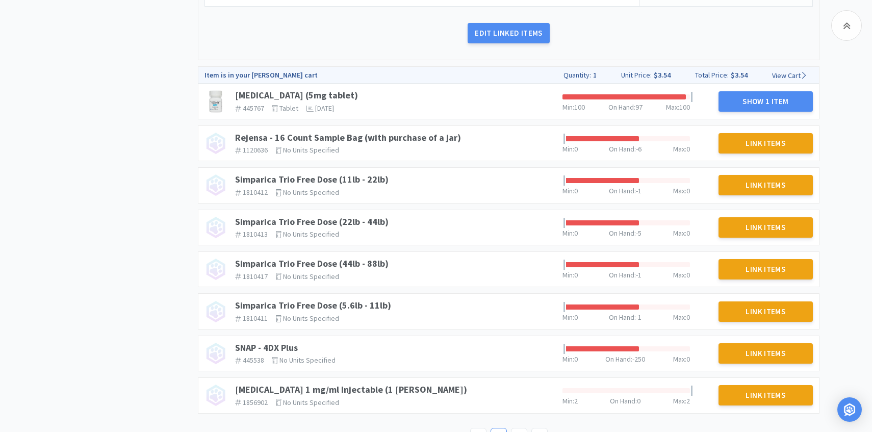
scroll to position [1932, 0]
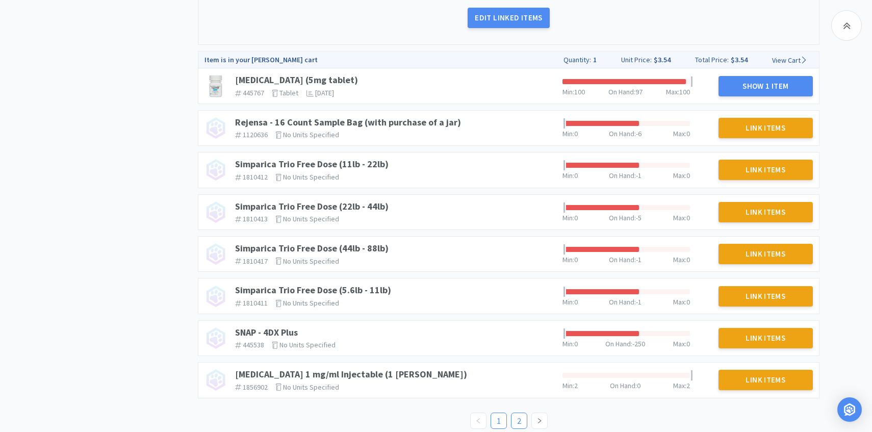
click at [514, 413] on link "2" at bounding box center [518, 420] width 15 height 15
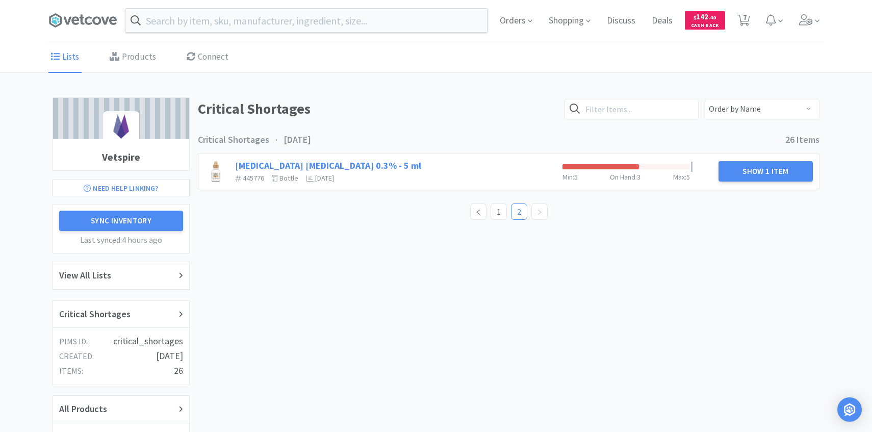
click at [401, 162] on link "Tobramycin Ophthalmic Solution 0.3% - 5 ml" at bounding box center [328, 166] width 186 height 12
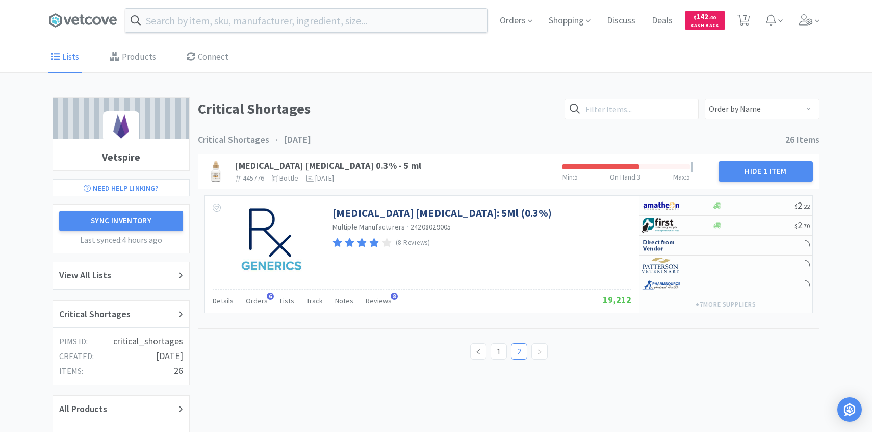
scroll to position [50, 0]
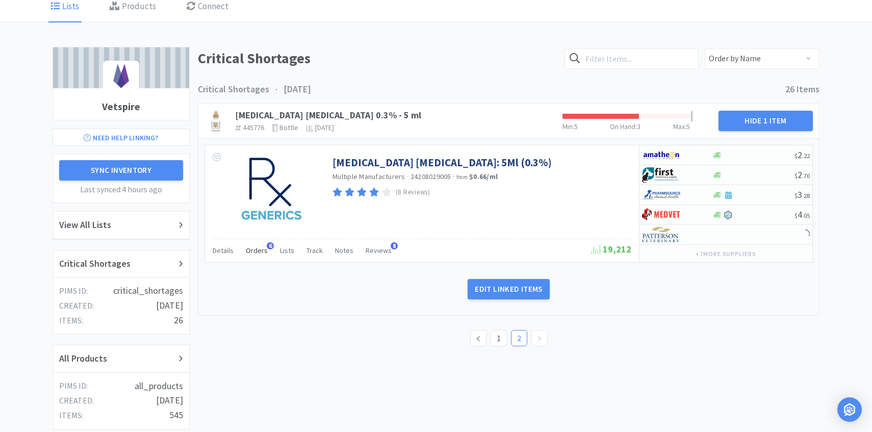
click at [258, 248] on span "Orders" at bounding box center [257, 250] width 22 height 9
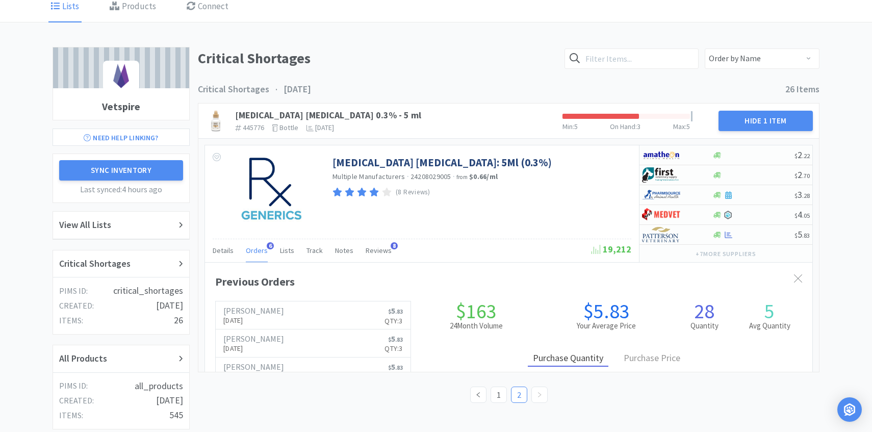
scroll to position [279, 607]
click at [672, 235] on img at bounding box center [661, 234] width 38 height 15
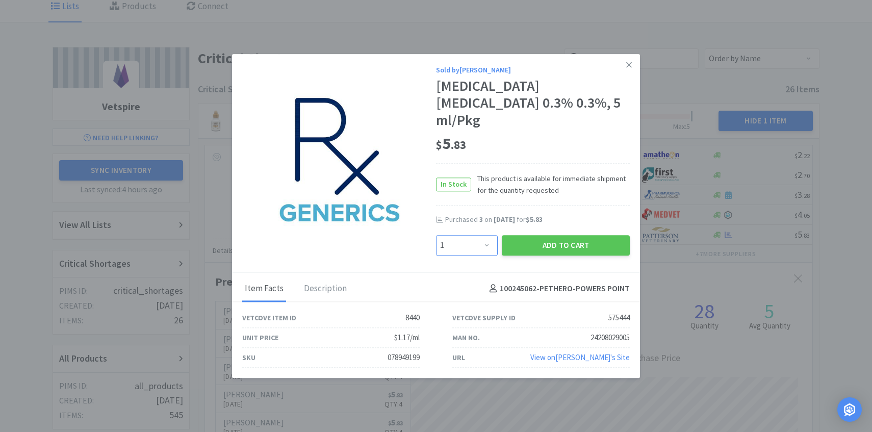
click at [483, 235] on select "Enter Quantity 1 2 3 4 5 6 7 8 9 10 11 12 13 14 15 16 17 18 19 20 Enter Quantity" at bounding box center [467, 245] width 62 height 20
select select "4"
click at [436, 235] on select "Enter Quantity 1 2 3 4 5 6 7 8 9 10 11 12 13 14 15 16 17 18 19 20 Enter Quantity" at bounding box center [467, 245] width 62 height 20
click at [558, 235] on button "Add to Cart" at bounding box center [566, 245] width 128 height 20
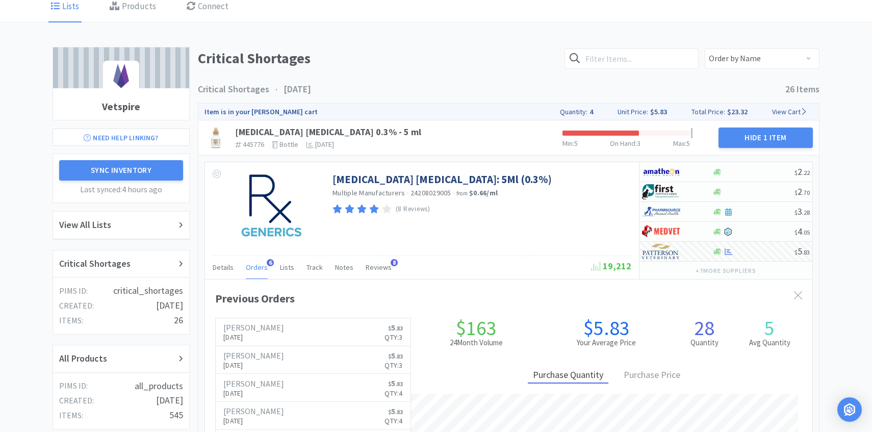
scroll to position [0, 0]
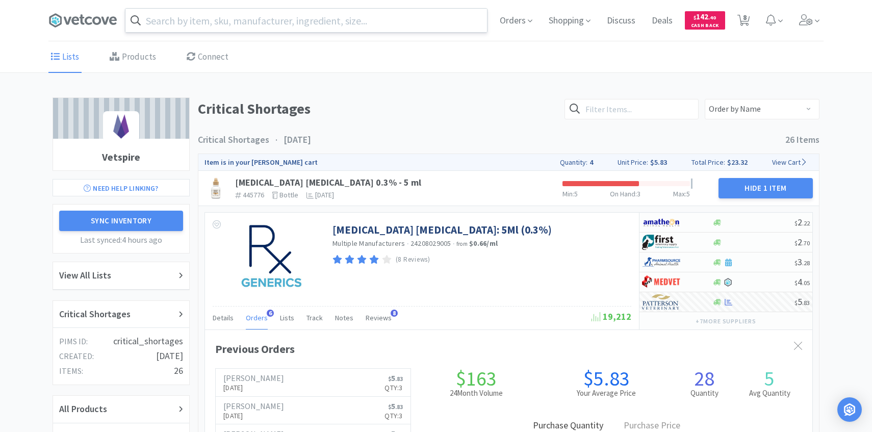
click at [262, 24] on input "text" at bounding box center [305, 20] width 361 height 23
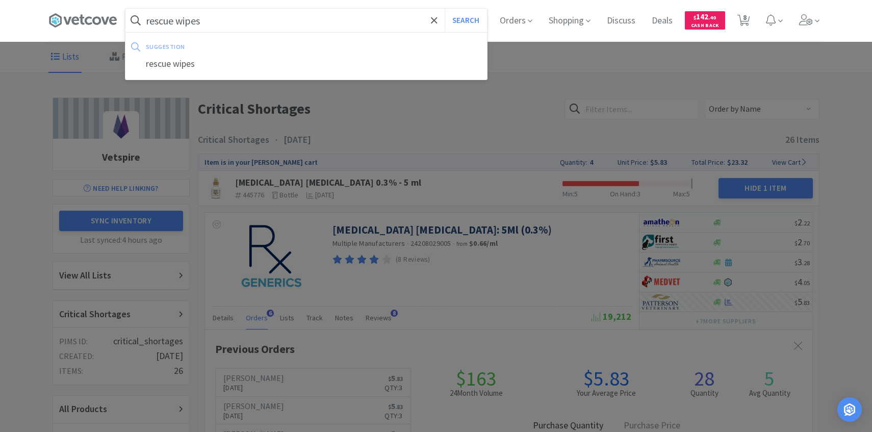
type input "rescue wipes"
click at [444, 9] on button "Search" at bounding box center [465, 20] width 42 height 23
select select "1"
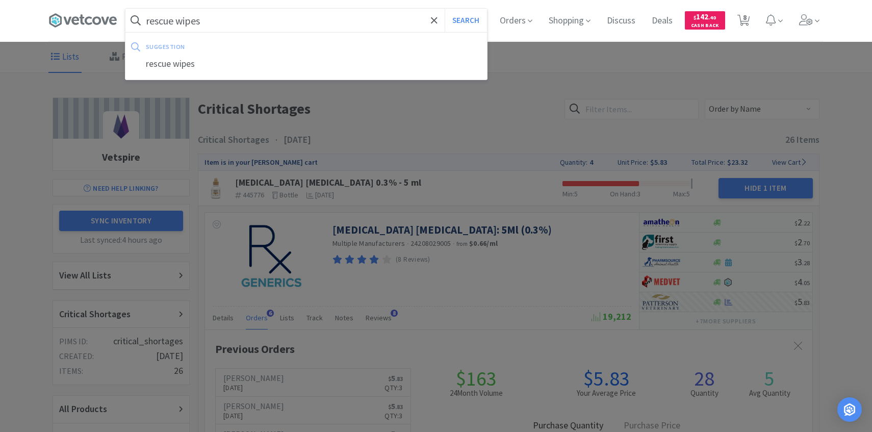
select select "4"
select select "1"
select select "4"
select select "1"
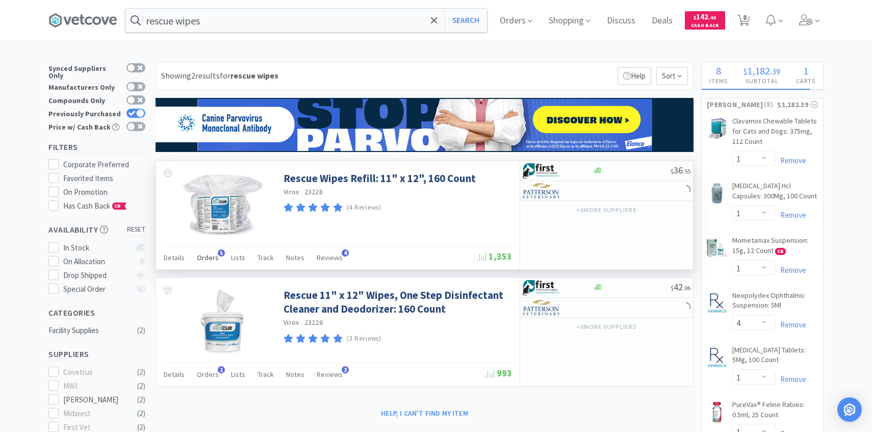
click at [218, 252] on span "5" at bounding box center [221, 252] width 7 height 7
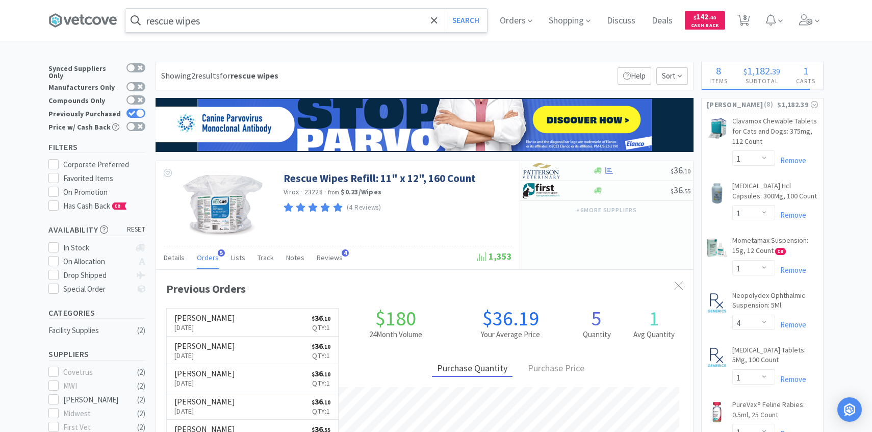
scroll to position [264, 537]
click at [737, 20] on icon at bounding box center [743, 20] width 13 height 11
select select "1"
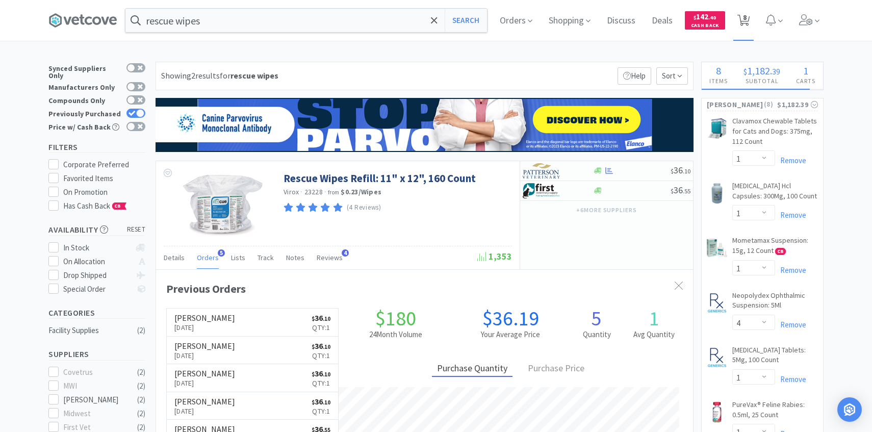
select select "4"
select select "1"
select select "4"
select select "1"
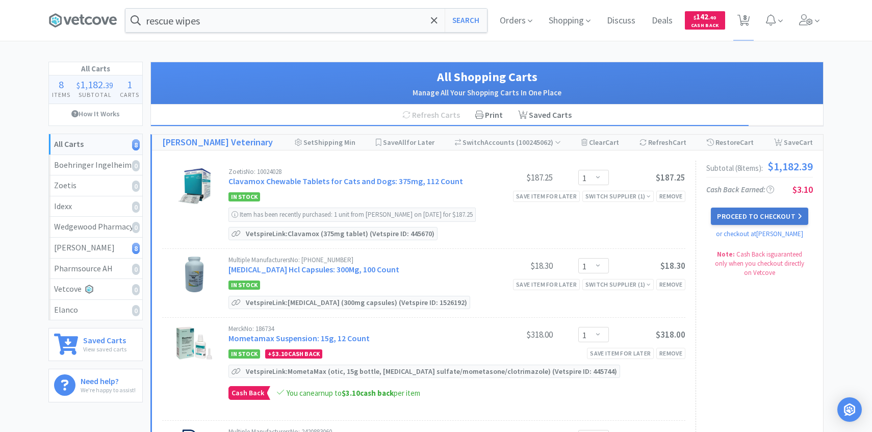
click at [754, 209] on button "Proceed to Checkout" at bounding box center [758, 215] width 97 height 17
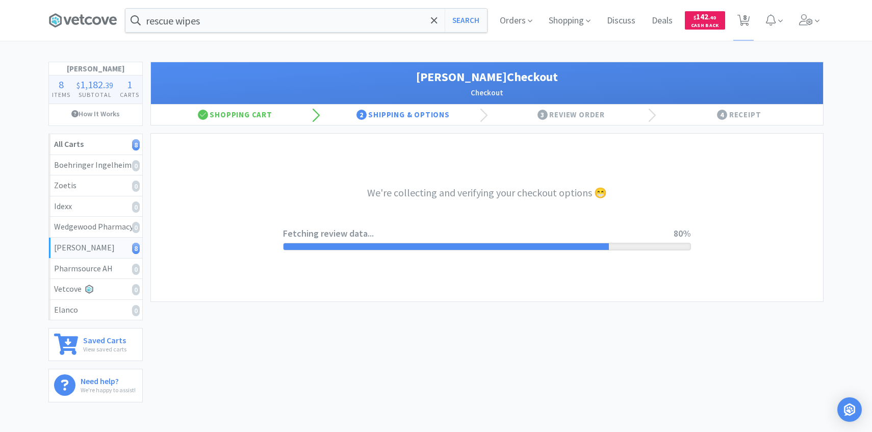
select select "1"
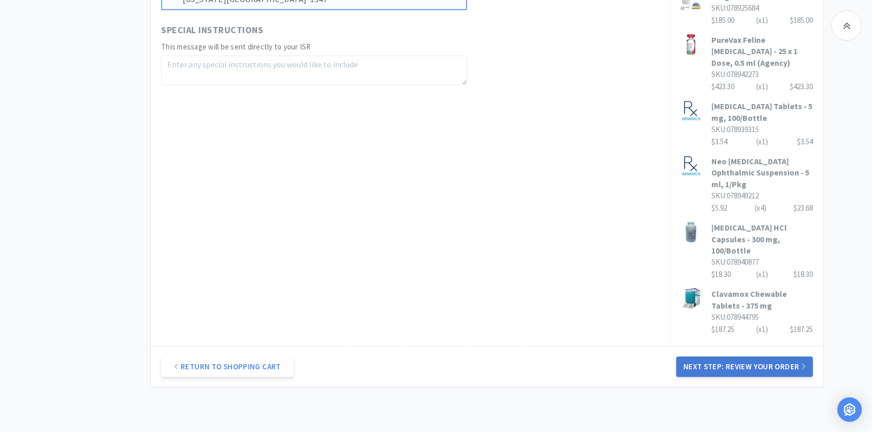
click at [679, 356] on button "Next Step: Review Your Order" at bounding box center [744, 366] width 137 height 20
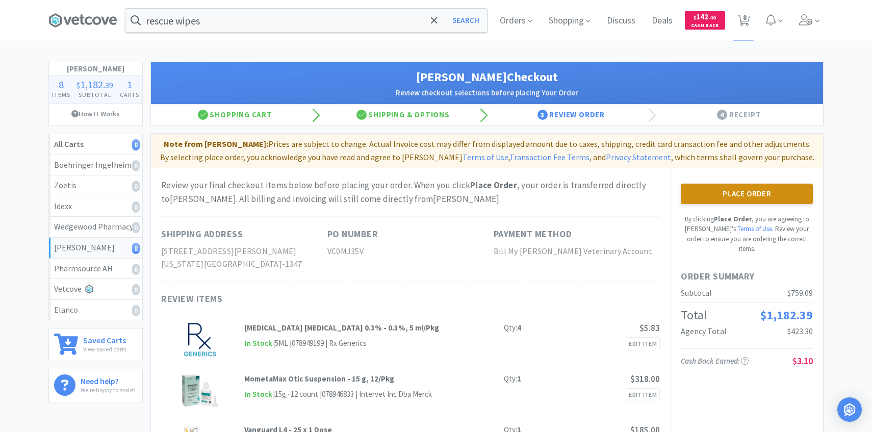
click at [731, 198] on button "Place Order" at bounding box center [746, 193] width 132 height 20
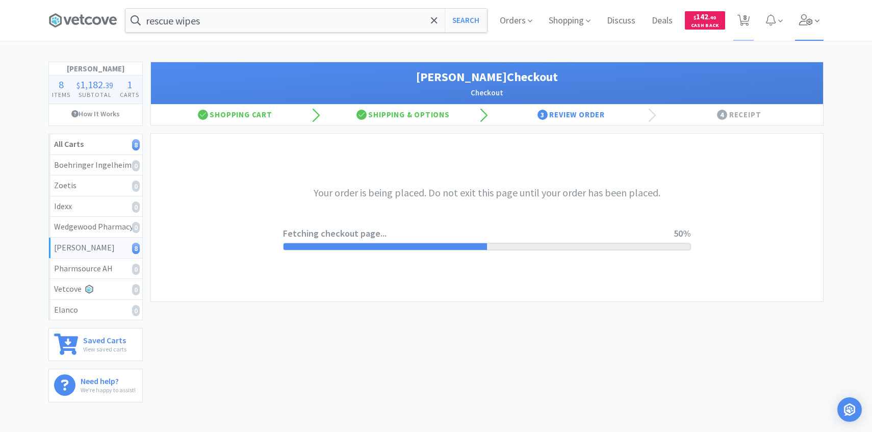
click at [813, 29] on span at bounding box center [809, 20] width 29 height 41
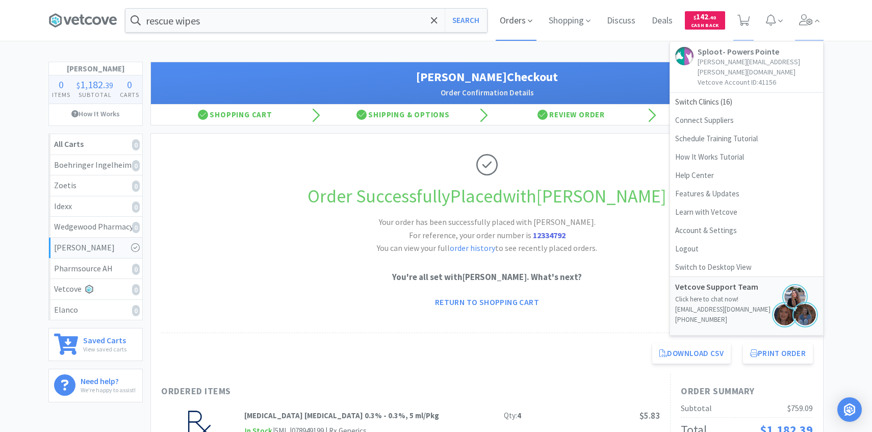
click at [513, 23] on span "Orders" at bounding box center [515, 20] width 41 height 41
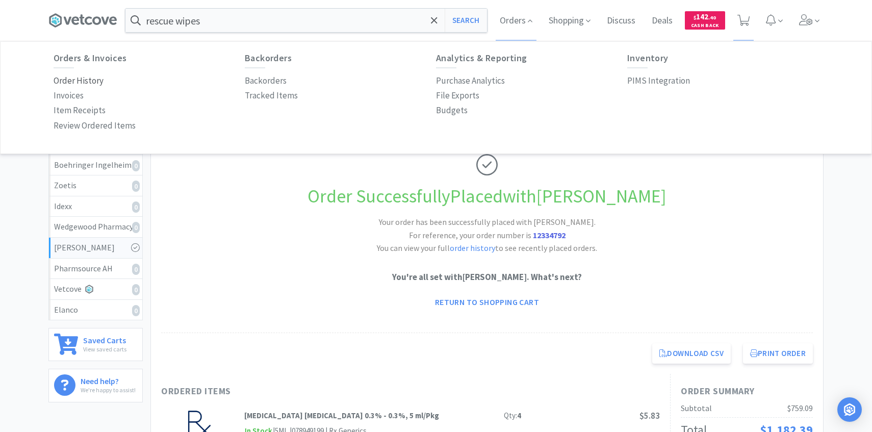
click at [92, 82] on p "Order History" at bounding box center [79, 81] width 50 height 14
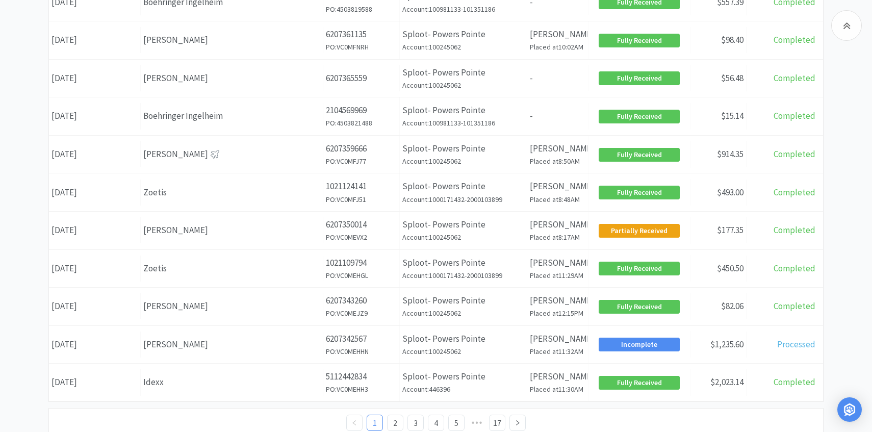
scroll to position [360, 0]
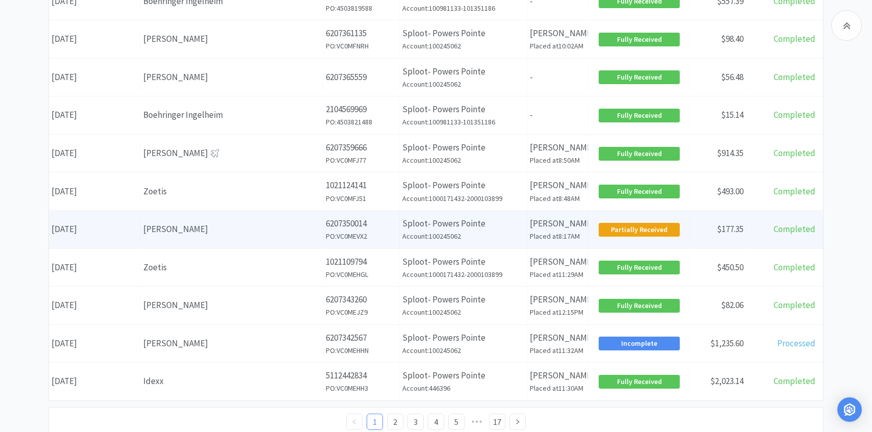
click at [244, 231] on div "[PERSON_NAME]" at bounding box center [231, 229] width 177 height 14
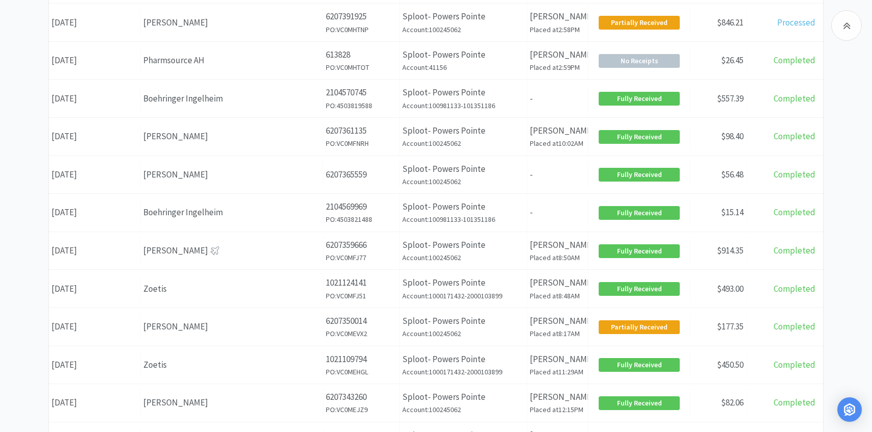
scroll to position [144, 0]
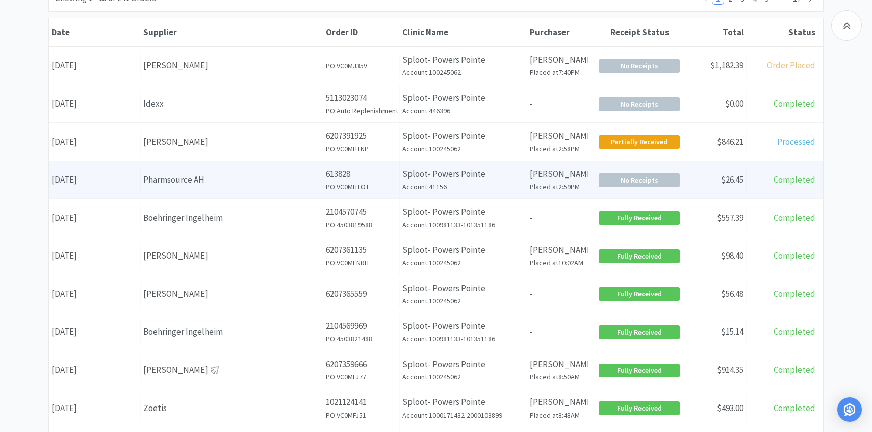
click at [223, 185] on div "Pharmsource AH" at bounding box center [231, 180] width 177 height 14
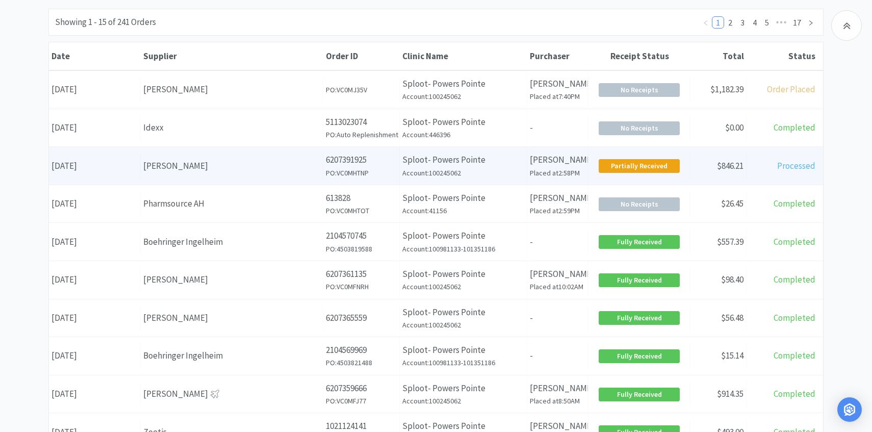
scroll to position [90, 0]
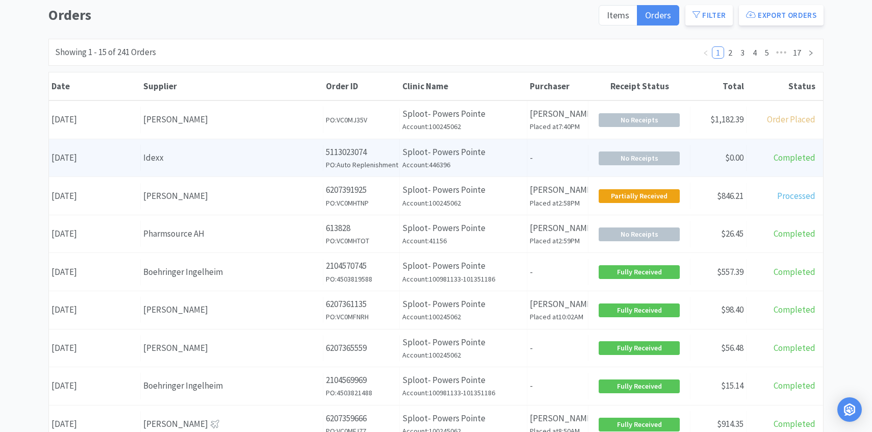
click at [267, 152] on div "Idexx" at bounding box center [231, 158] width 177 height 14
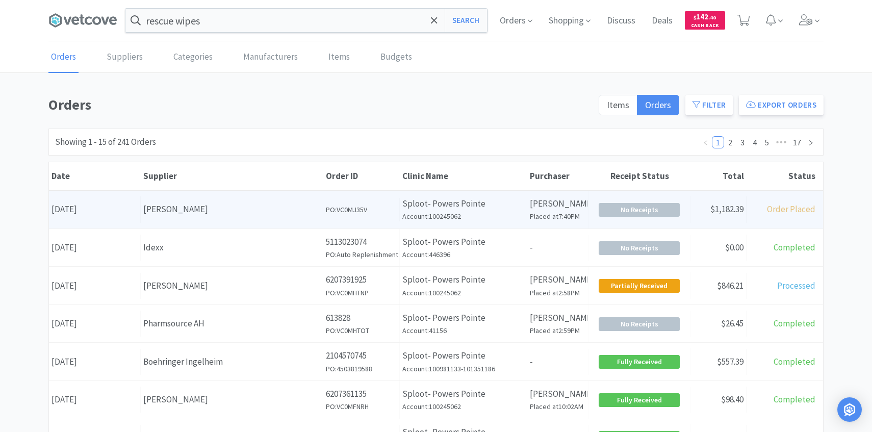
scroll to position [90, 0]
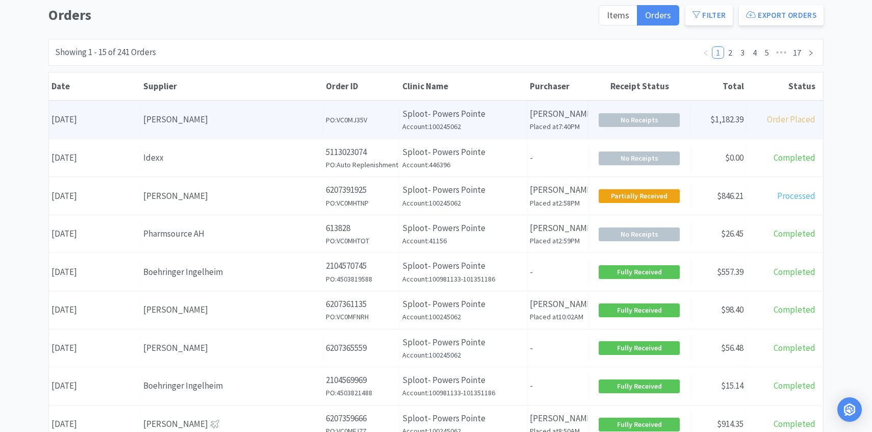
click at [328, 134] on div "Date September 29th, 2025 Supplier Patterson Order ID PO: VC0MJ35V Clinic Name …" at bounding box center [436, 120] width 774 height 38
click at [324, 133] on div "Date September 29th, 2025 Supplier Patterson Order ID PO: VC0MJ35V Clinic Name …" at bounding box center [436, 120] width 774 height 38
click at [277, 126] on div "Supplier Patterson" at bounding box center [232, 120] width 182 height 26
